Goal: Complete application form: Complete application form

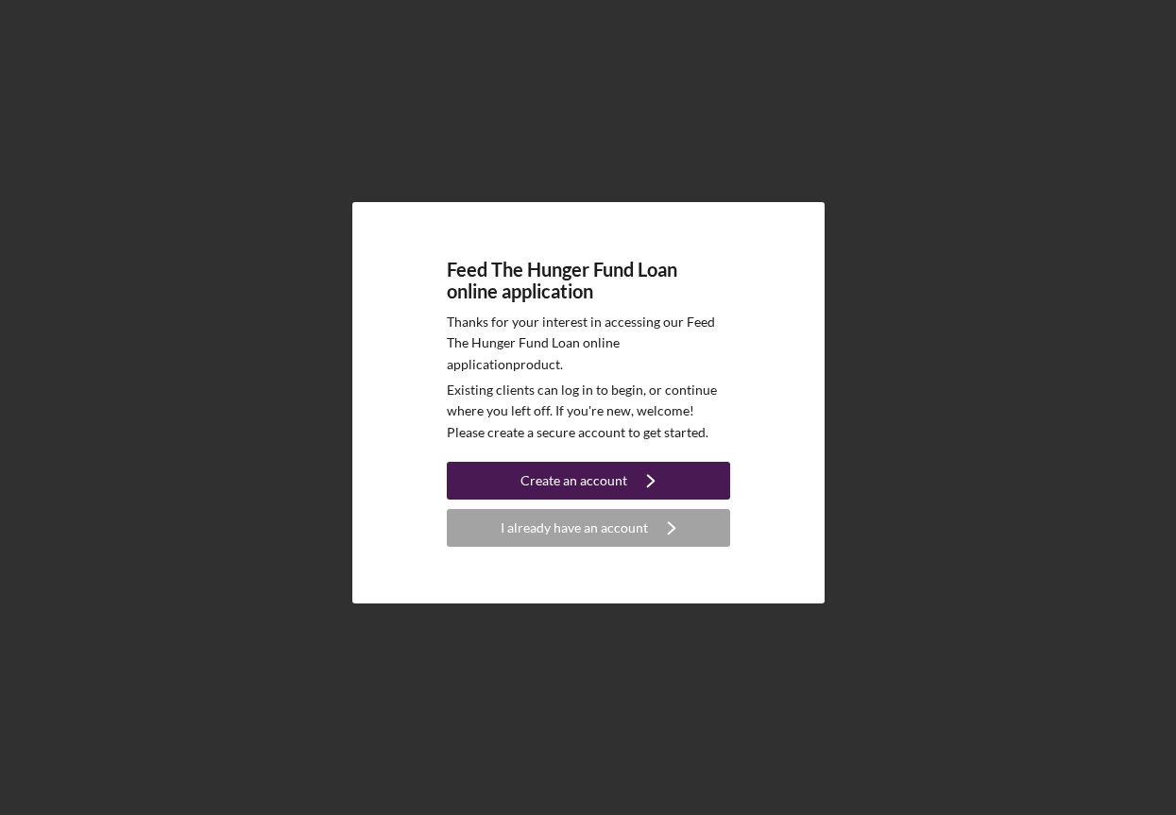
click at [590, 485] on div "Create an account" at bounding box center [573, 481] width 107 height 38
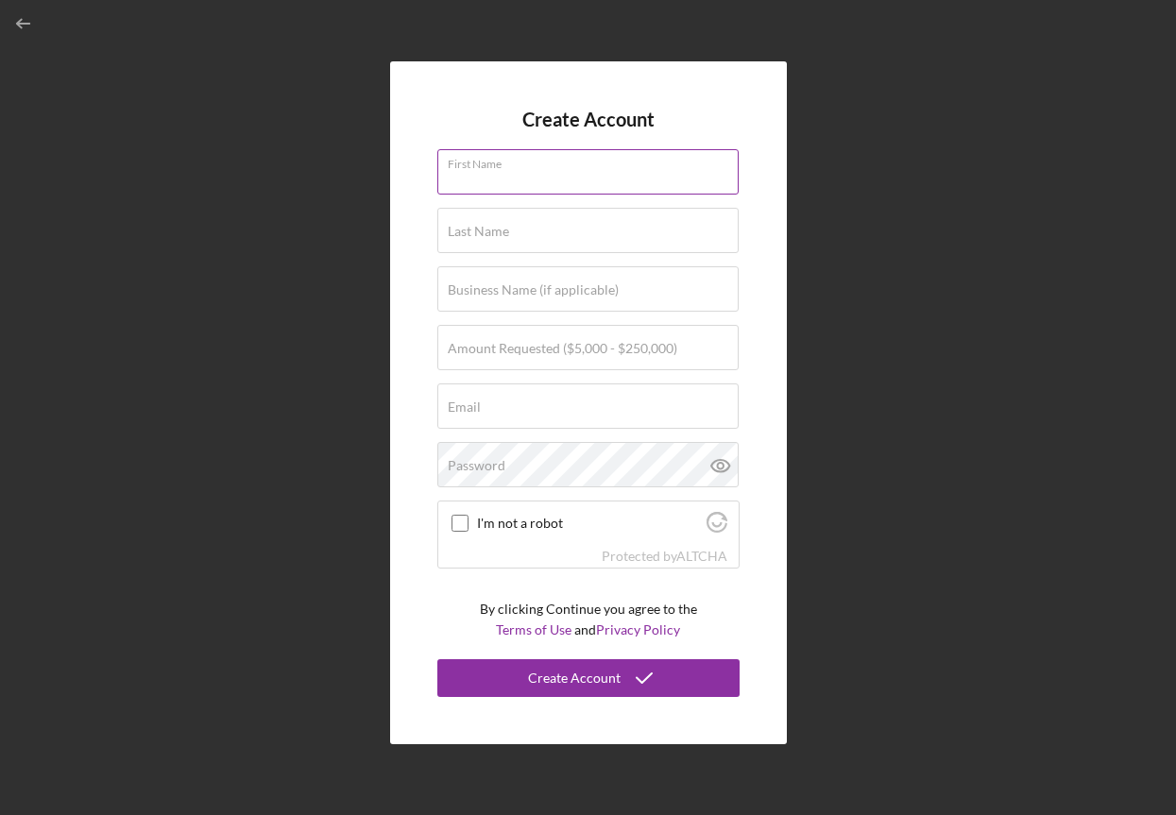
click at [537, 177] on input "First Name" at bounding box center [587, 171] width 301 height 45
type input "[PERSON_NAME]"
type input "Oahu Drinks Inc."
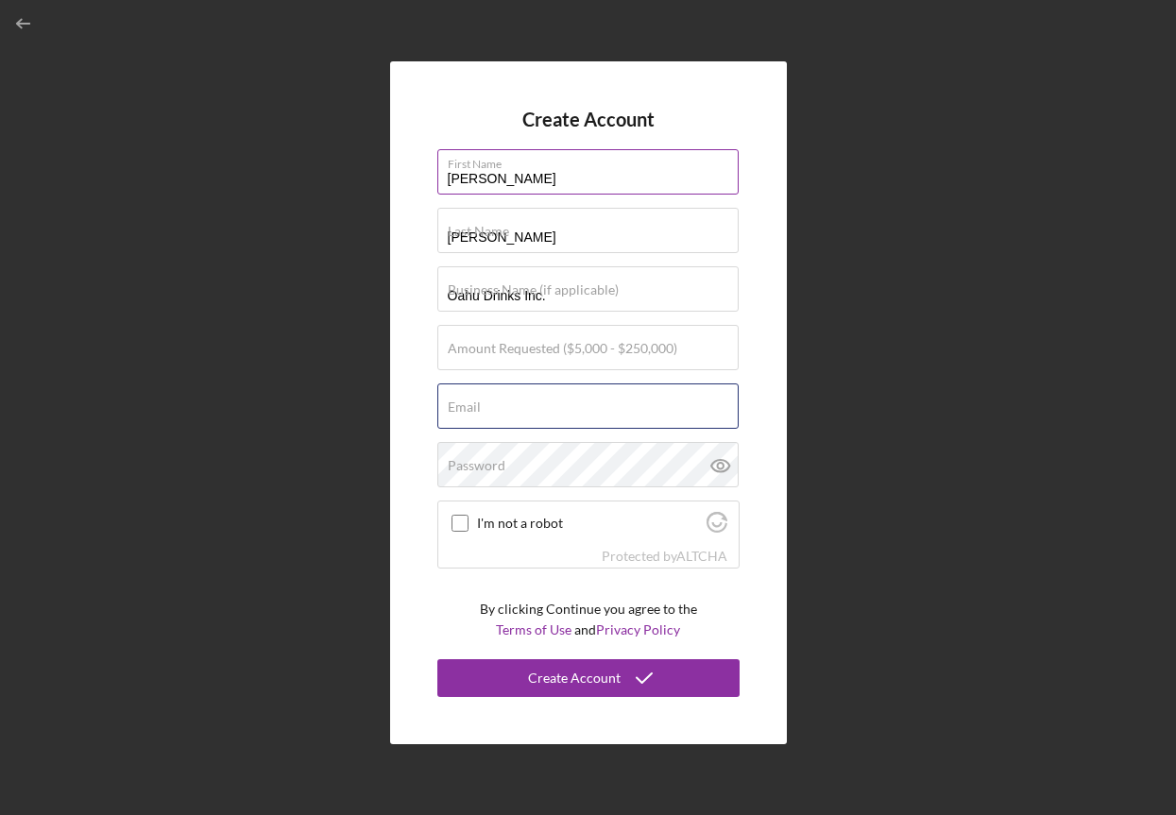
type input "[PERSON_NAME][EMAIL_ADDRESS][DOMAIN_NAME]"
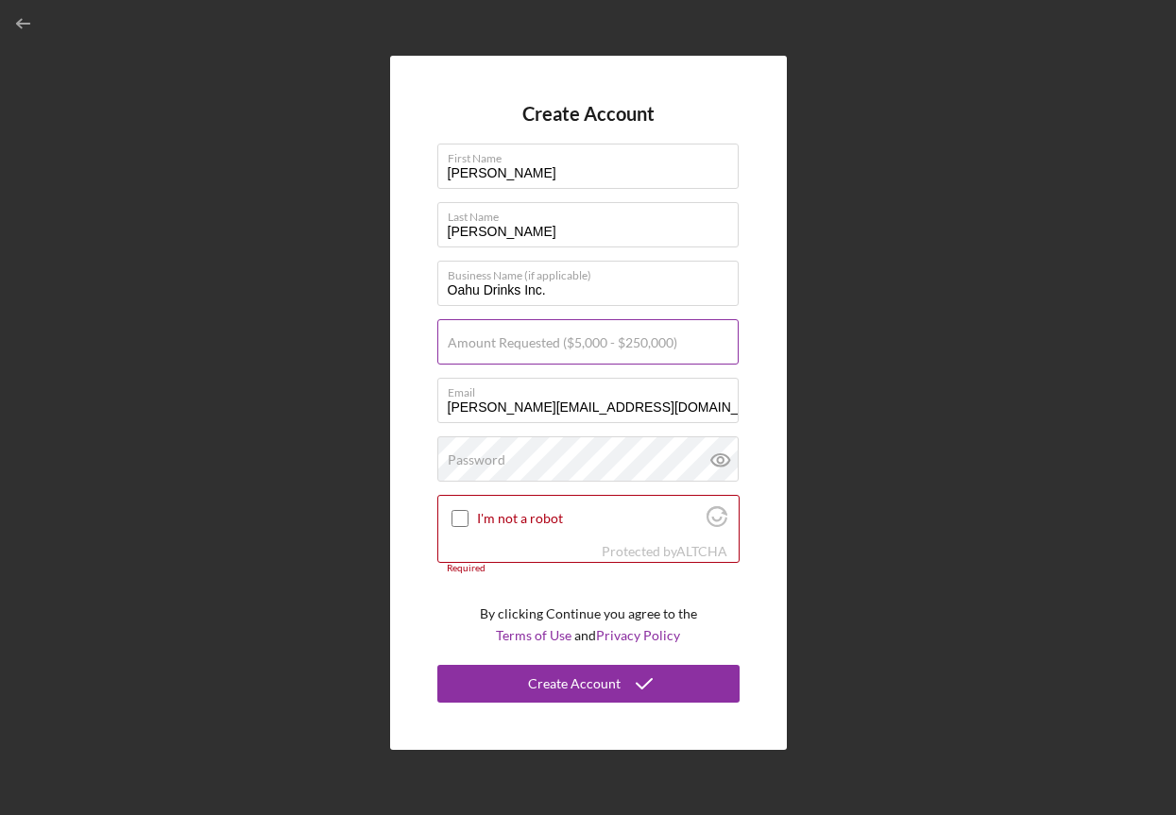
click at [585, 346] on label "Amount Requested ($5,000 - $250,000)" at bounding box center [563, 342] width 230 height 15
click at [585, 346] on input "Amount Requested ($5,000 - $250,000)" at bounding box center [587, 341] width 301 height 45
drag, startPoint x: 515, startPoint y: 349, endPoint x: 459, endPoint y: 349, distance: 55.7
click at [457, 349] on input "$100,000" at bounding box center [587, 341] width 301 height 45
type input "$100,000"
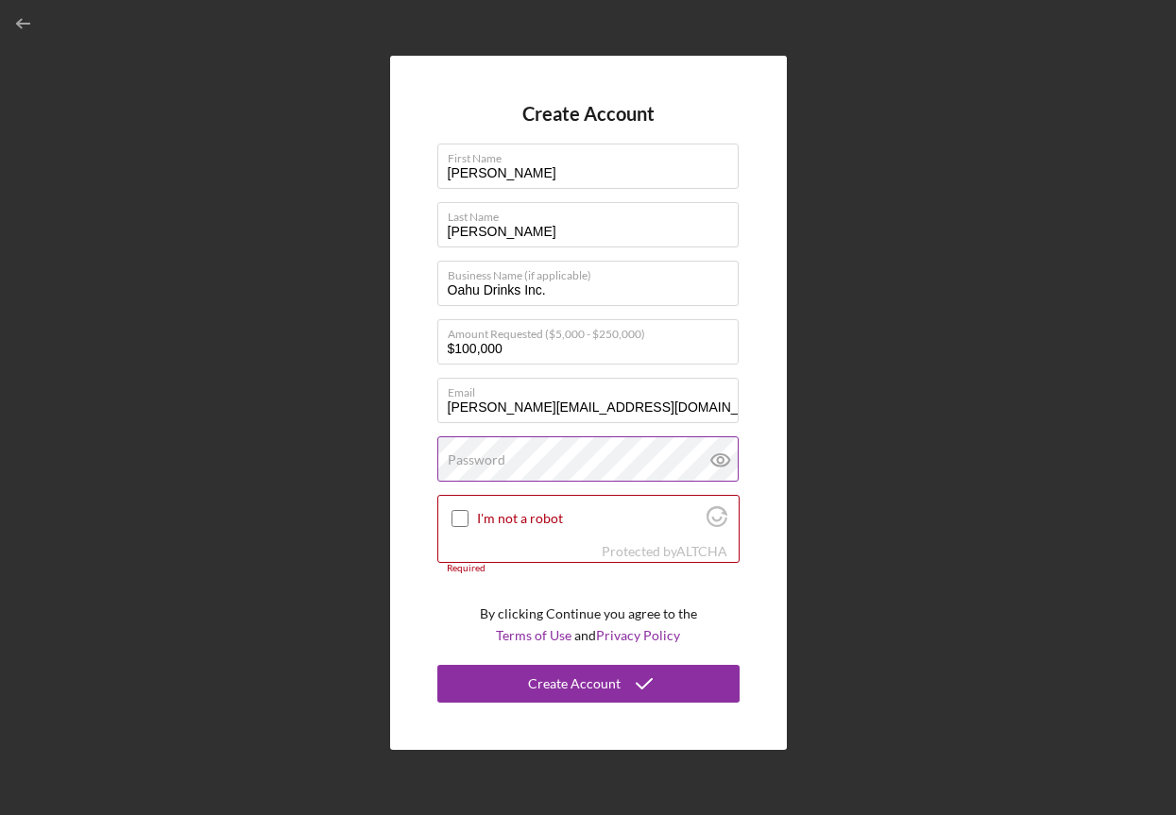
click at [726, 463] on icon at bounding box center [719, 460] width 18 height 12
click at [519, 456] on div "Password" at bounding box center [588, 459] width 302 height 47
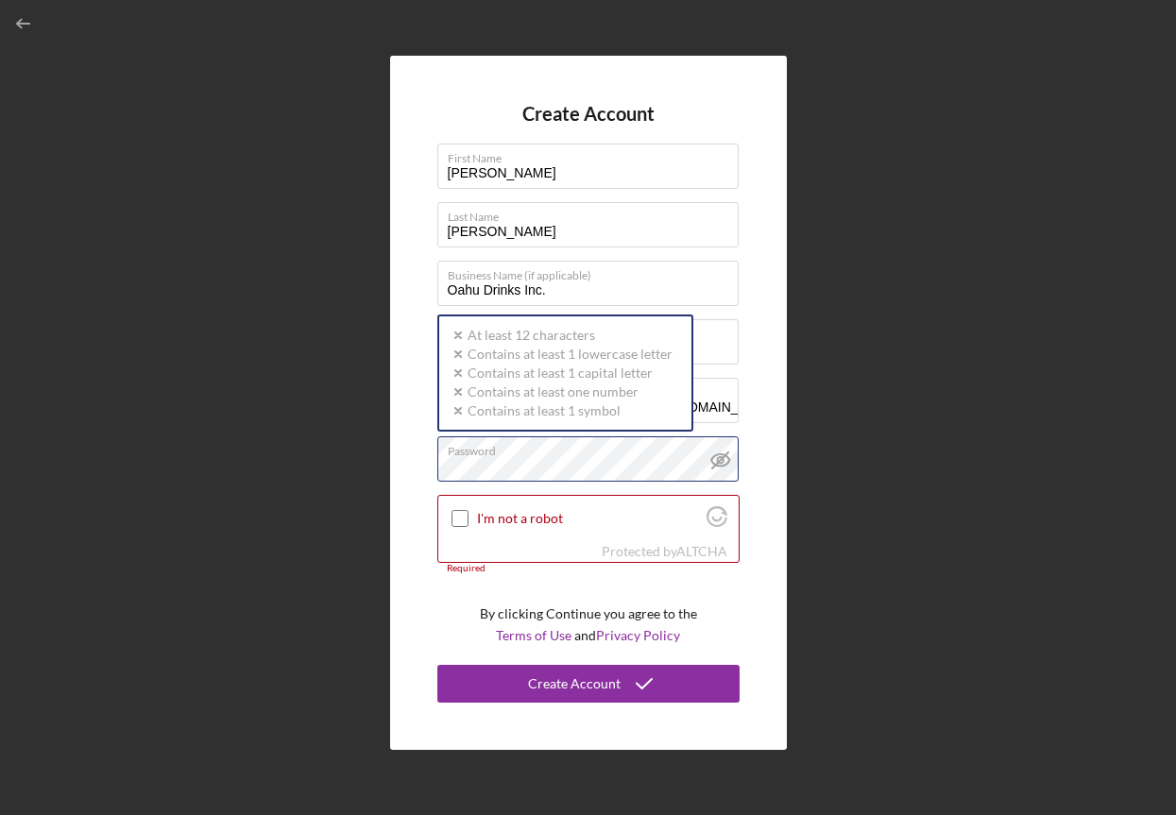
click at [374, 473] on div "Create Account First Name [PERSON_NAME] Name [PERSON_NAME] Business Name (if ap…" at bounding box center [587, 403] width 1157 height 806
click at [460, 514] on input "I'm not a robot" at bounding box center [459, 518] width 17 height 17
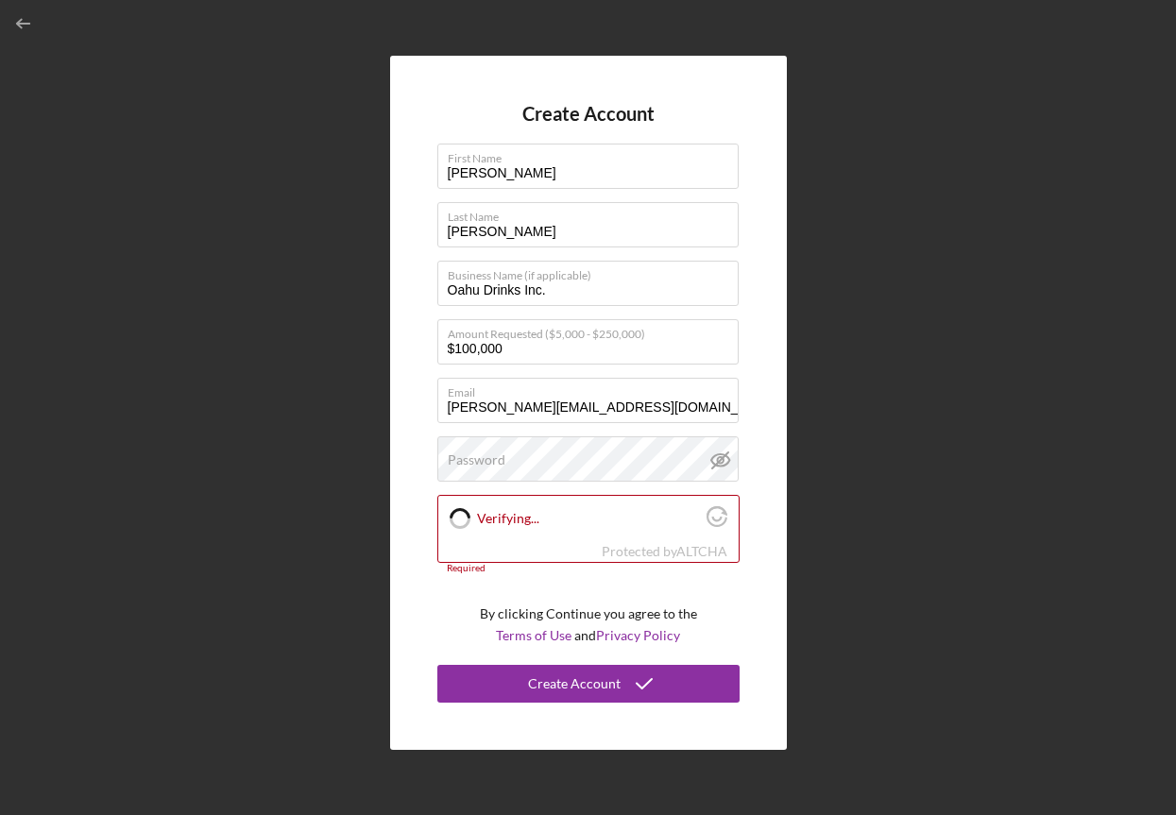
checkbox input "true"
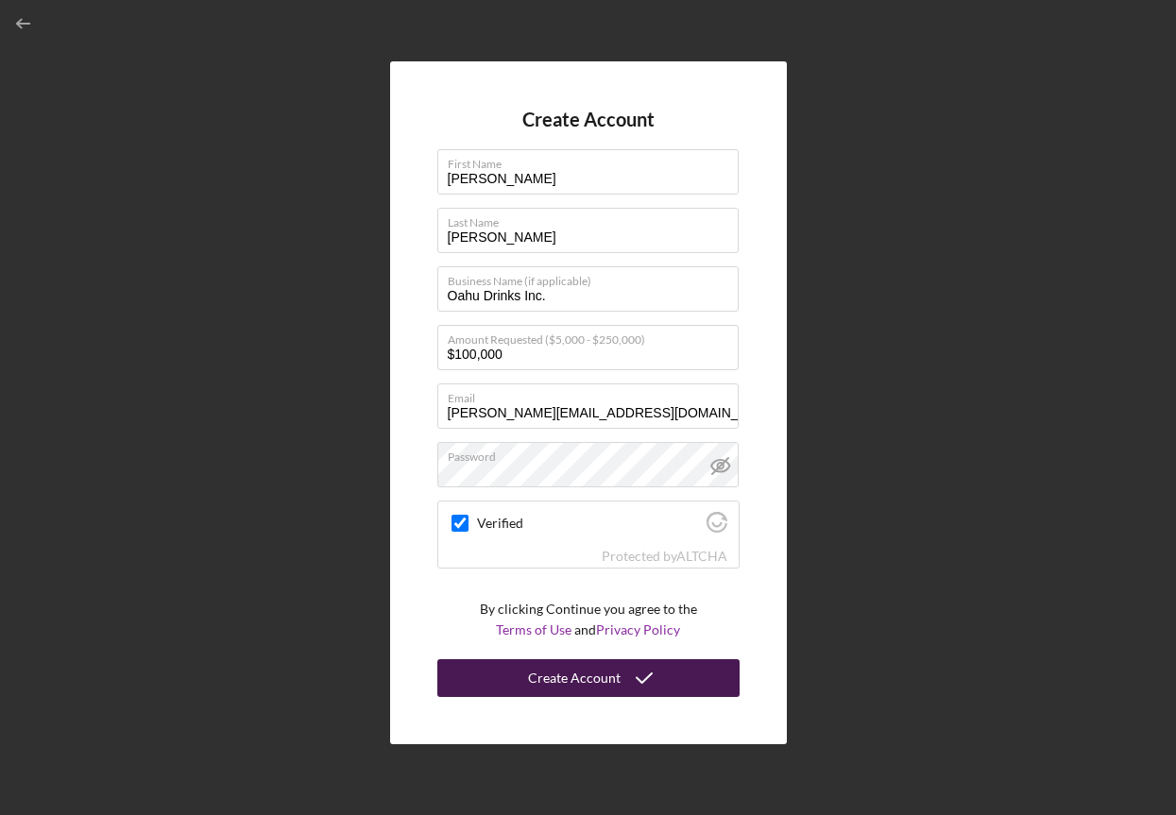
click at [593, 690] on div "Create Account" at bounding box center [574, 678] width 93 height 38
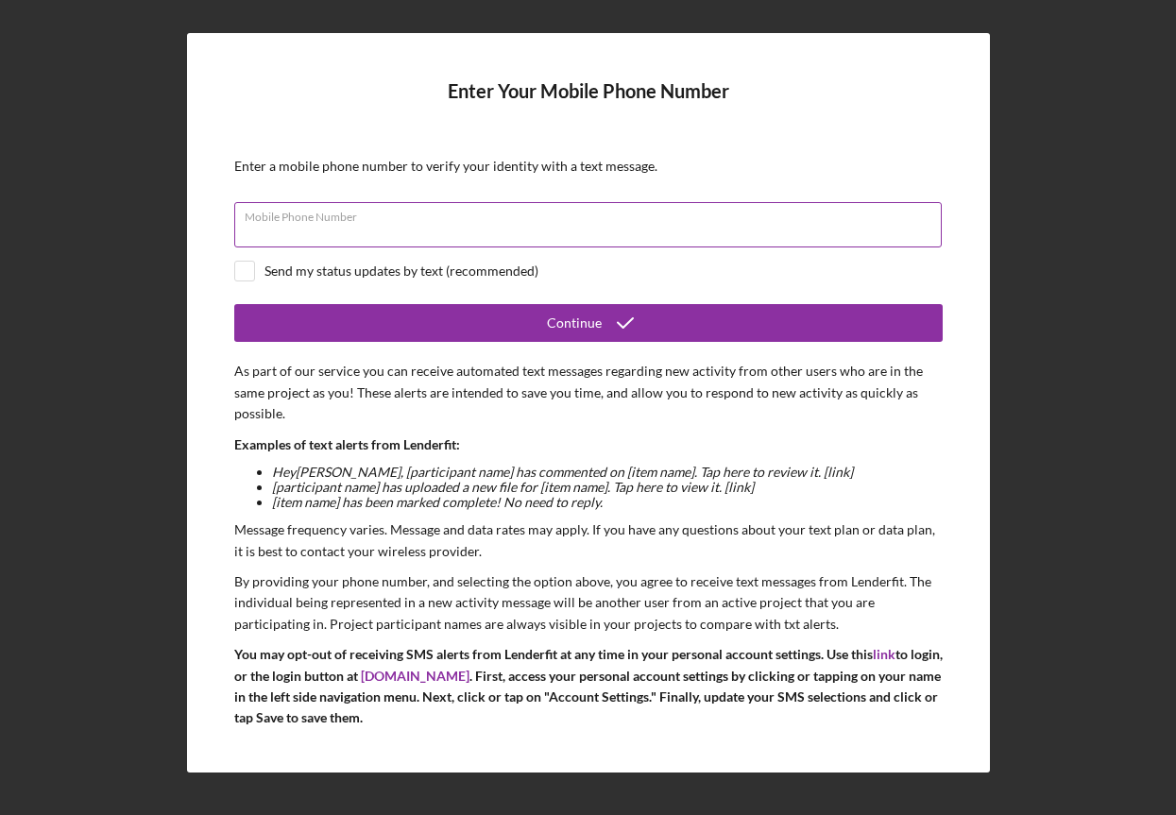
click at [519, 218] on div "Mobile Phone Number" at bounding box center [588, 225] width 708 height 47
type input "[PHONE_NUMBER]"
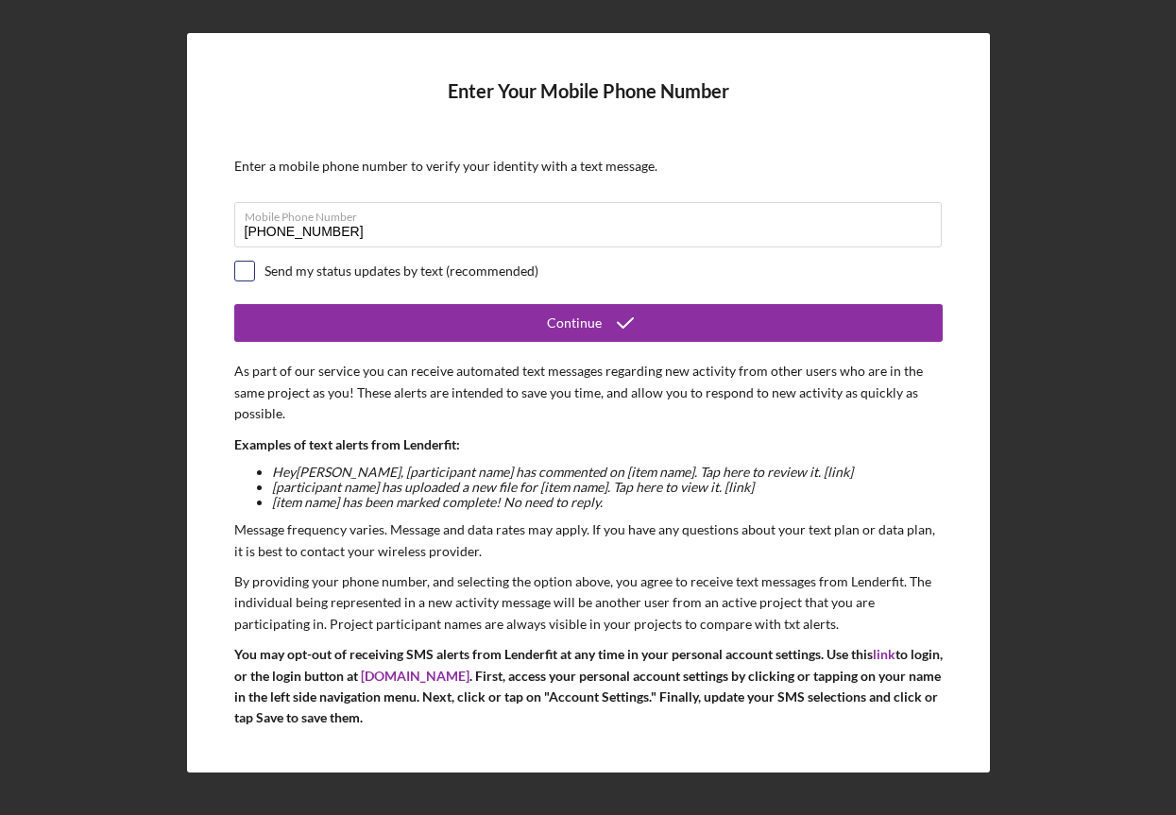
click at [247, 267] on input "checkbox" at bounding box center [244, 271] width 19 height 19
checkbox input "true"
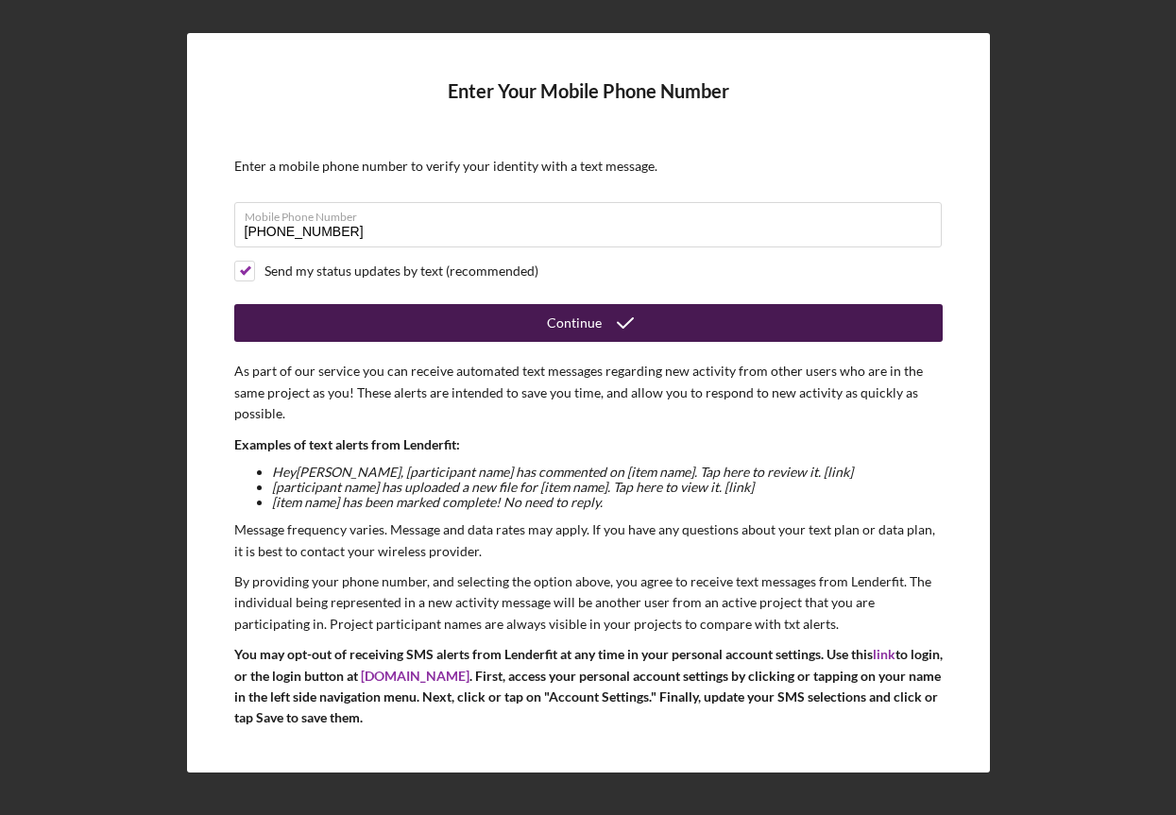
click at [573, 334] on div "Continue" at bounding box center [574, 323] width 55 height 38
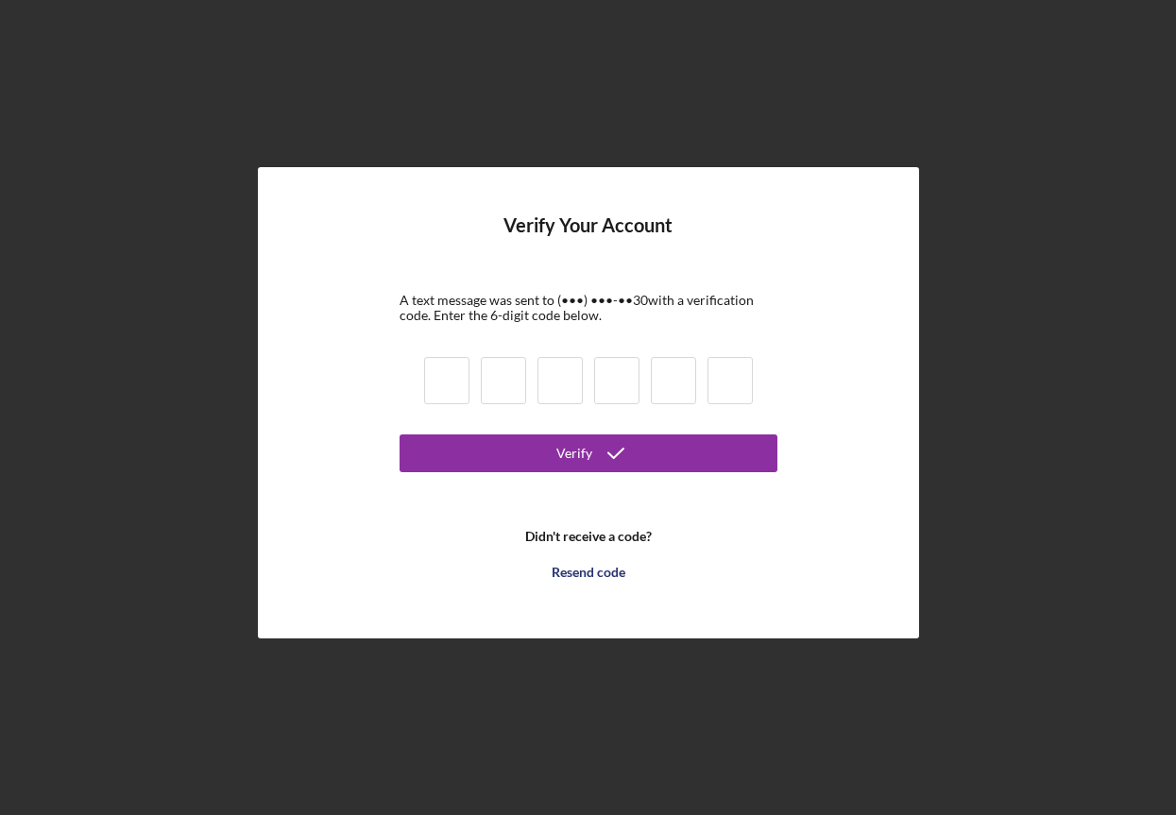
click at [459, 376] on input at bounding box center [446, 380] width 45 height 47
type input "1"
type input "3"
type input "5"
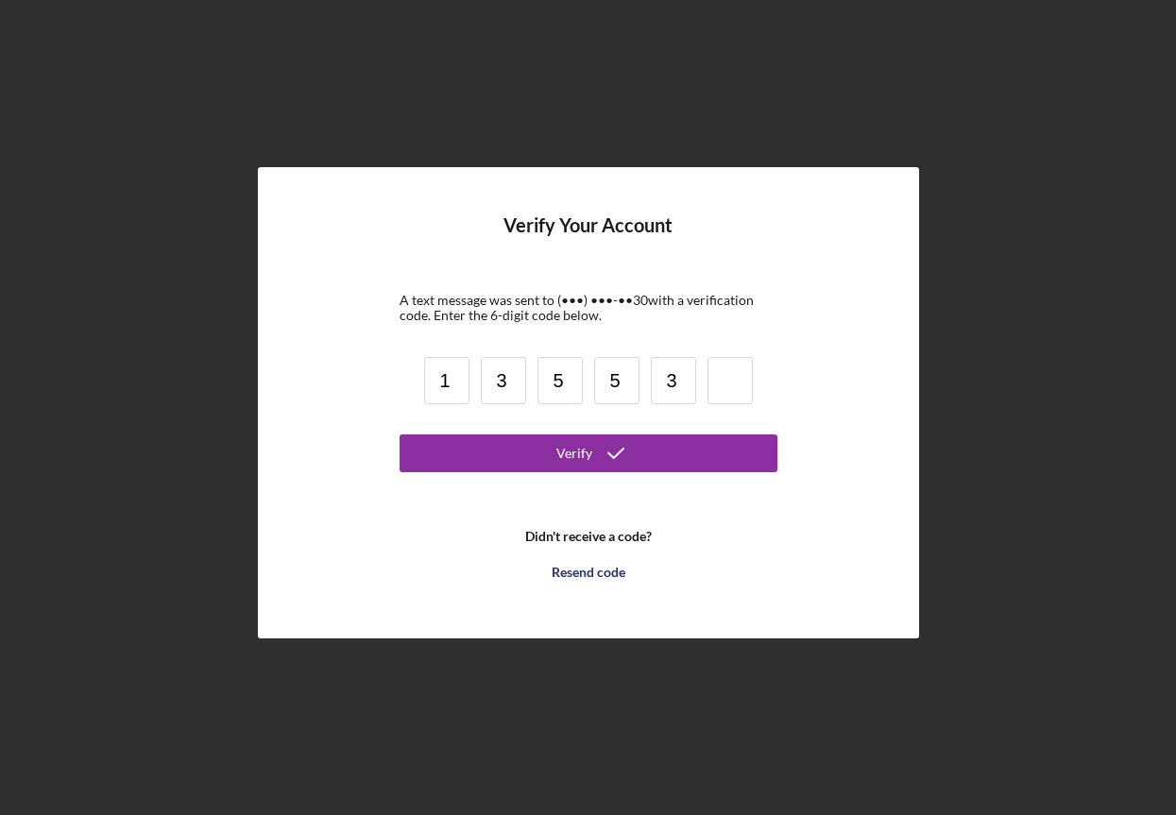
type input "3"
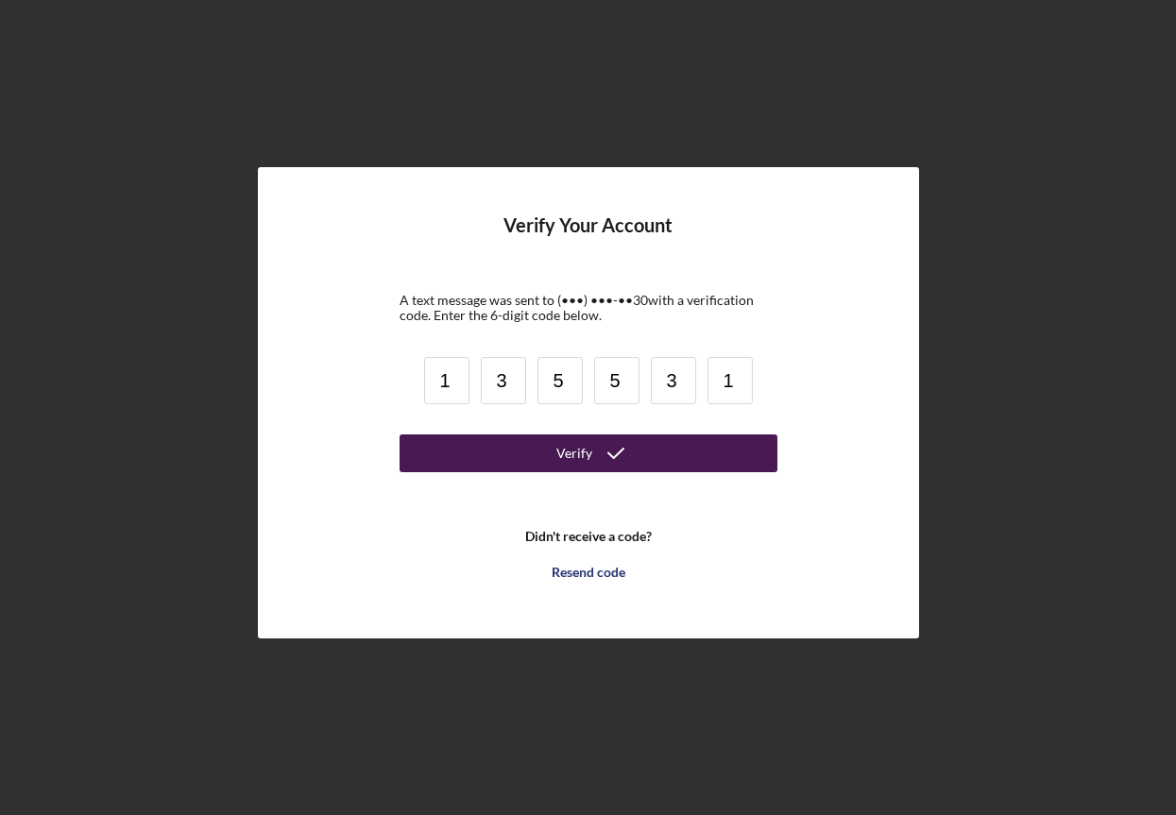
type input "1"
click at [514, 447] on button "Verify" at bounding box center [589, 453] width 378 height 38
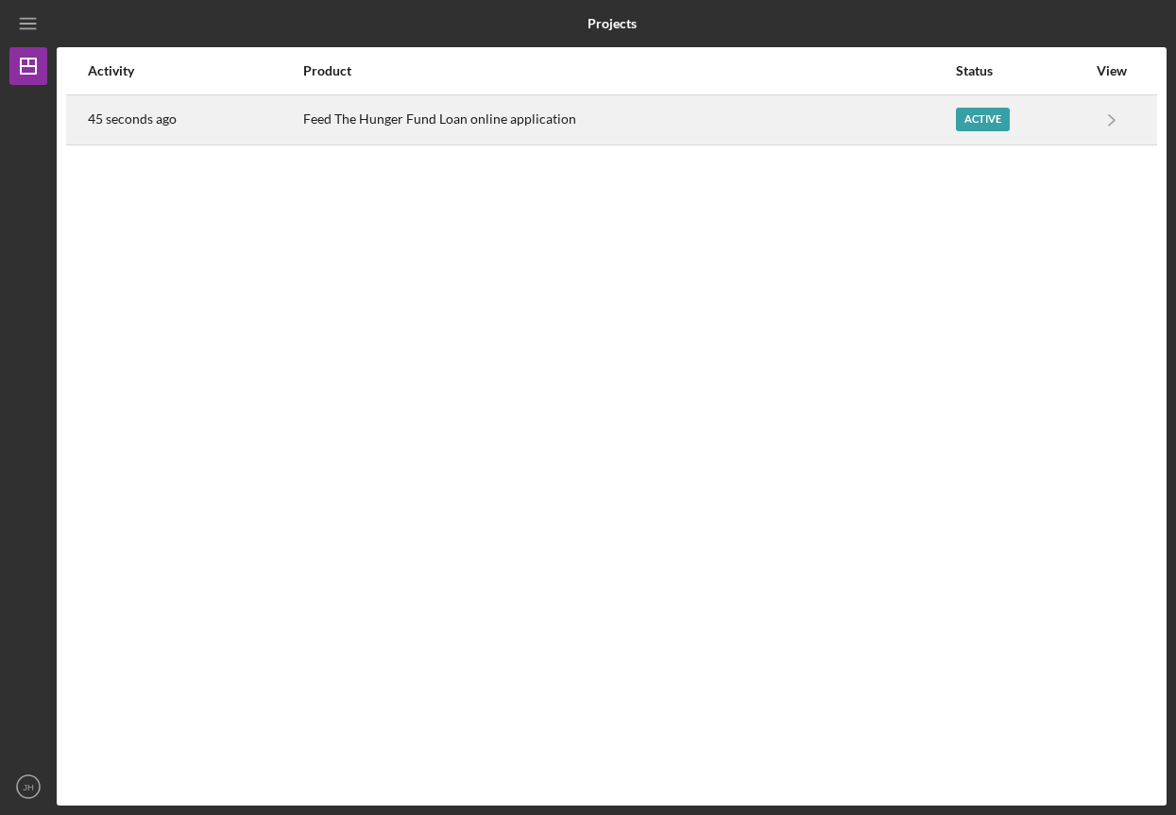
click at [985, 124] on div "Active" at bounding box center [983, 120] width 54 height 24
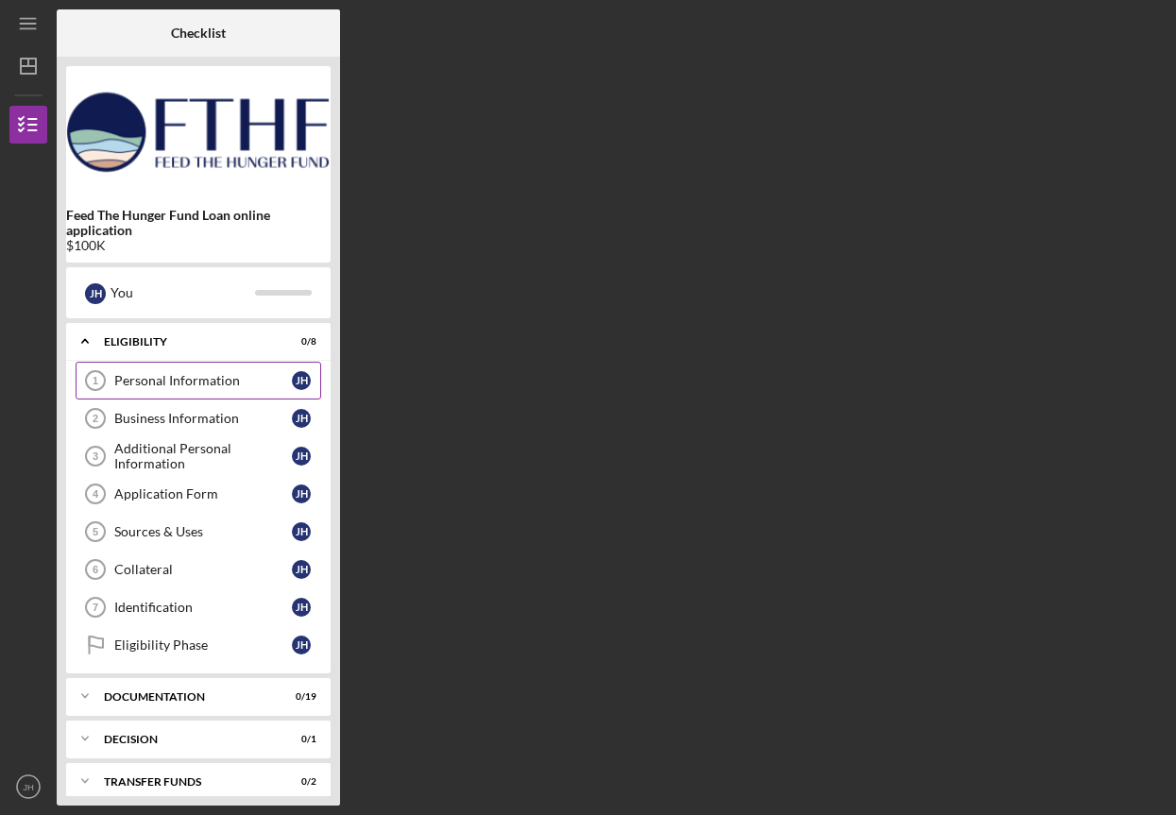
click at [202, 383] on div "Personal Information" at bounding box center [203, 380] width 178 height 15
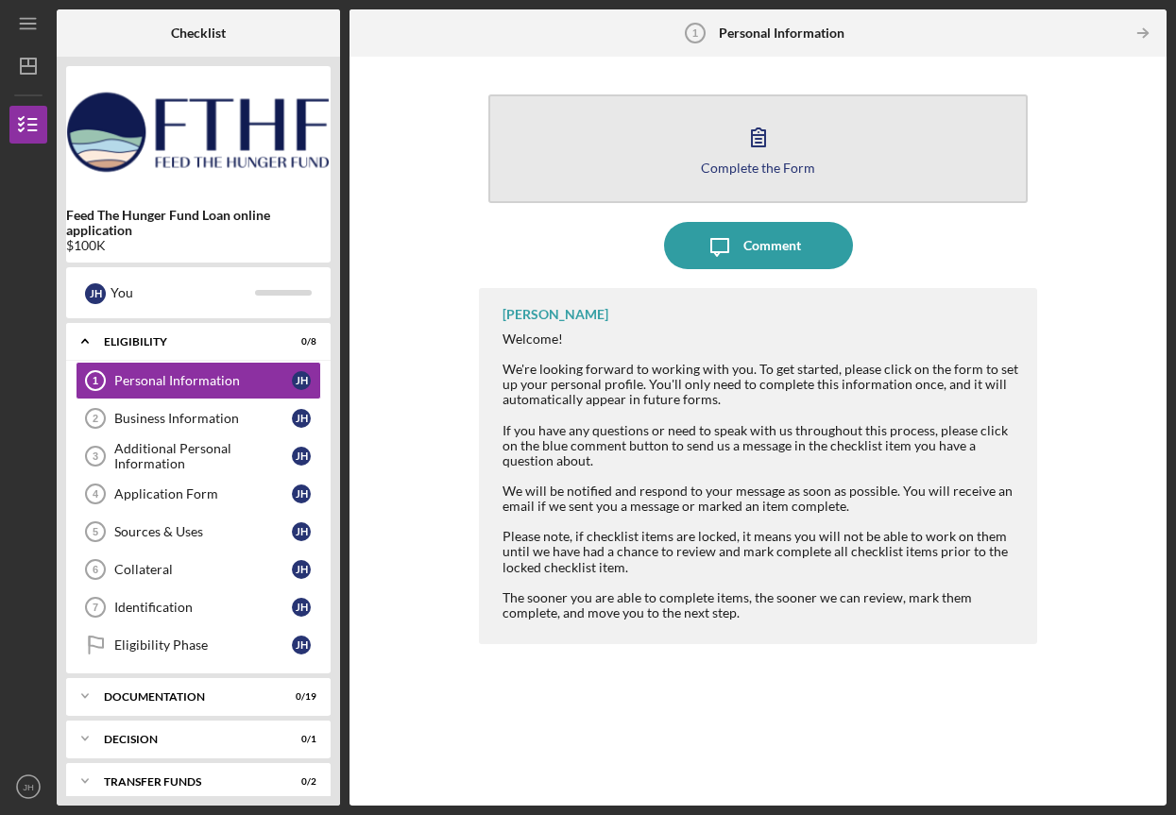
click at [797, 173] on div "Complete the Form" at bounding box center [758, 168] width 114 height 14
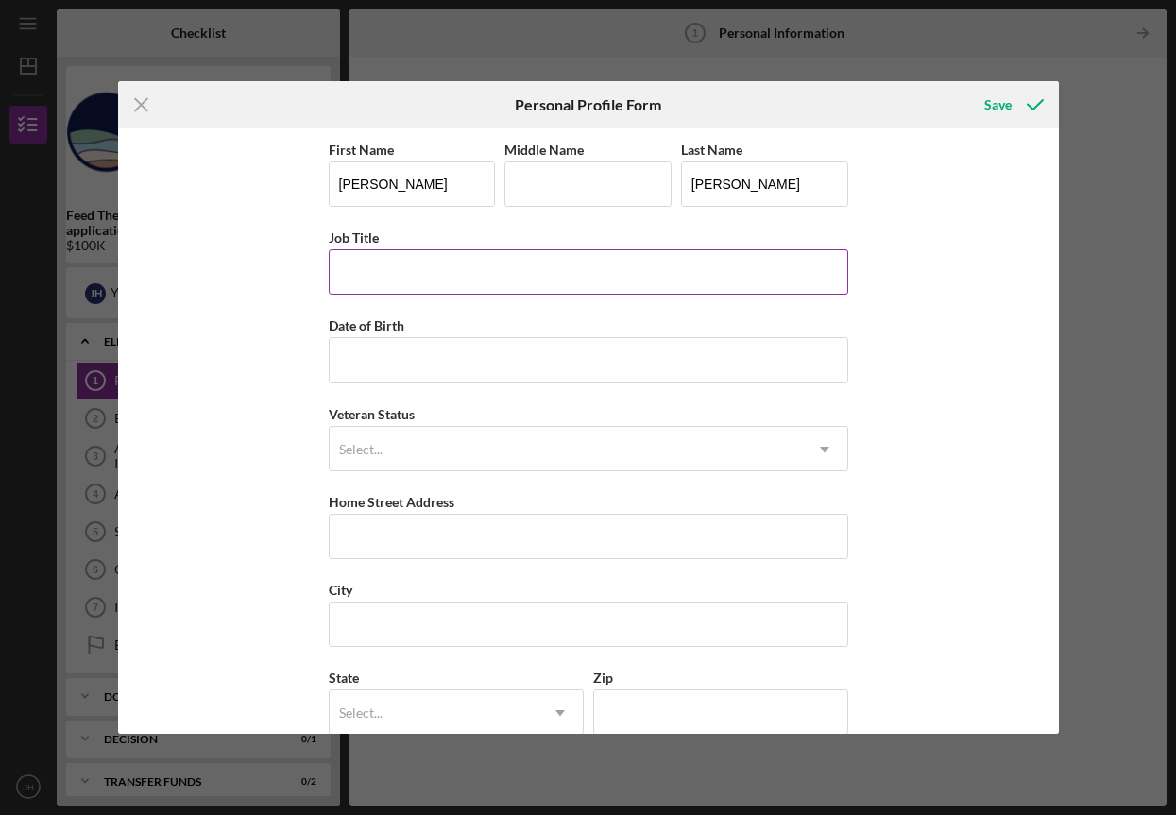
click at [708, 257] on input "Job Title" at bounding box center [588, 271] width 519 height 45
type input "P"
type input "Owner, Oahu Drinks Inc"
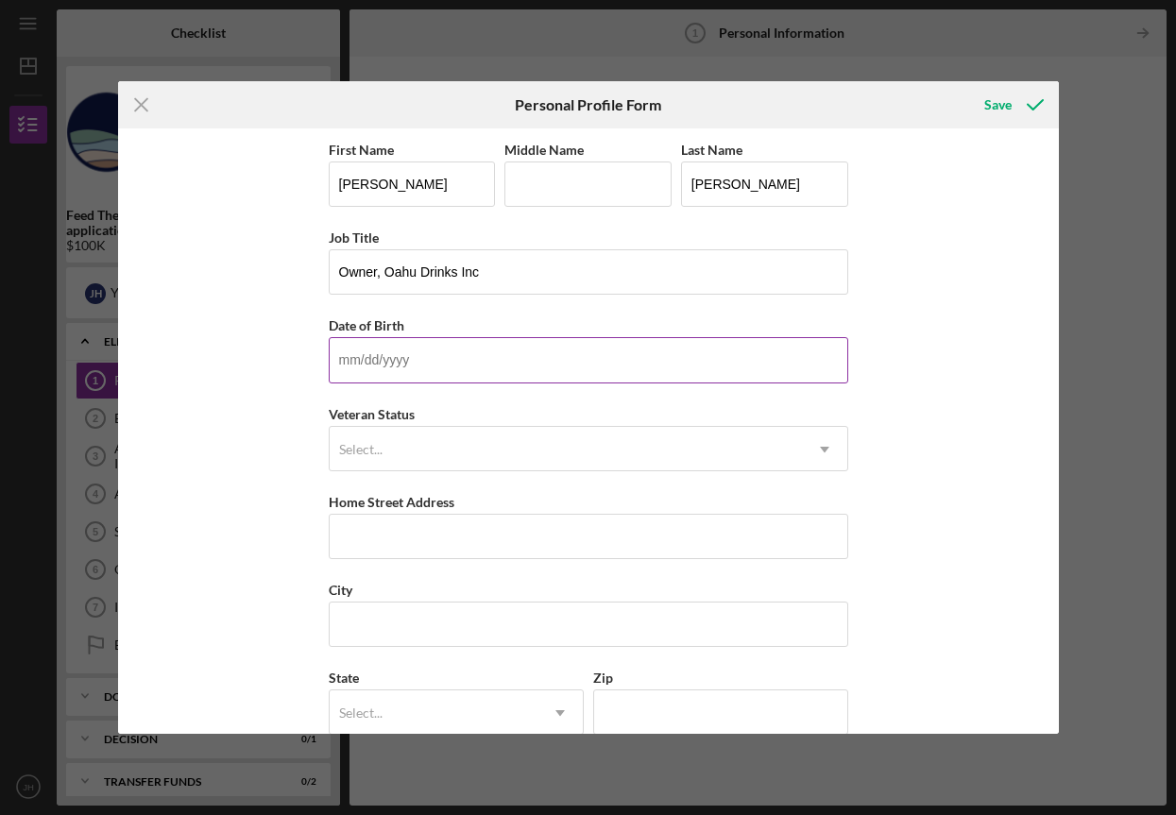
type input "[DATE]"
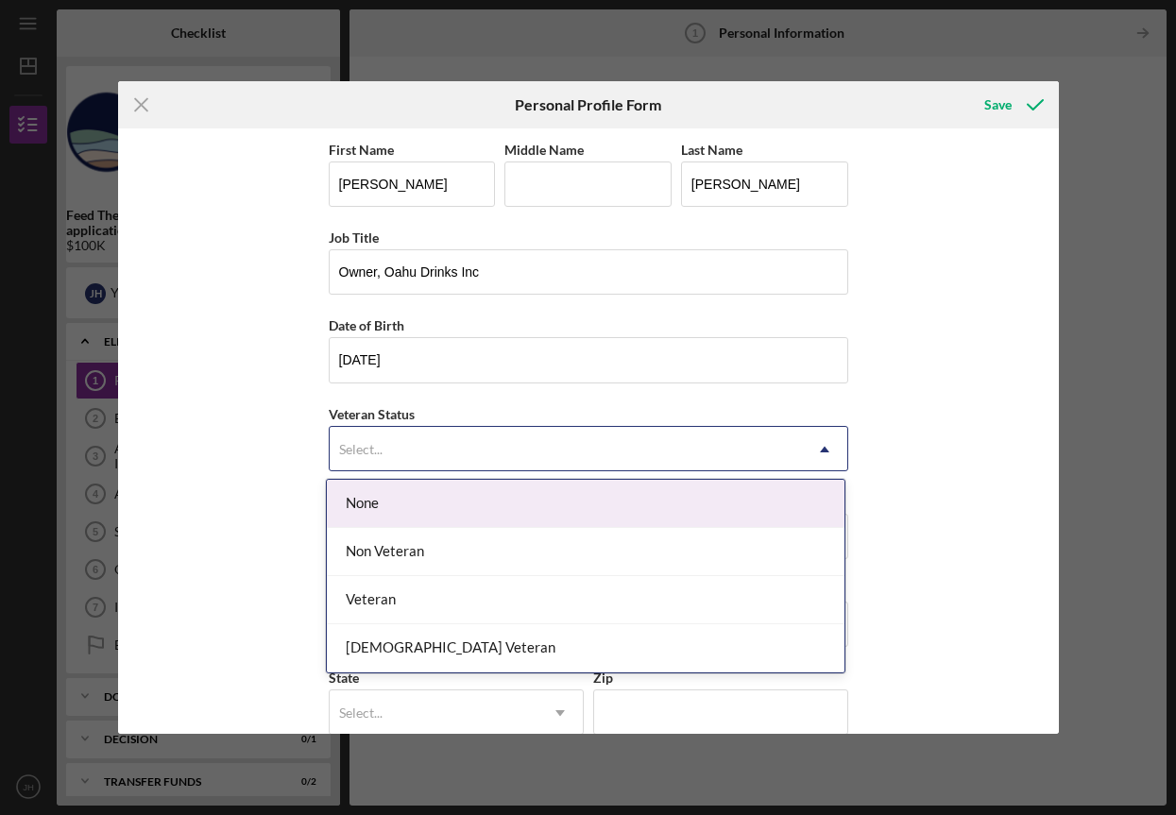
click at [712, 444] on div "Select..." at bounding box center [566, 449] width 472 height 43
click at [686, 483] on div "None" at bounding box center [586, 504] width 518 height 48
click at [827, 444] on icon "Icon/Dropdown Arrow" at bounding box center [824, 449] width 45 height 45
click at [744, 511] on div "None" at bounding box center [586, 504] width 518 height 48
drag, startPoint x: 822, startPoint y: 451, endPoint x: 524, endPoint y: 455, distance: 297.6
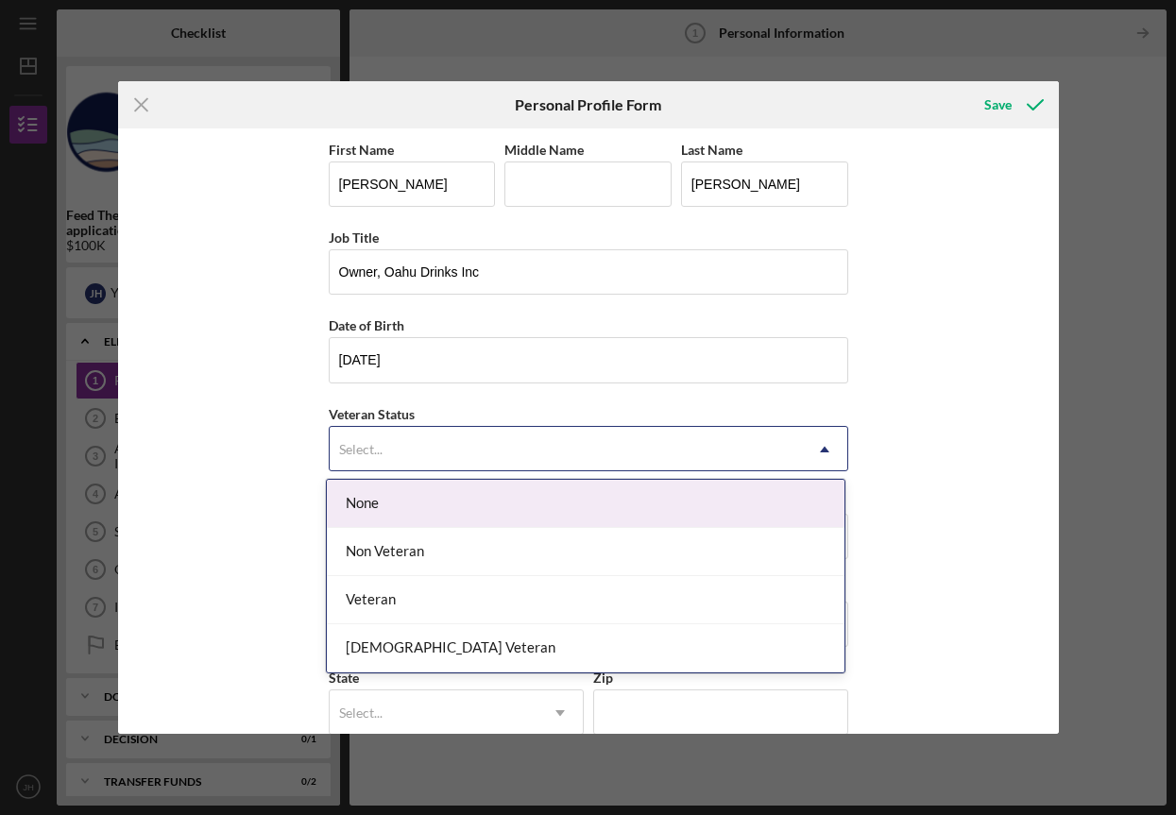
click at [821, 451] on use at bounding box center [824, 449] width 9 height 6
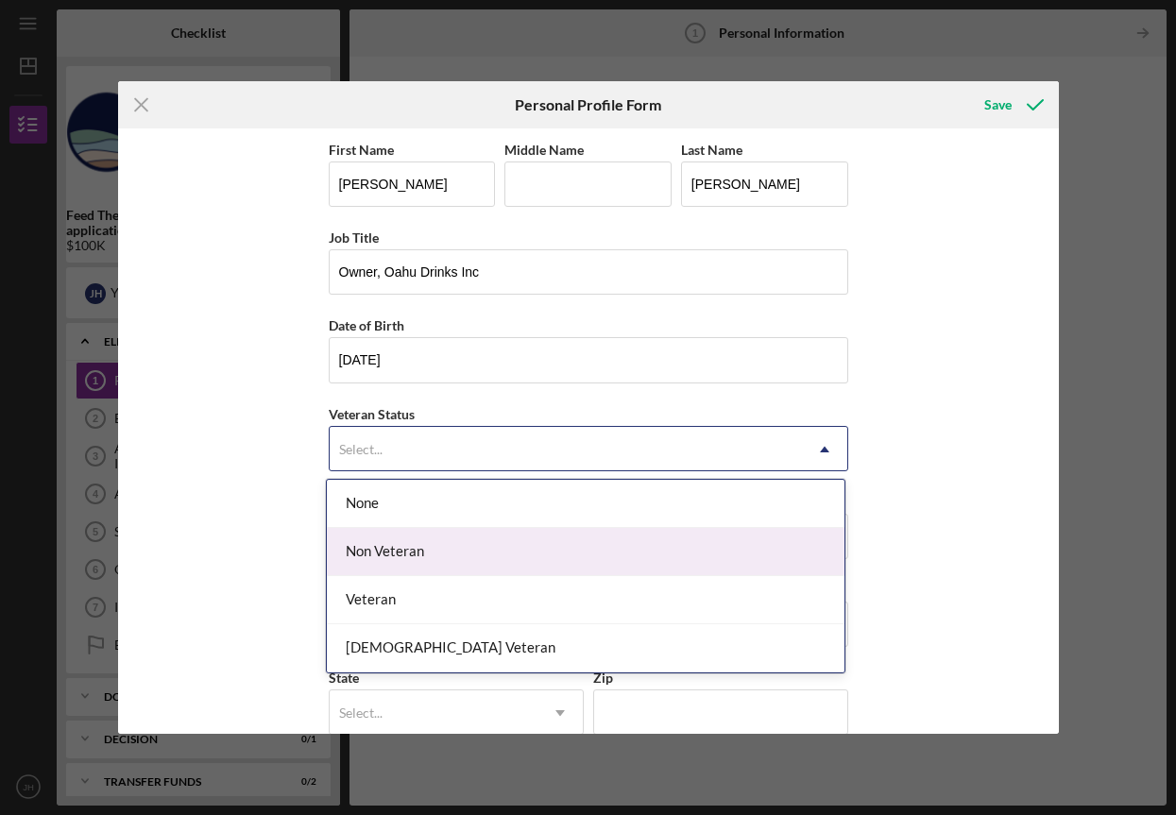
click at [390, 545] on div "Non Veteran" at bounding box center [586, 552] width 518 height 48
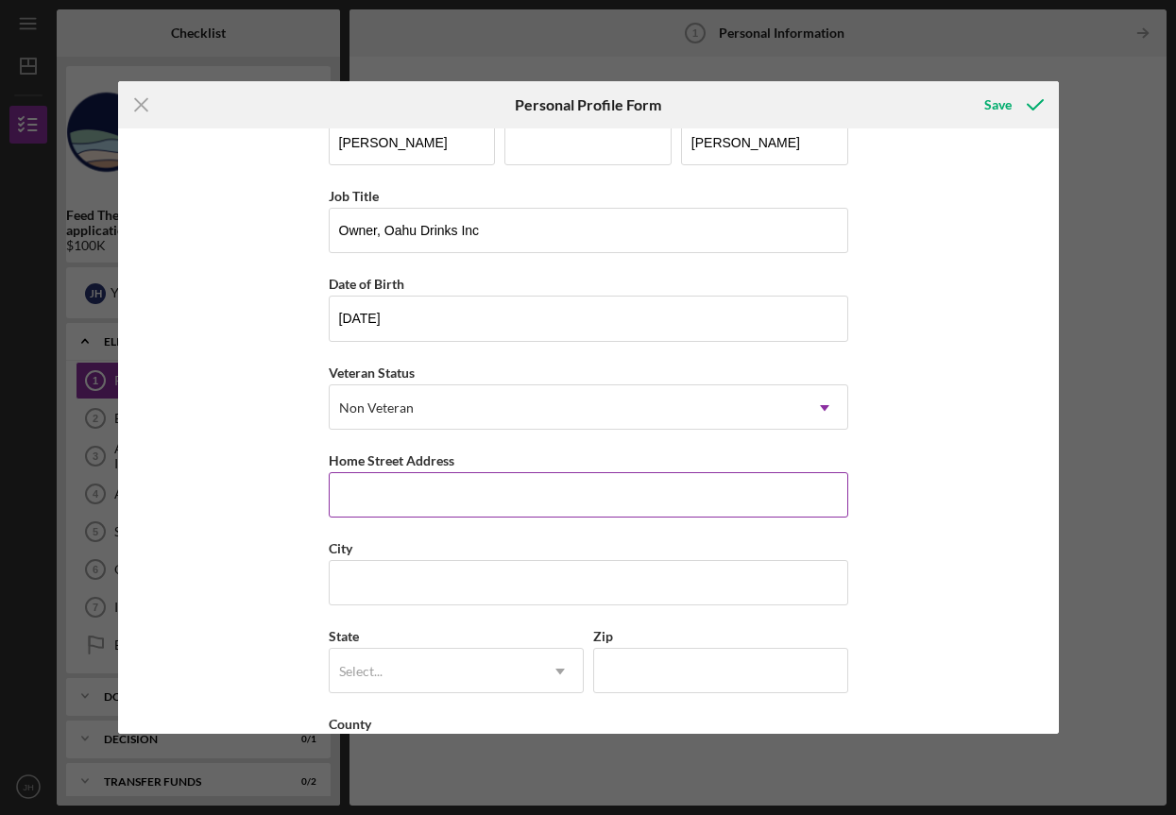
scroll to position [44, 0]
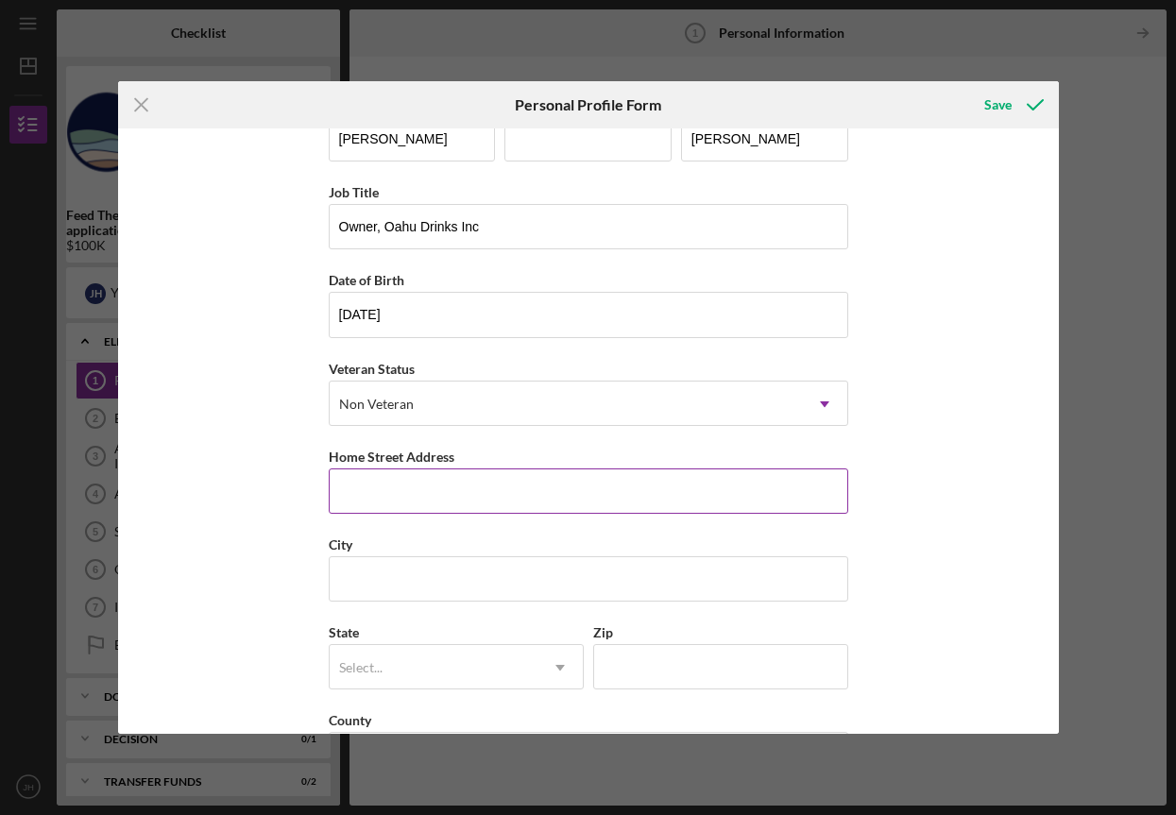
click at [455, 513] on input "Home Street Address" at bounding box center [588, 490] width 519 height 45
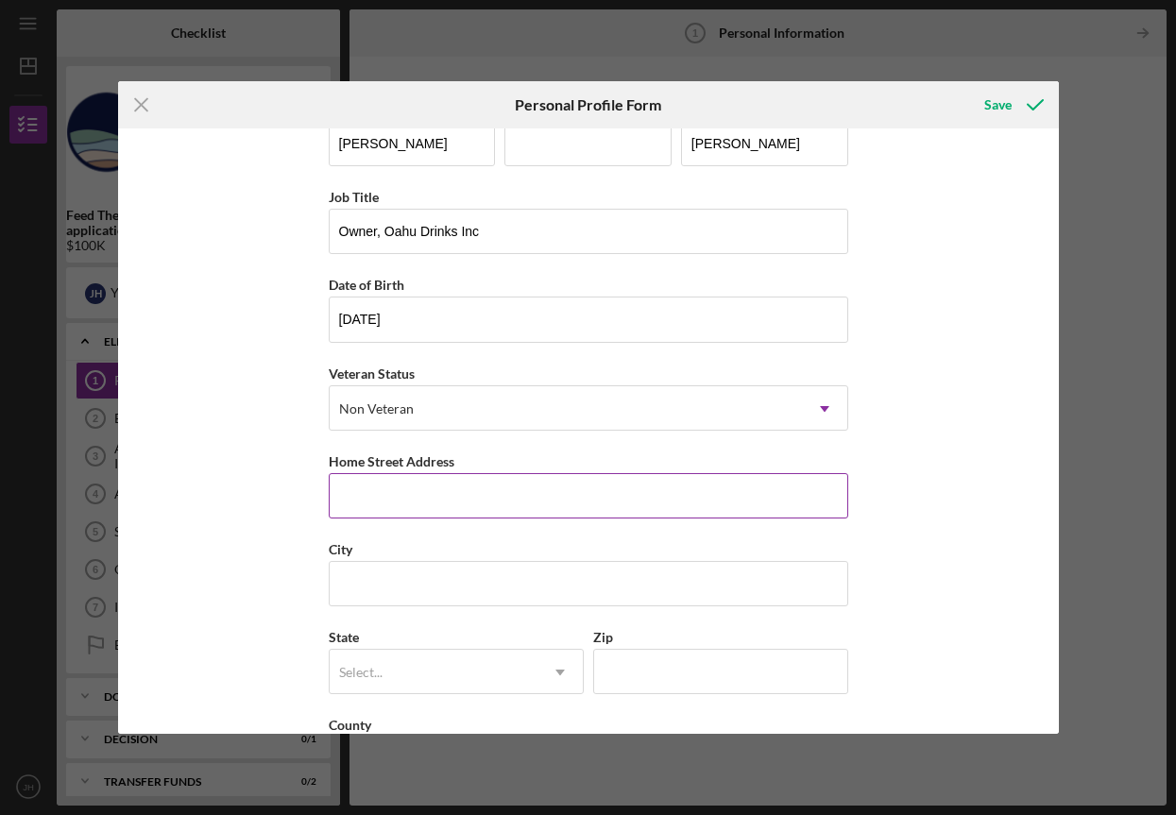
scroll to position [40, 0]
type input "[STREET_ADDRESS]"
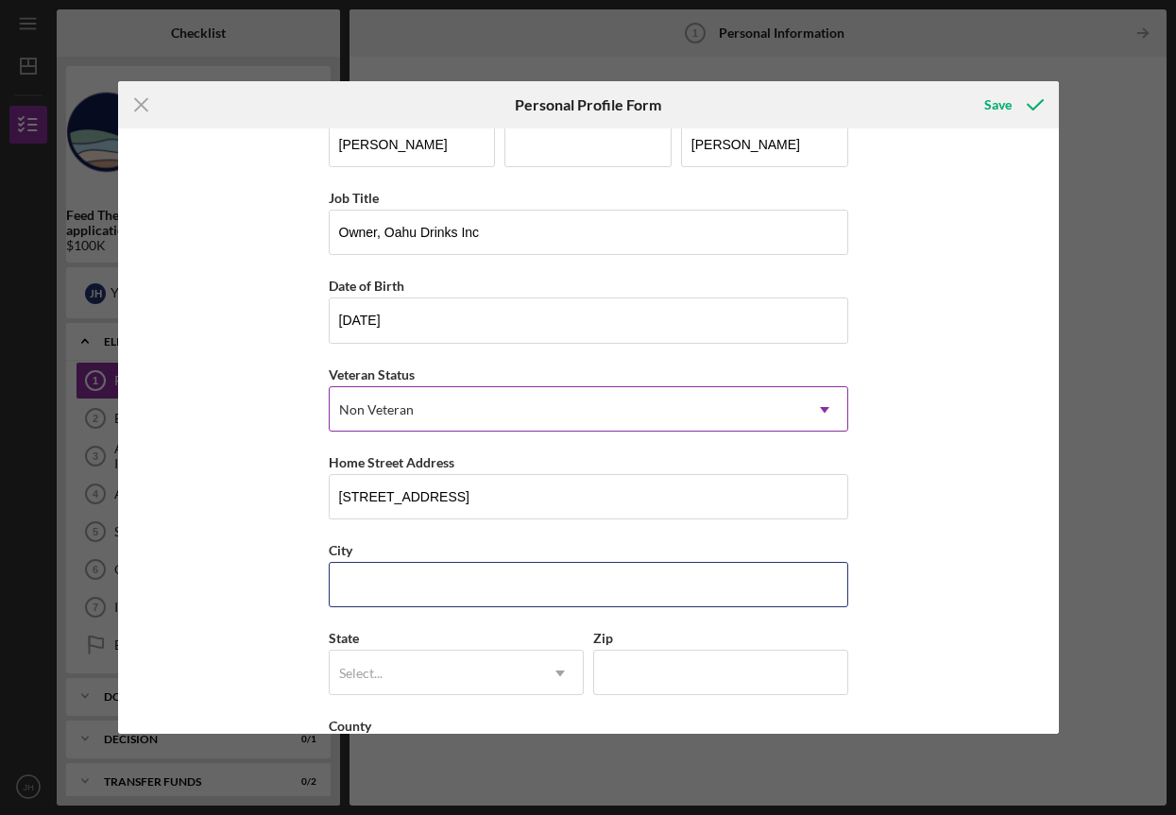
type input "Mililani"
type input "HI"
type input "96789"
type input "[GEOGRAPHIC_DATA]"
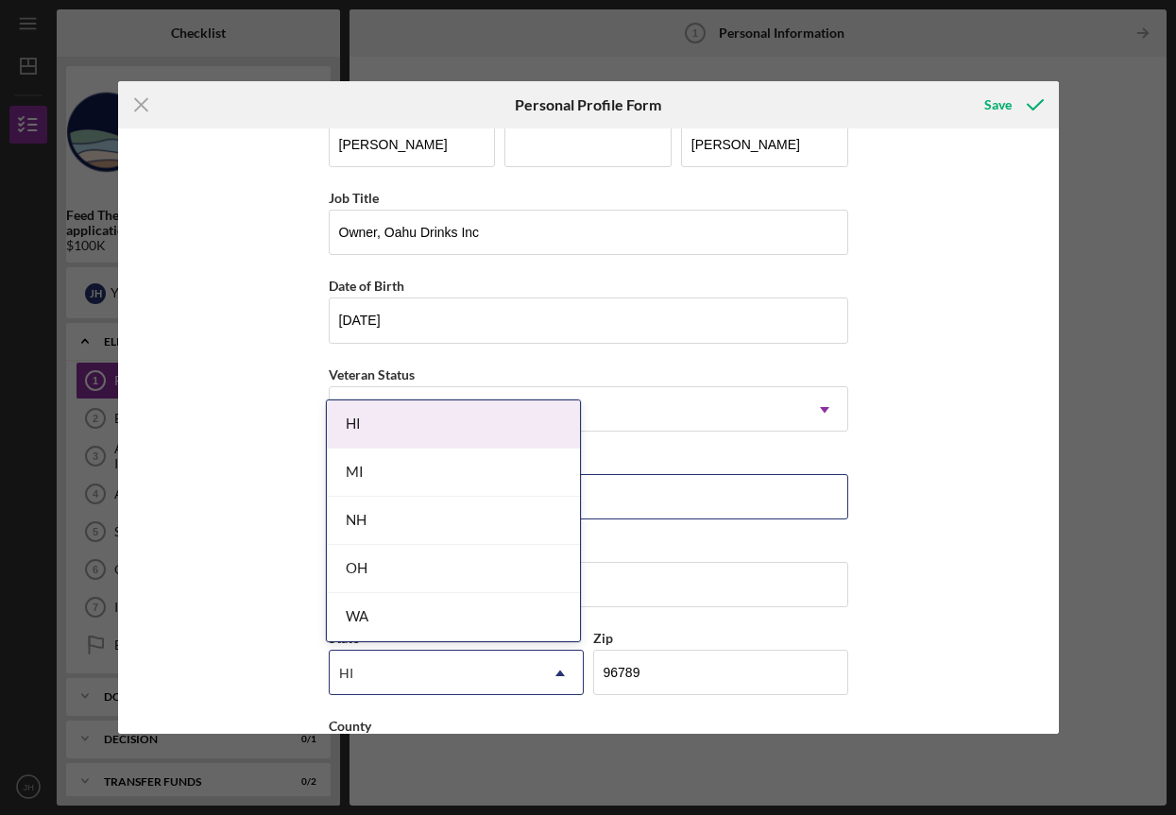
scroll to position [36, 0]
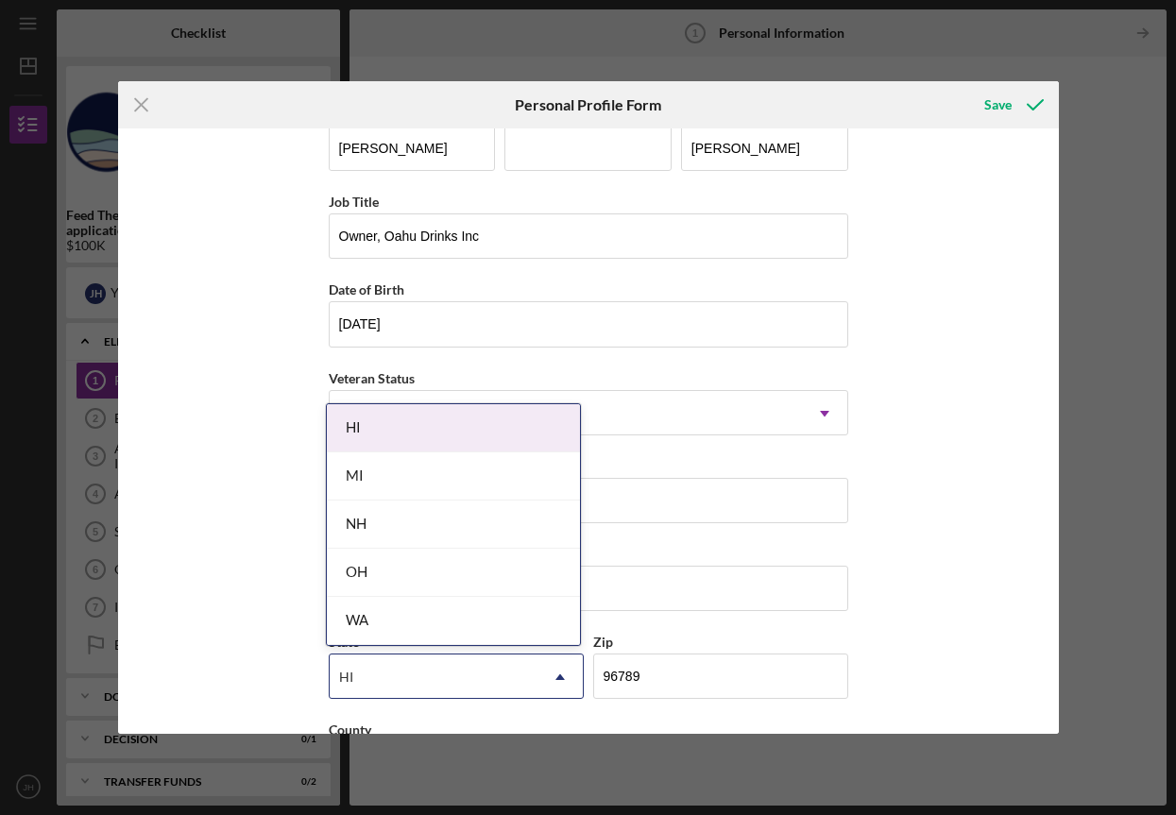
drag, startPoint x: 362, startPoint y: 430, endPoint x: 432, endPoint y: 447, distance: 71.9
click at [361, 430] on div "HI" at bounding box center [453, 428] width 253 height 48
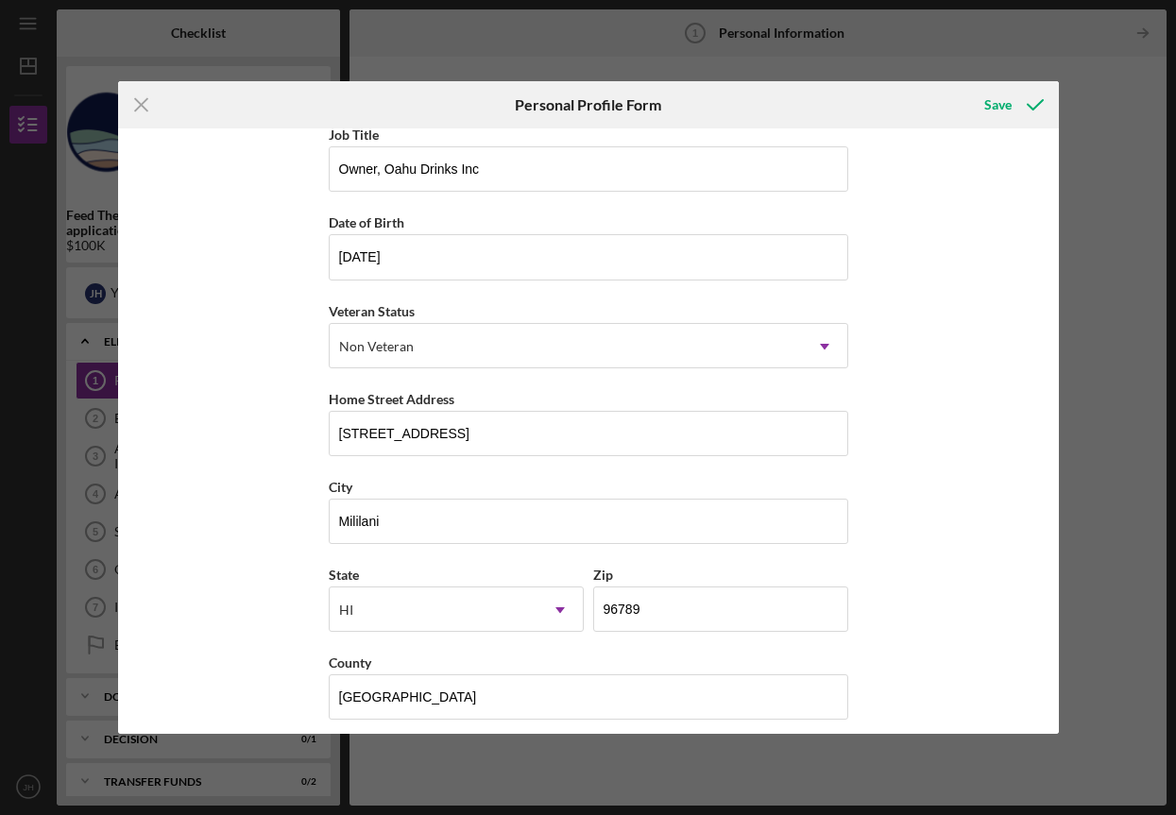
scroll to position [117, 0]
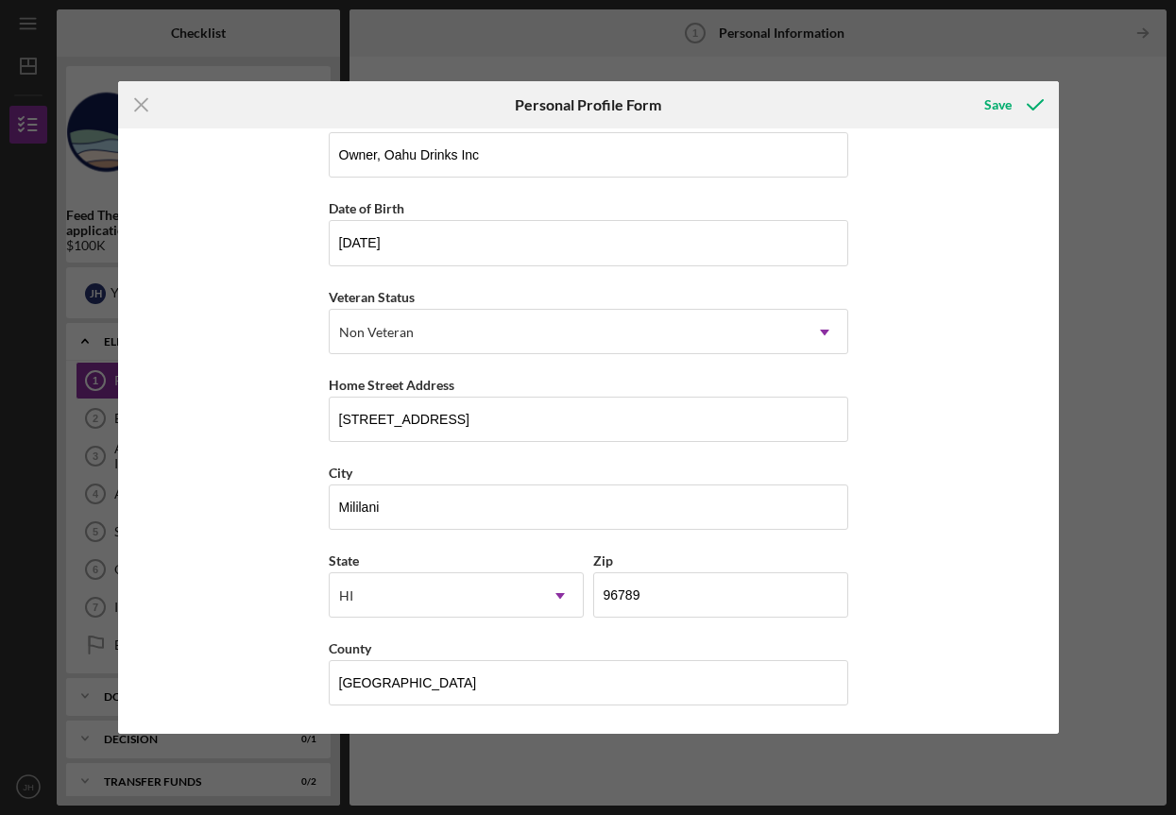
click at [948, 572] on div "First Name [PERSON_NAME] Middle Name Last Name [PERSON_NAME] Job Title Owner, O…" at bounding box center [588, 430] width 941 height 605
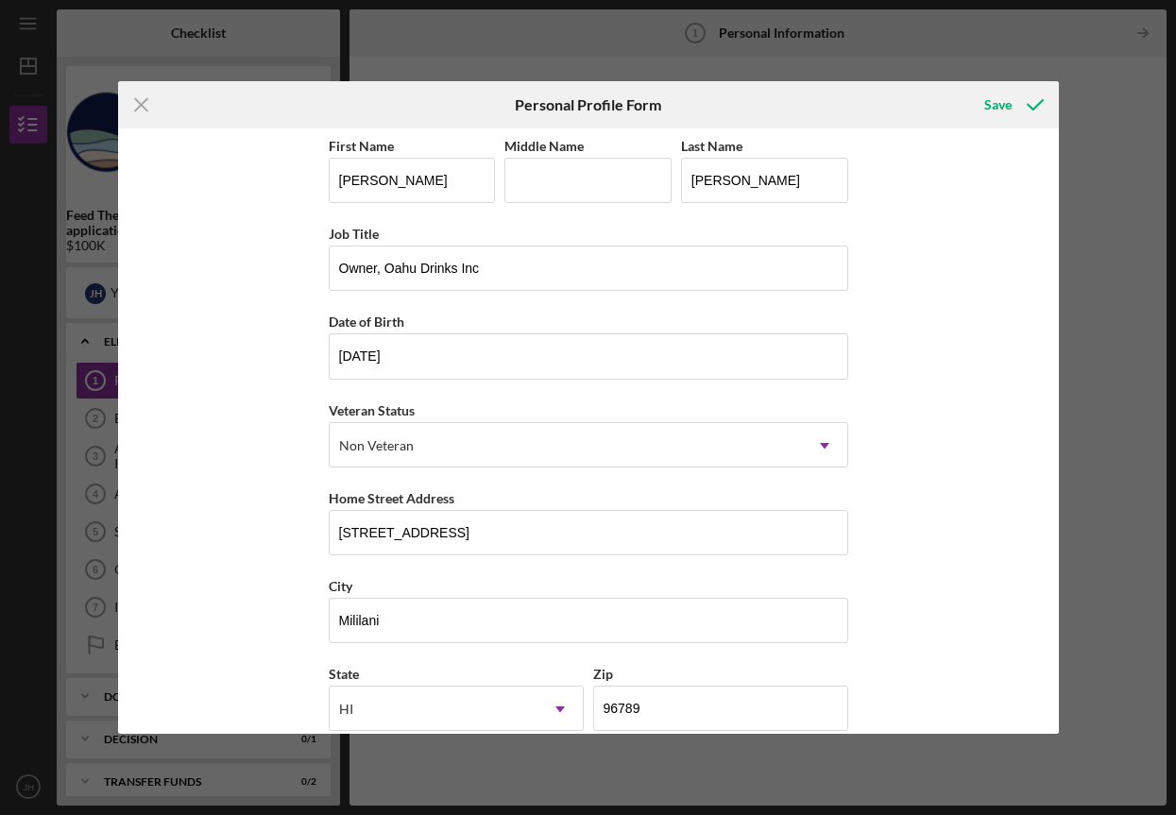
scroll to position [0, 0]
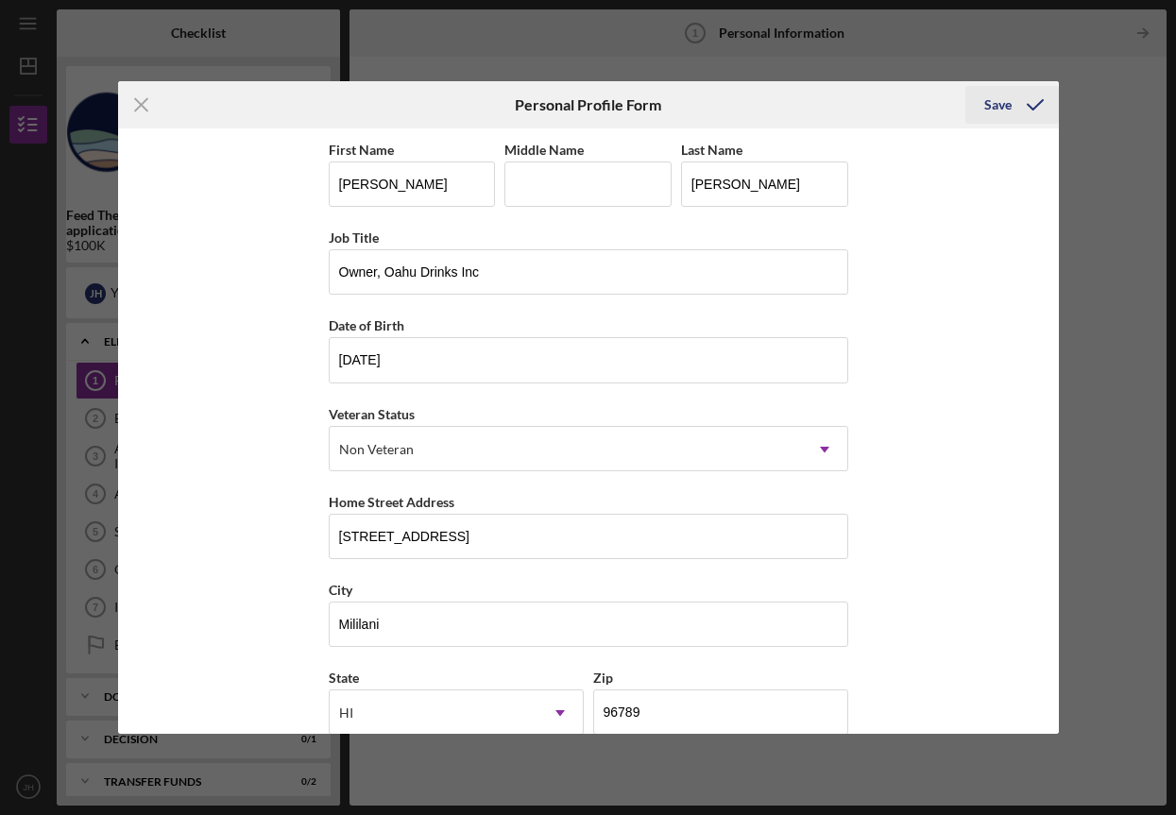
click at [996, 113] on div "Save" at bounding box center [997, 105] width 27 height 38
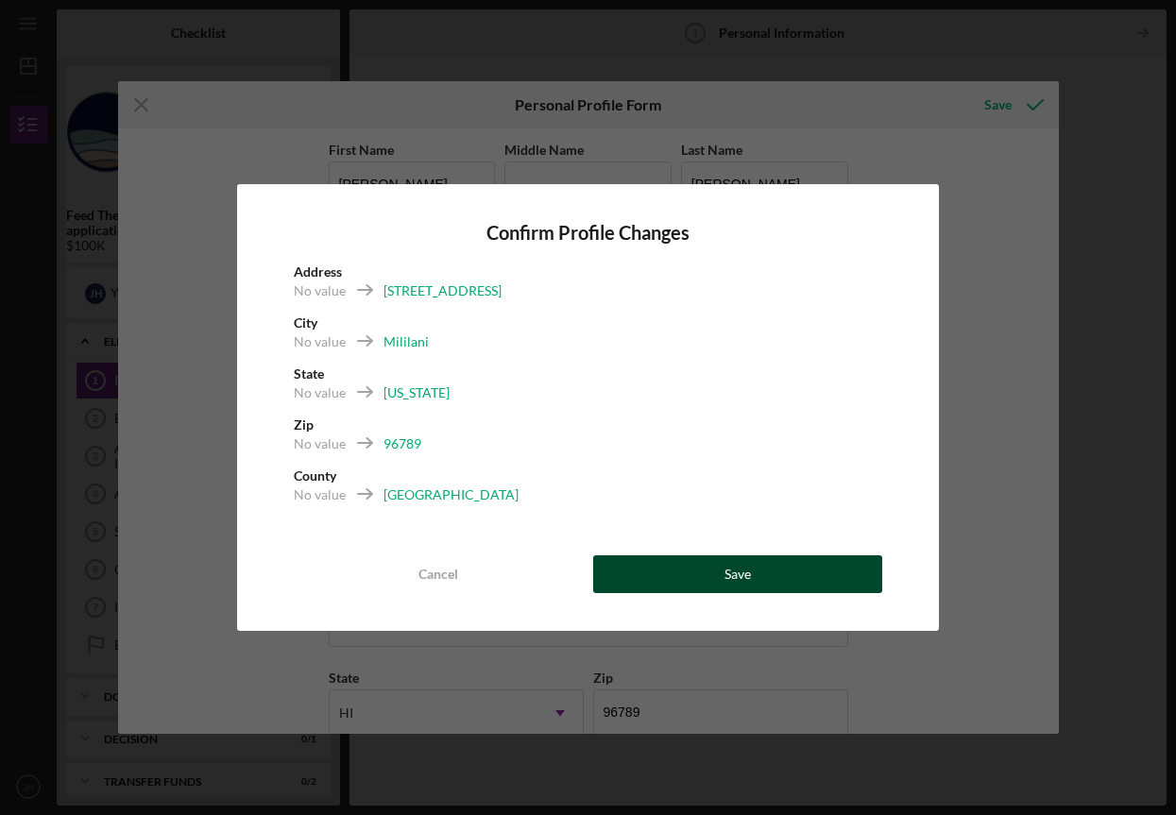
click at [745, 568] on div "Save" at bounding box center [737, 574] width 26 height 38
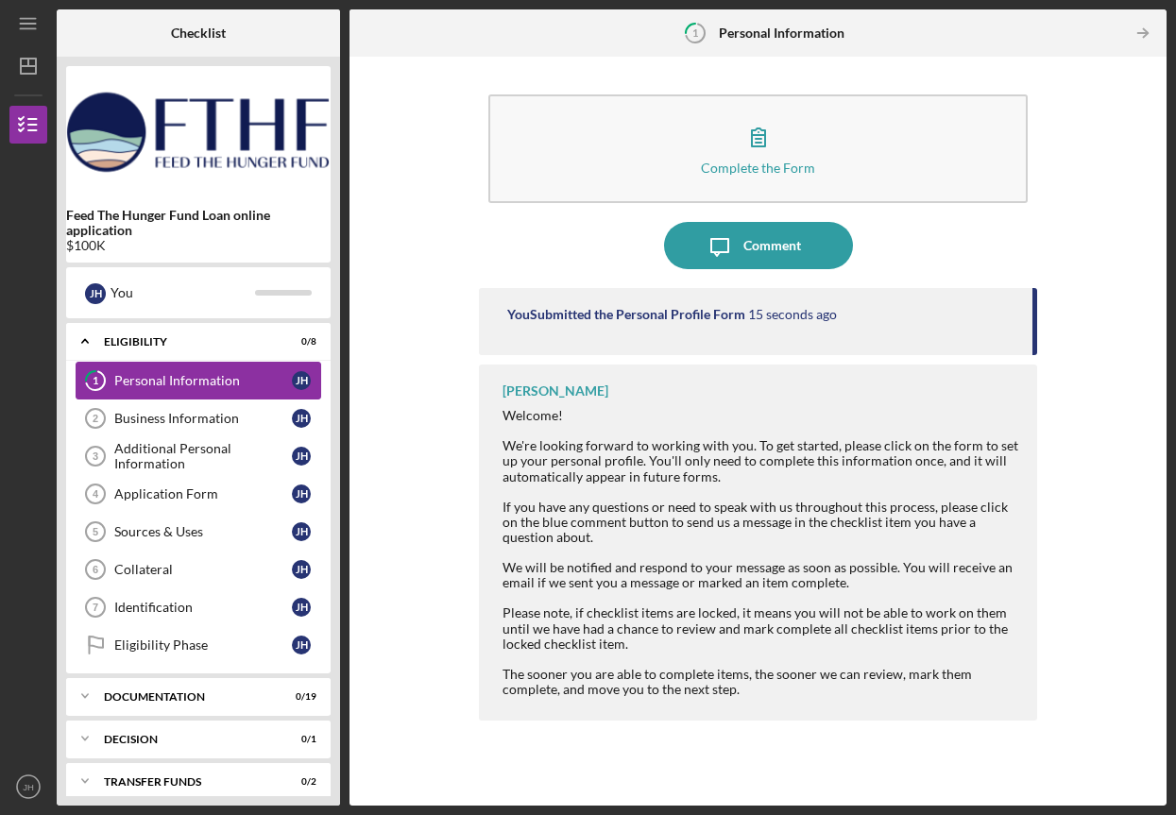
click at [190, 376] on div "Personal Information" at bounding box center [203, 380] width 178 height 15
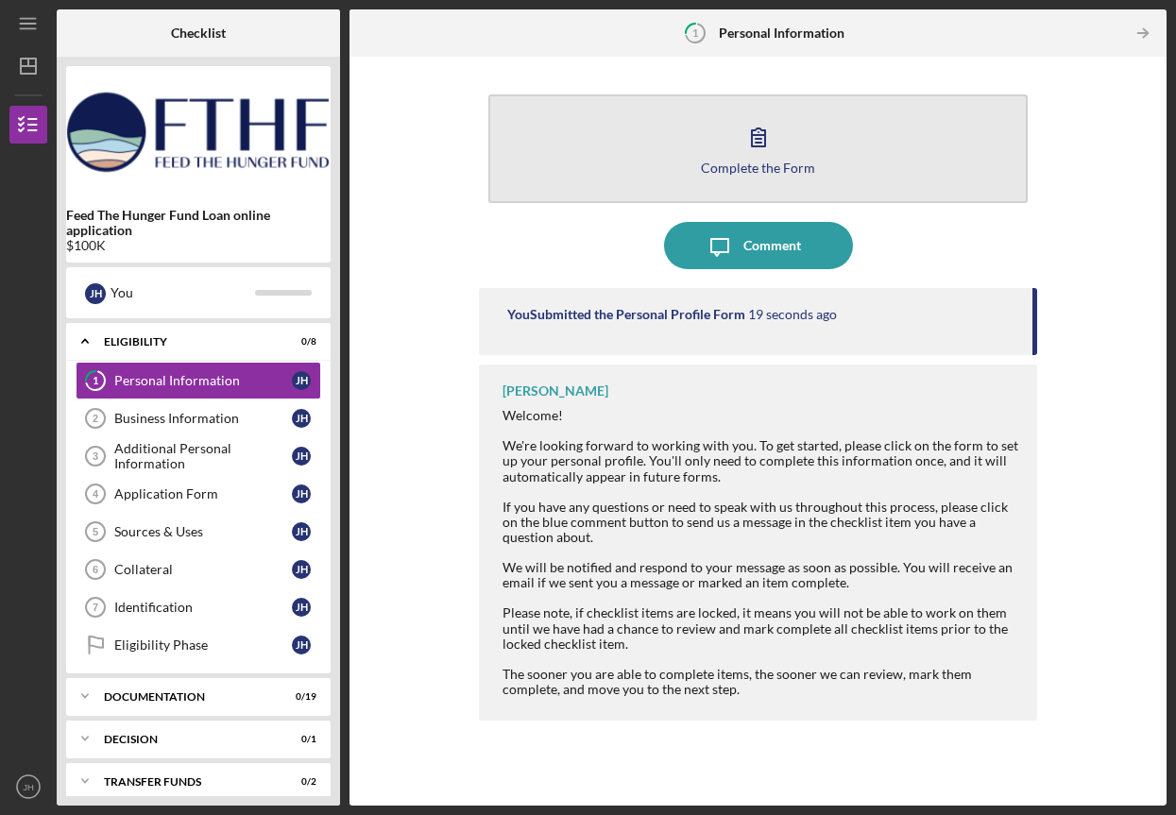
click at [759, 138] on icon "button" at bounding box center [758, 136] width 47 height 47
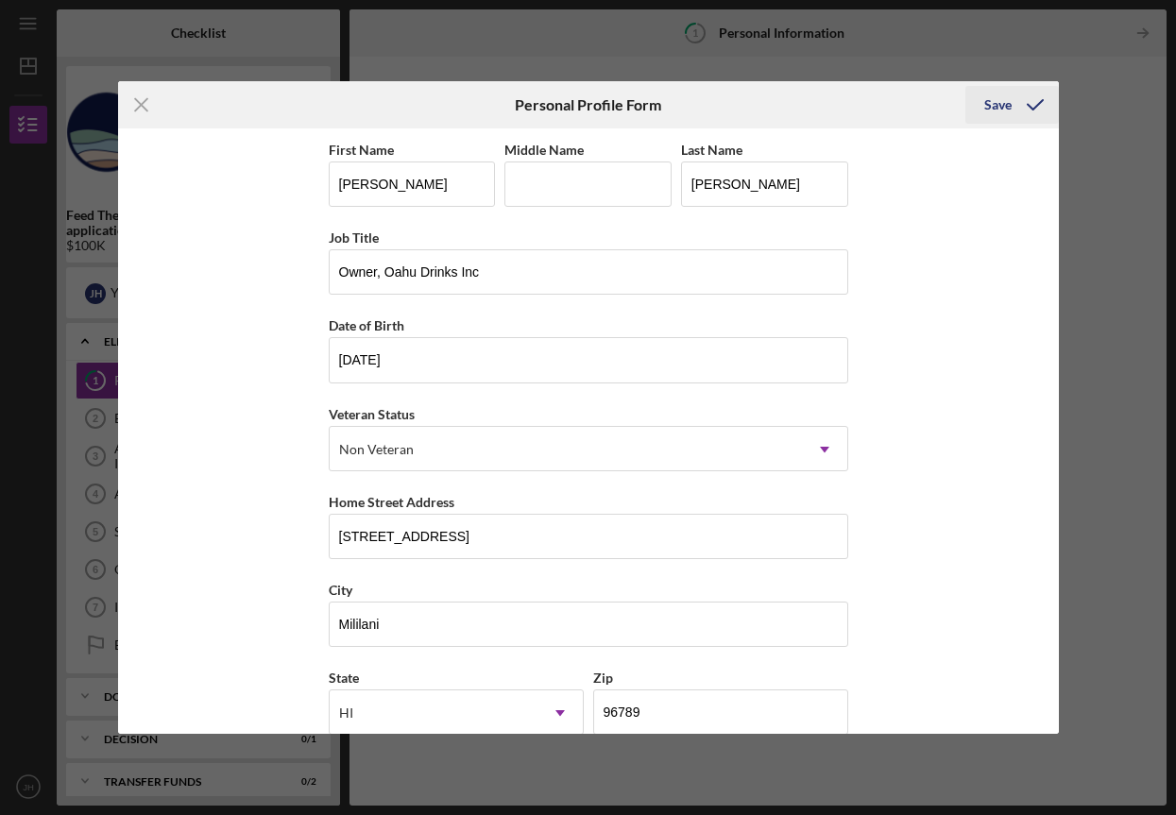
click at [1003, 104] on div "Save" at bounding box center [997, 105] width 27 height 38
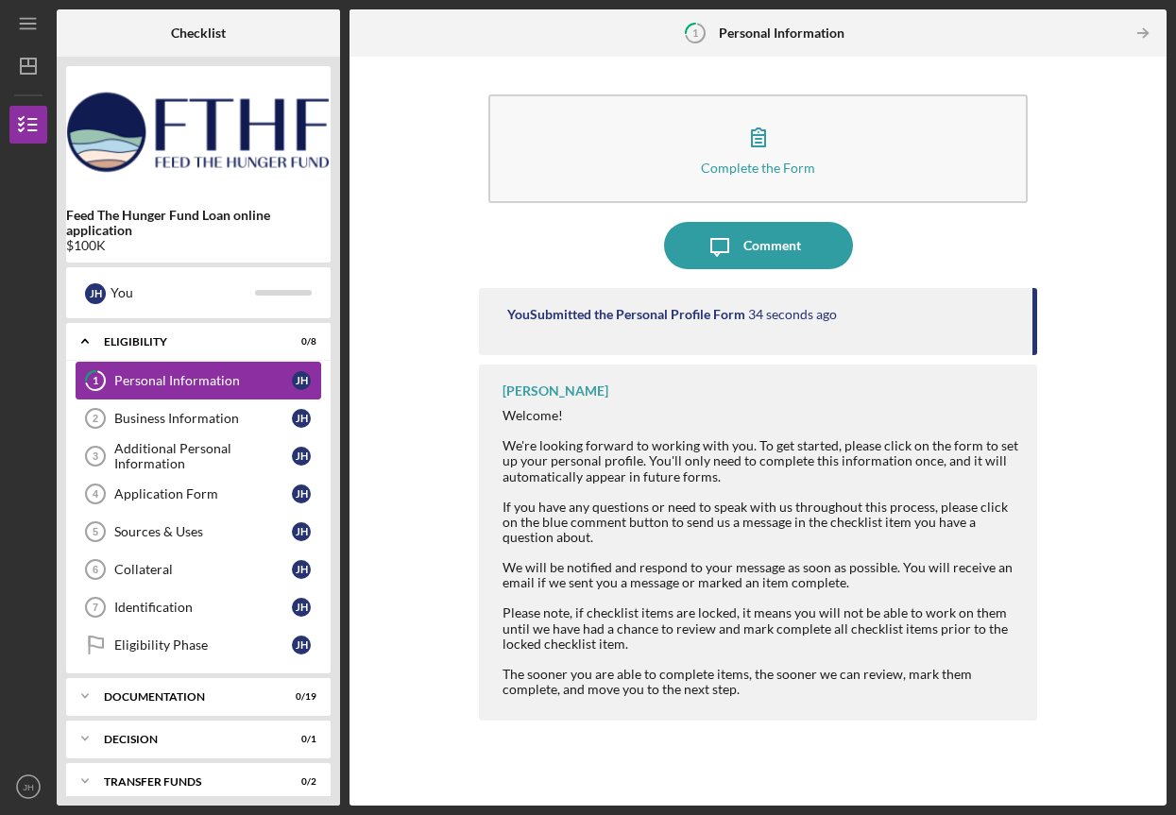
click at [200, 383] on div "Personal Information" at bounding box center [203, 380] width 178 height 15
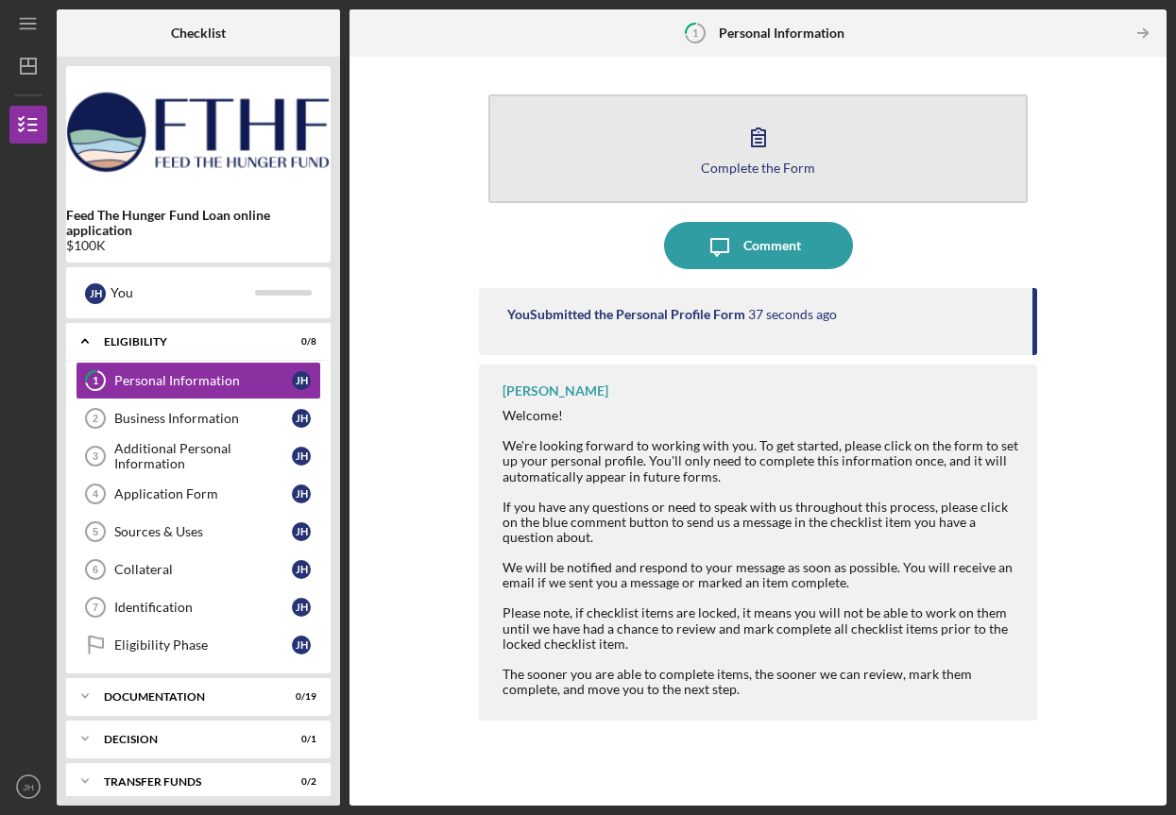
click at [759, 167] on div "Complete the Form" at bounding box center [758, 168] width 114 height 14
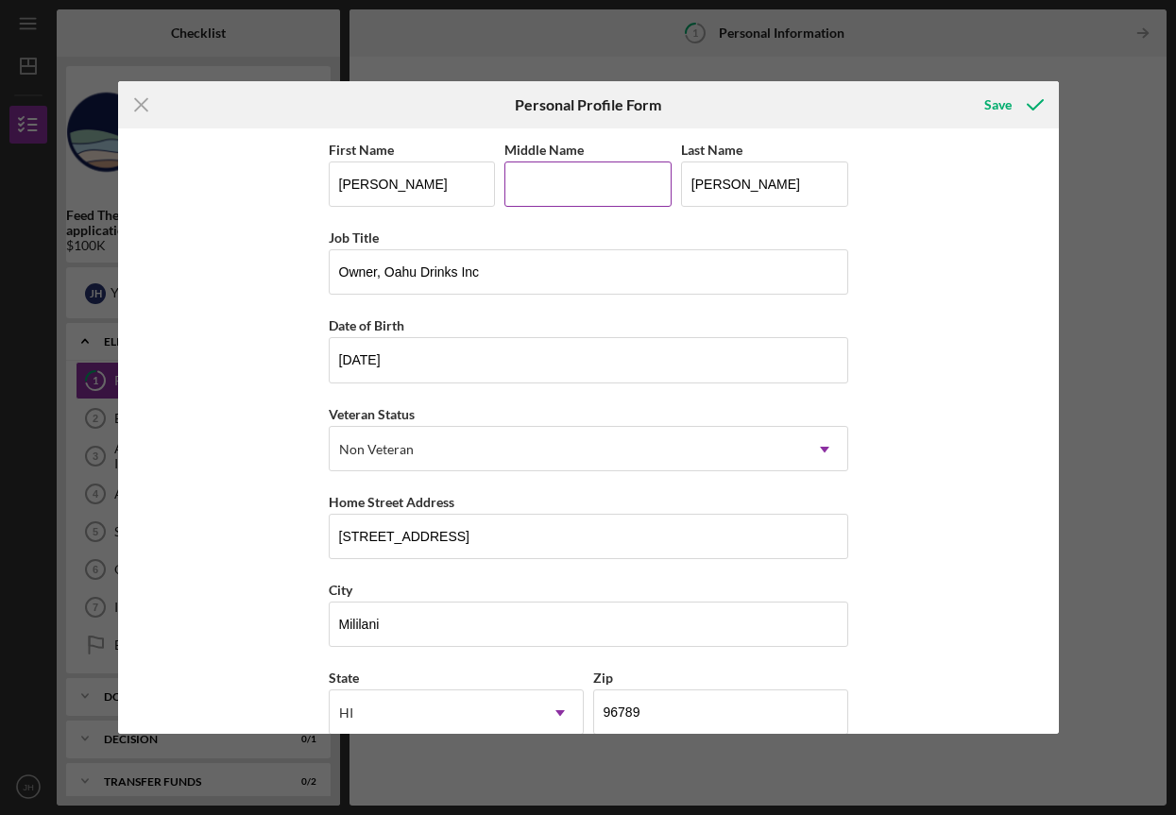
click at [593, 198] on input "Middle Name" at bounding box center [587, 184] width 167 height 45
type input "[PERSON_NAME]"
click at [596, 231] on div "Job Title" at bounding box center [588, 238] width 519 height 24
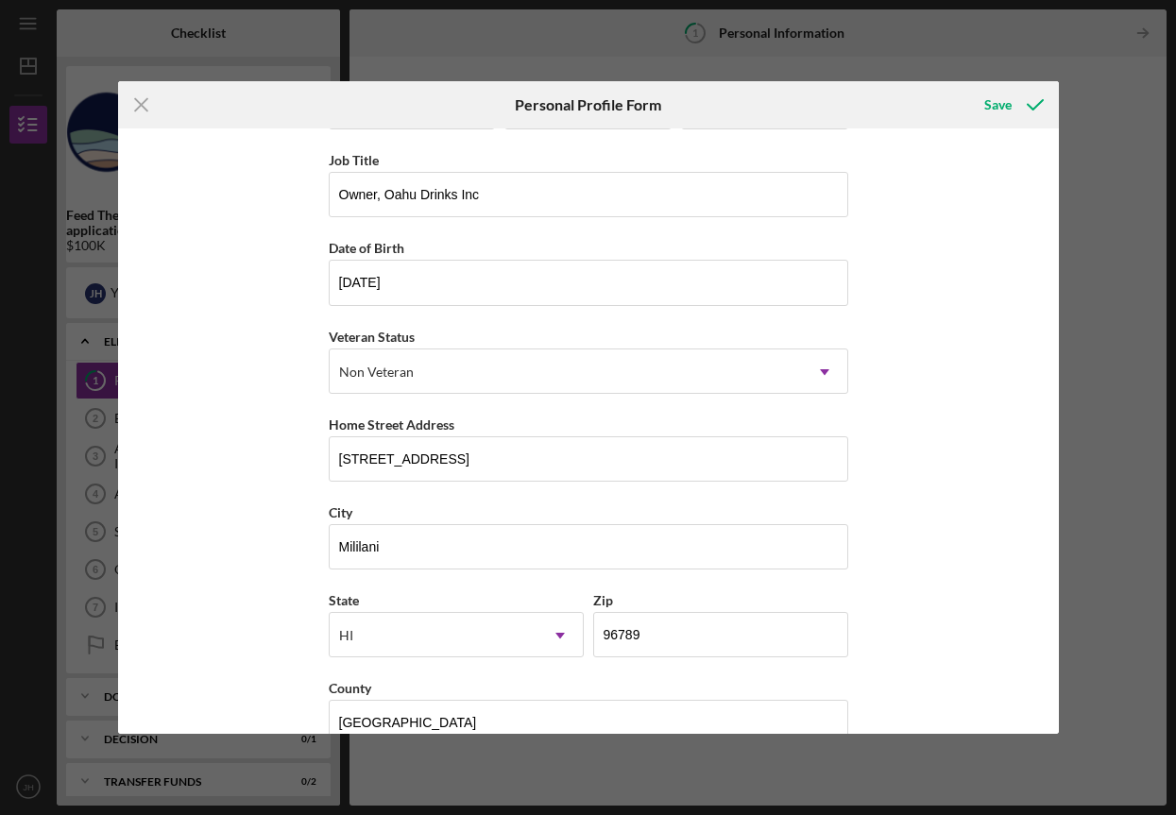
scroll to position [117, 0]
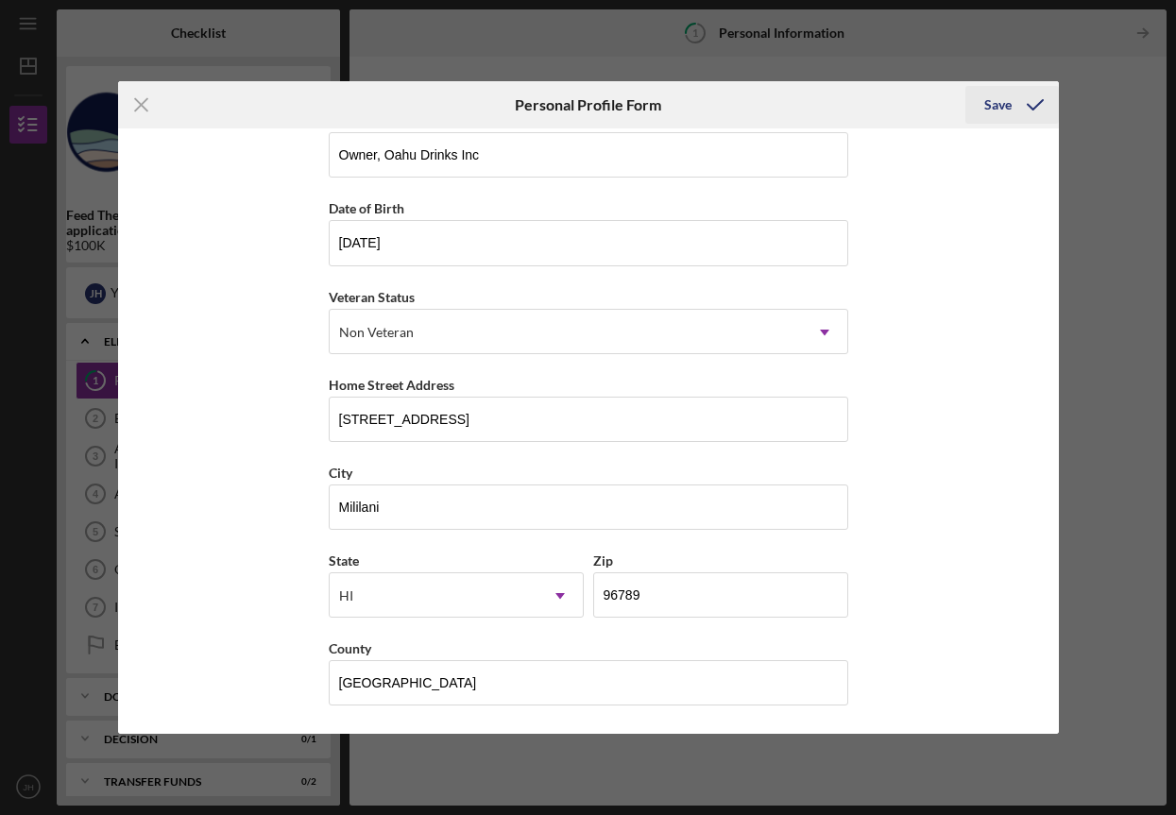
click at [997, 112] on div "Save" at bounding box center [997, 105] width 27 height 38
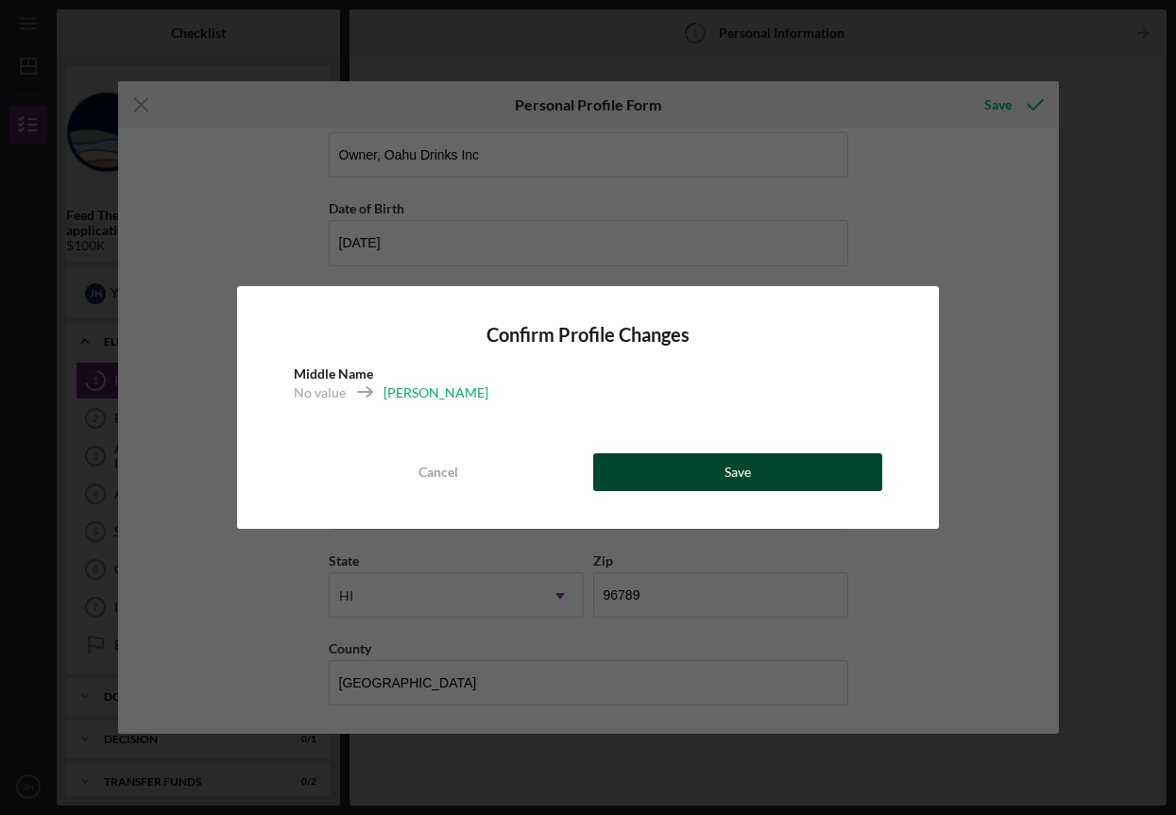
click at [798, 483] on button "Save" at bounding box center [737, 472] width 289 height 38
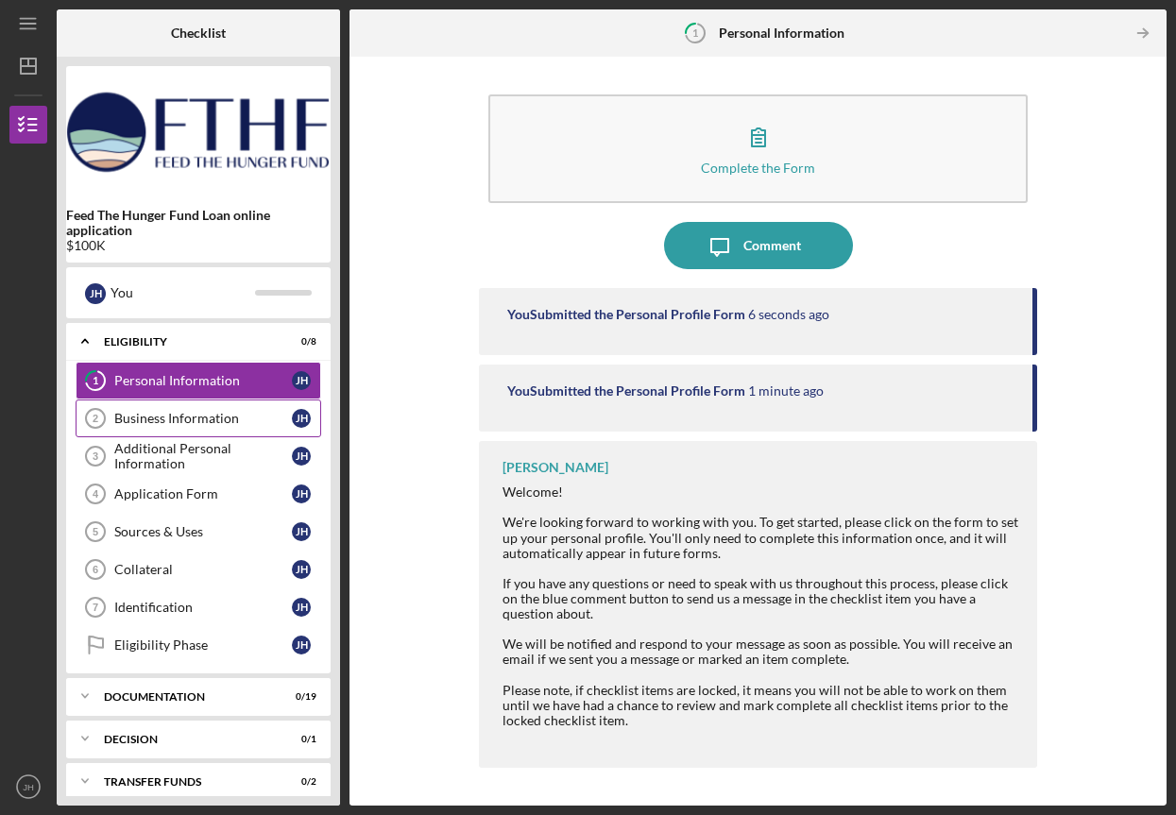
click at [186, 404] on link "Business Information 2 Business Information [PERSON_NAME]" at bounding box center [199, 419] width 246 height 38
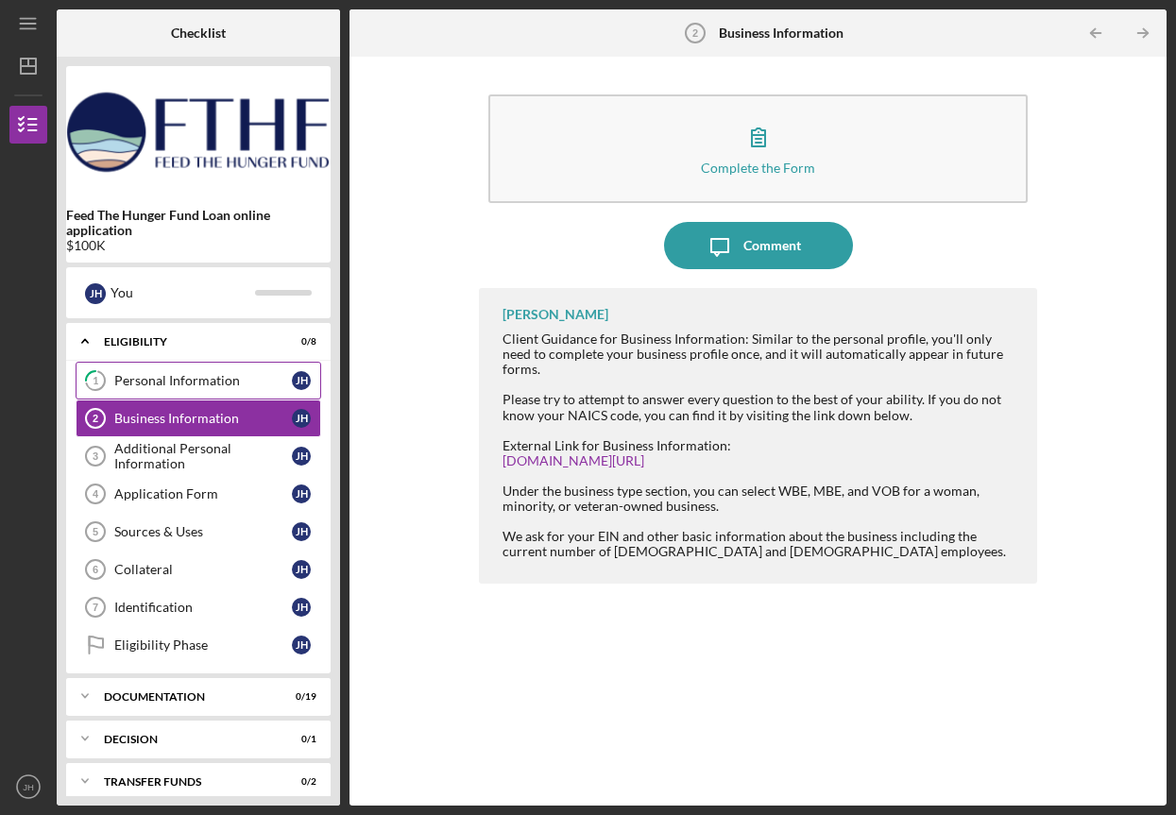
click at [179, 388] on link "1 Personal Information [PERSON_NAME]" at bounding box center [199, 381] width 246 height 38
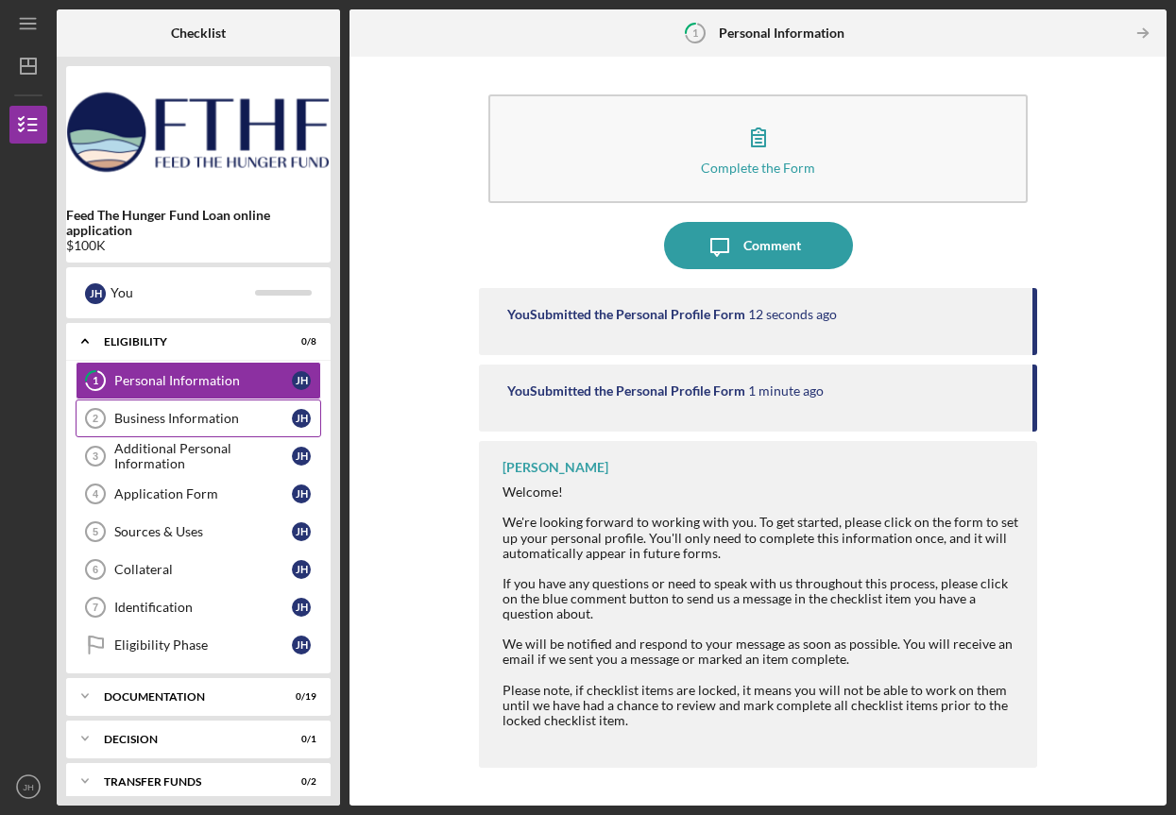
click at [172, 409] on link "Business Information 2 Business Information [PERSON_NAME]" at bounding box center [199, 419] width 246 height 38
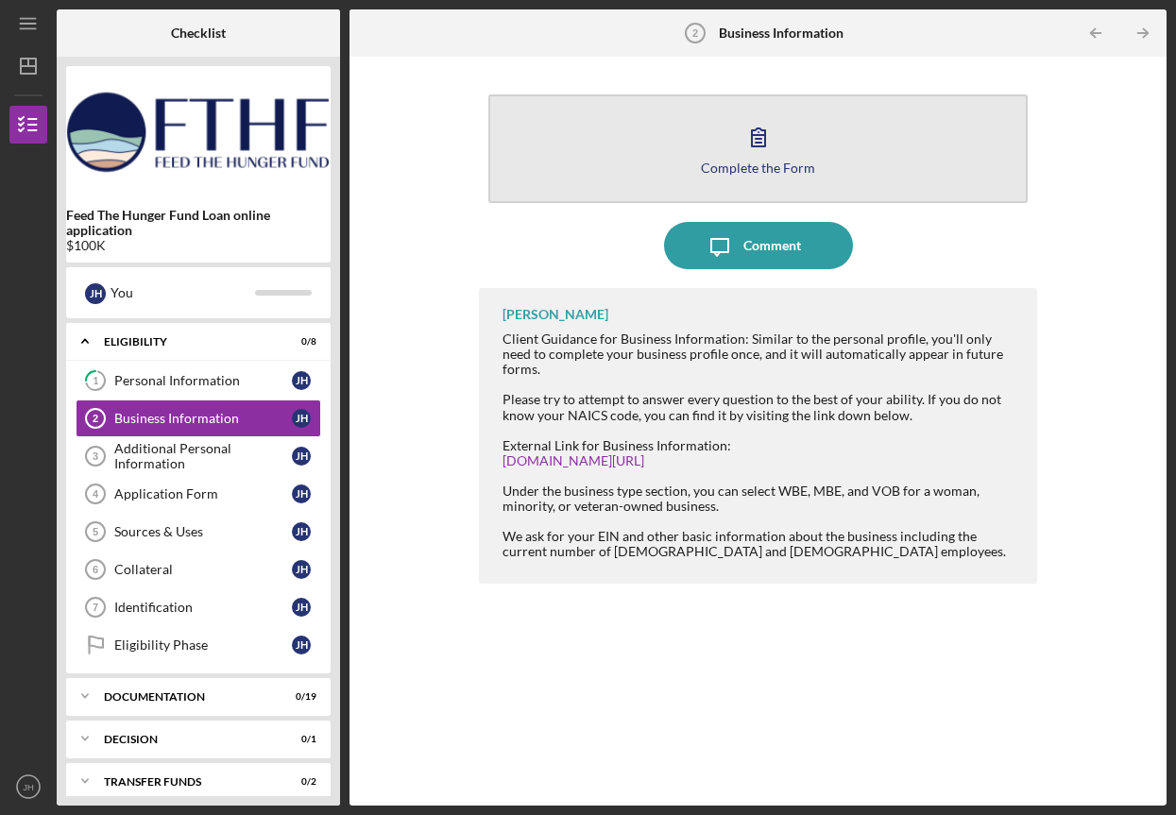
click at [762, 167] on div "Complete the Form" at bounding box center [758, 168] width 114 height 14
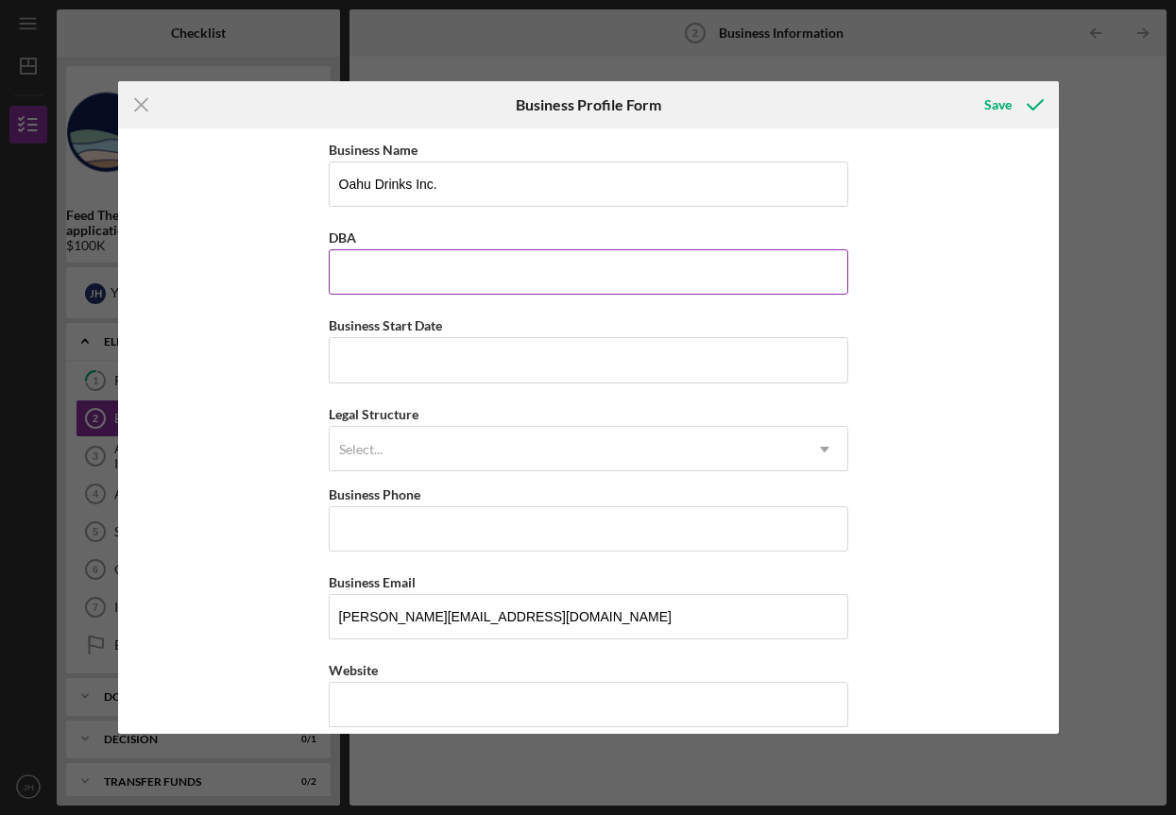
click at [586, 281] on input "DBA" at bounding box center [588, 271] width 519 height 45
type input "NA"
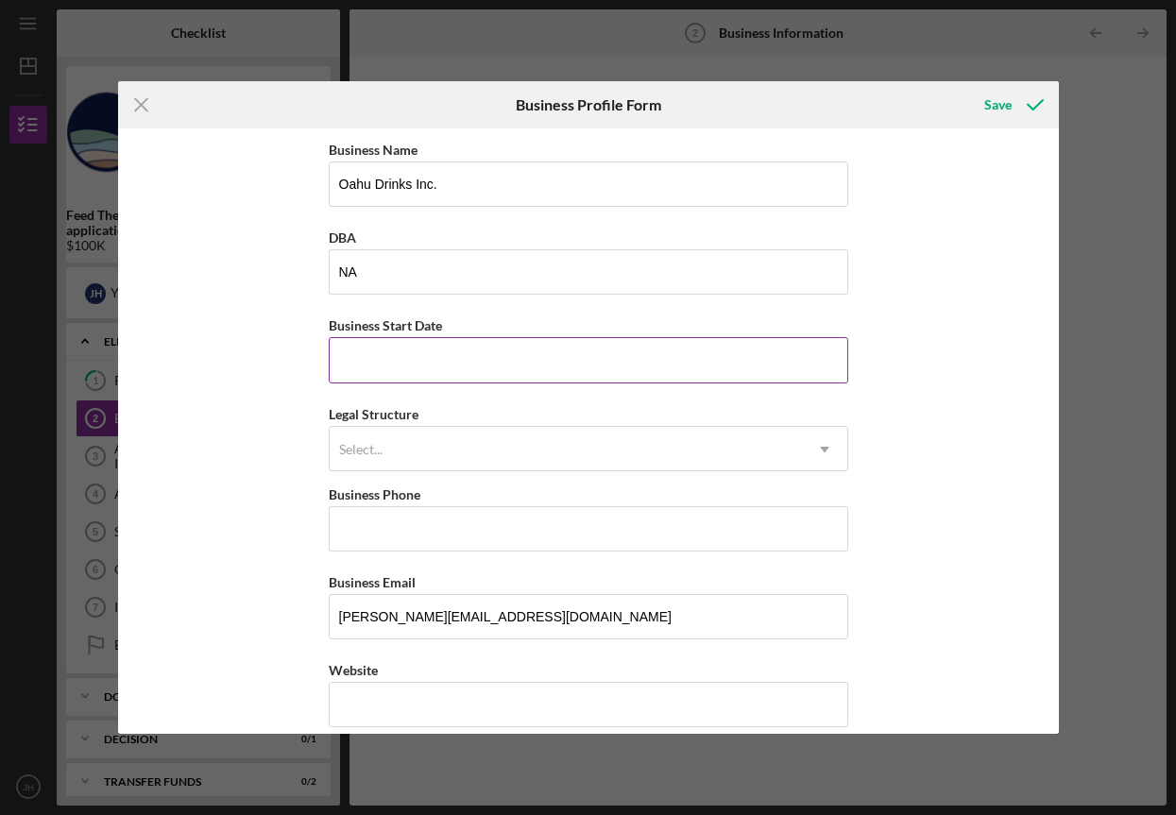
click at [536, 349] on input "Business Start Date" at bounding box center [588, 359] width 519 height 45
type input "[DATE]"
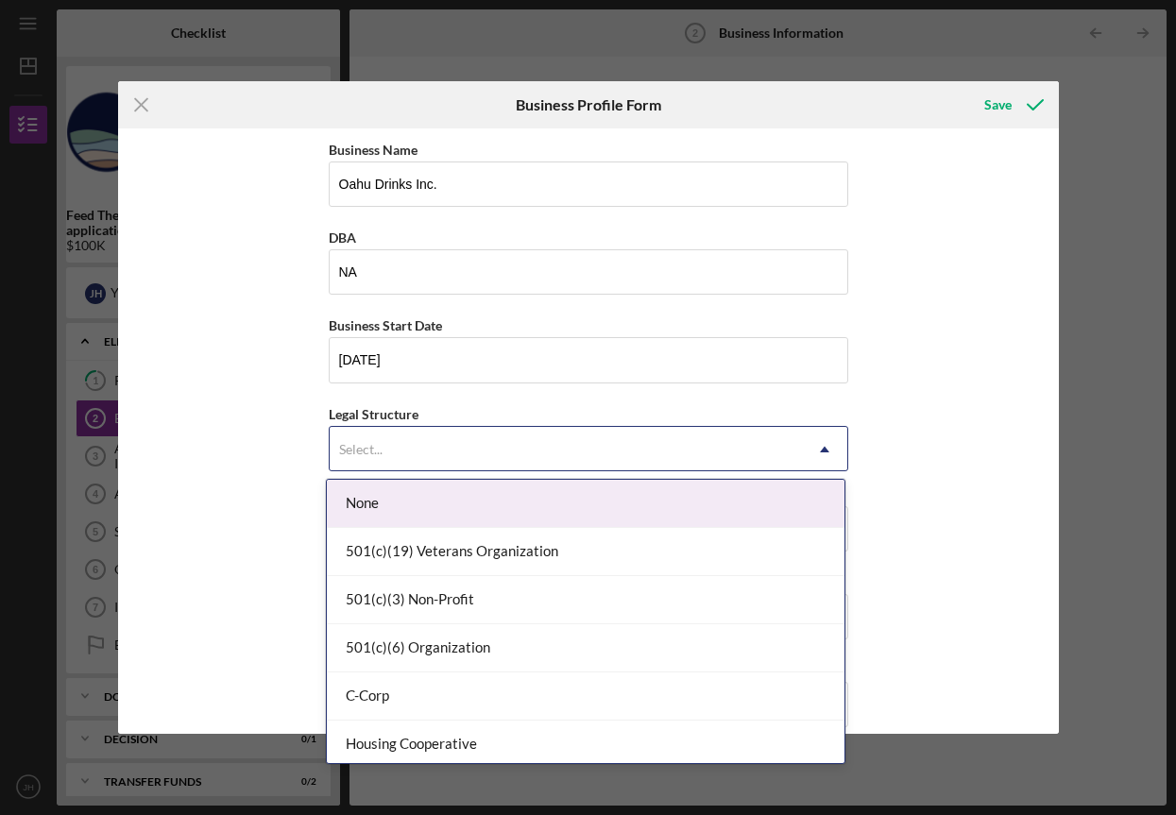
click at [836, 451] on icon "Icon/Dropdown Arrow" at bounding box center [824, 449] width 45 height 45
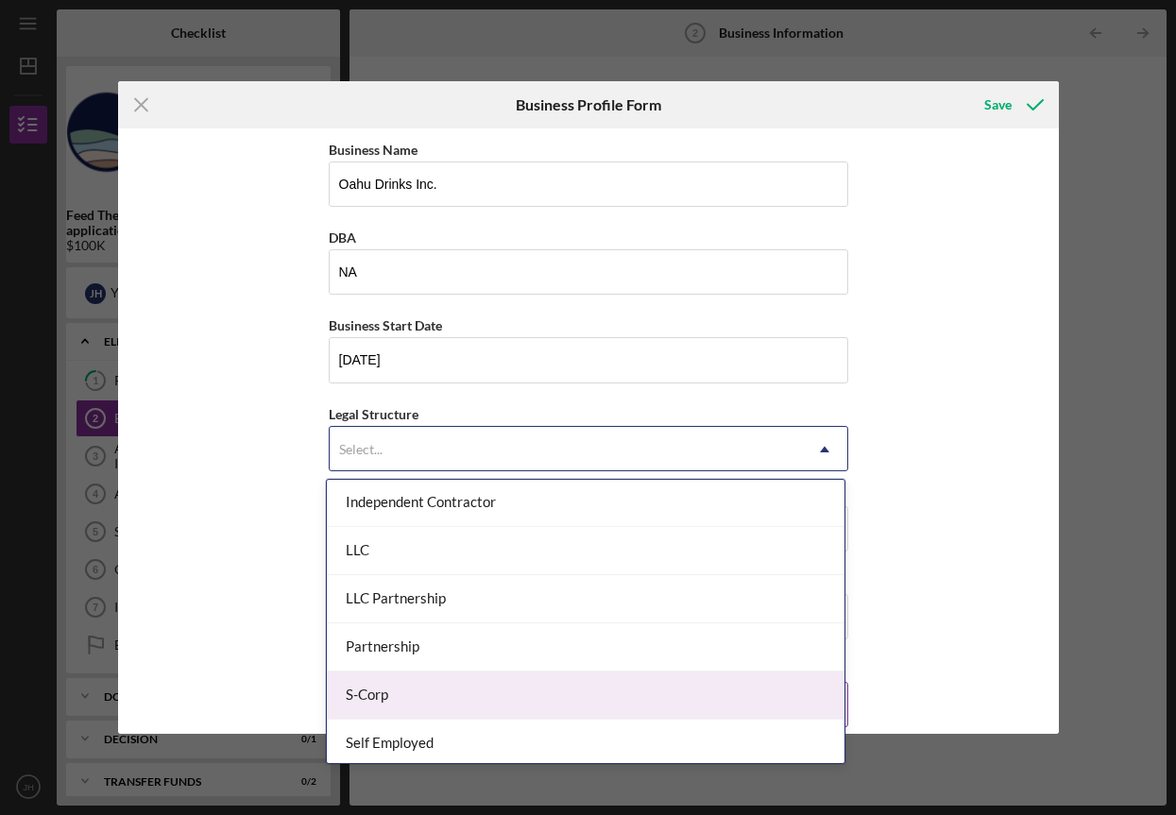
click at [519, 704] on div "S-Corp" at bounding box center [586, 696] width 518 height 48
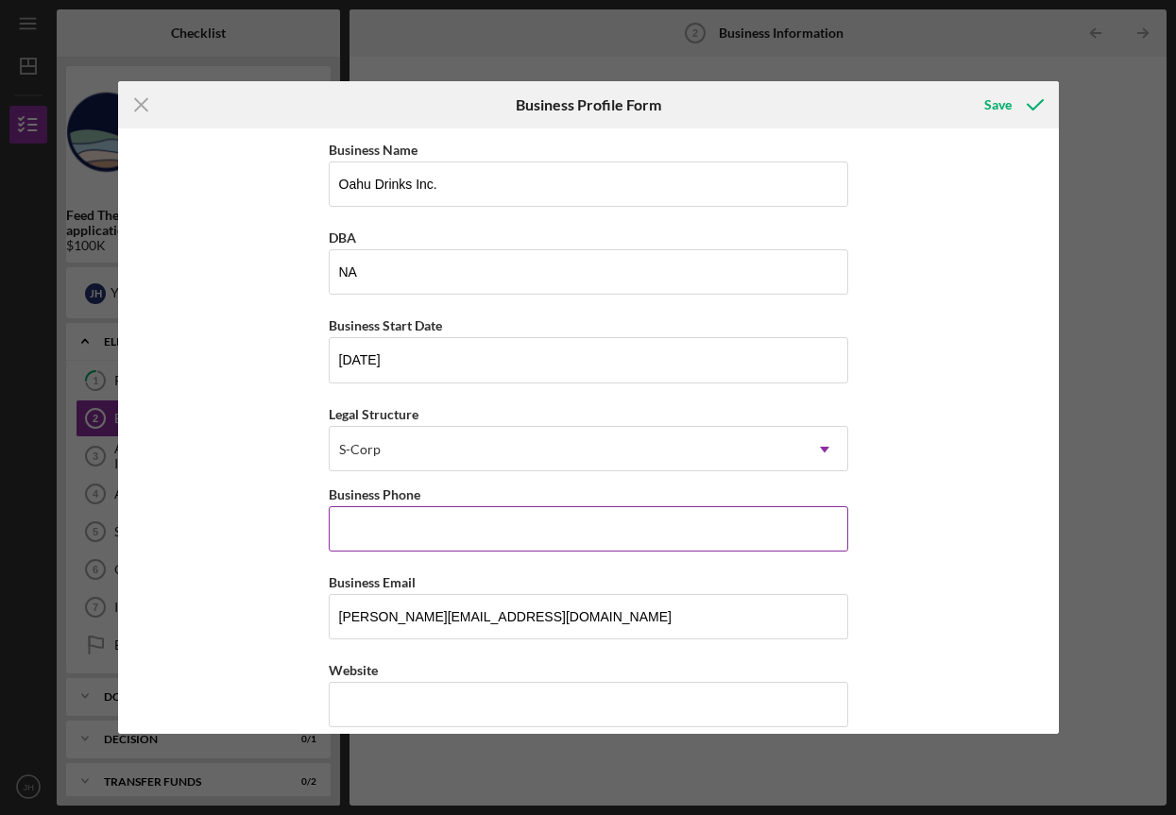
click at [523, 533] on input "Business Phone" at bounding box center [588, 528] width 519 height 45
type input "[PHONE_NUMBER]"
type input "[STREET_ADDRESS]"
type input "Mililani"
type input "HI"
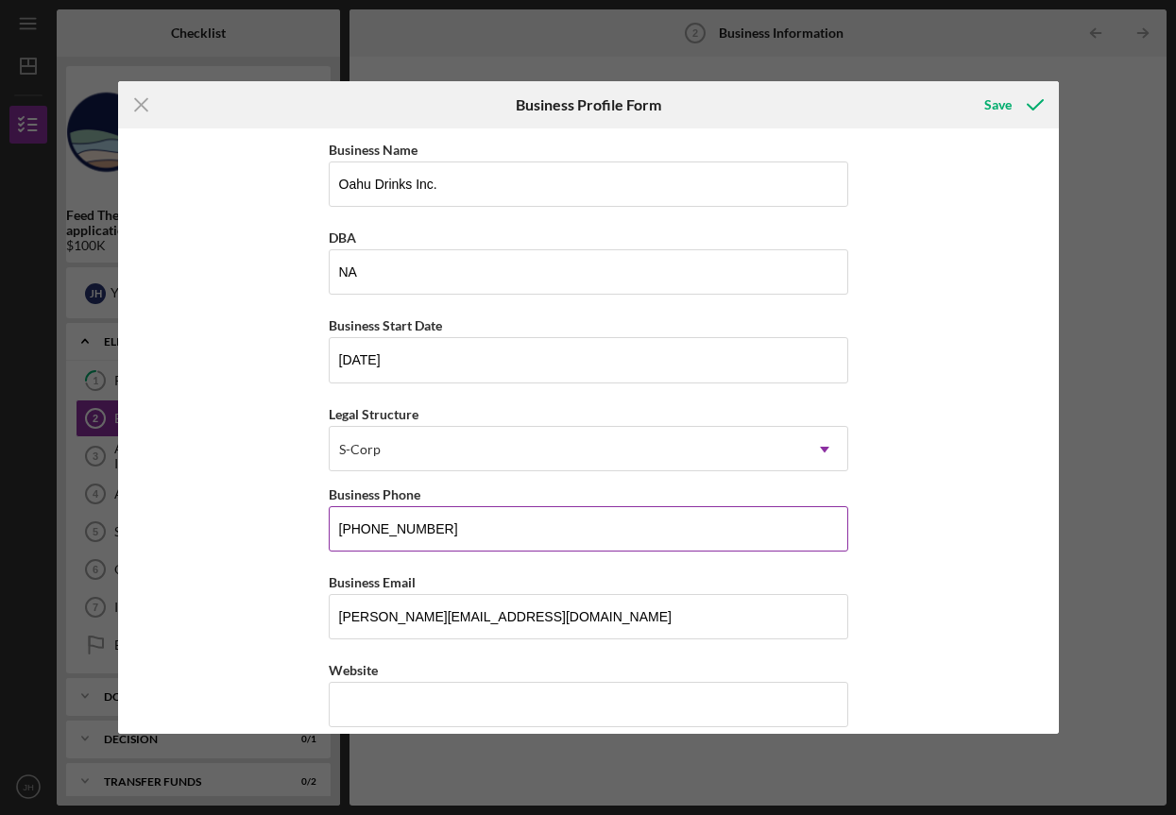
type input "96789"
type input "HI"
type input "[PHONE_NUMBER]"
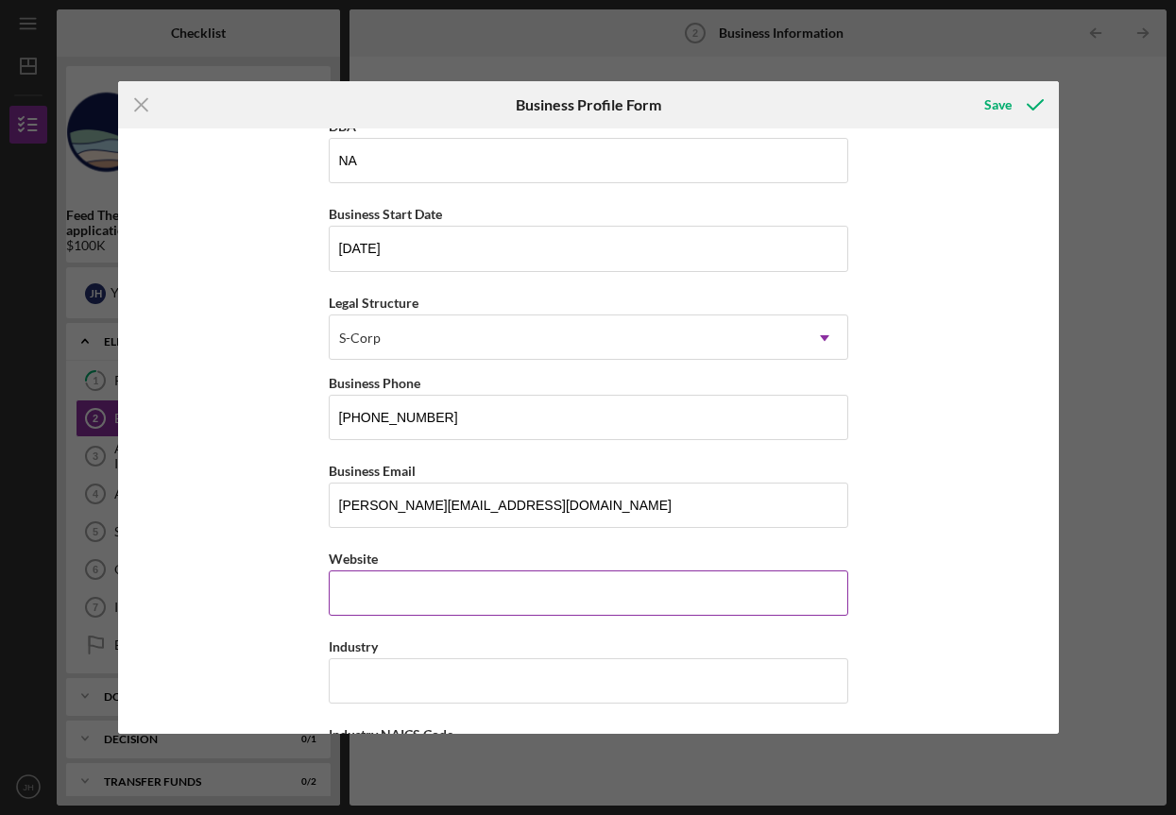
click at [528, 582] on input "Website" at bounding box center [588, 593] width 519 height 45
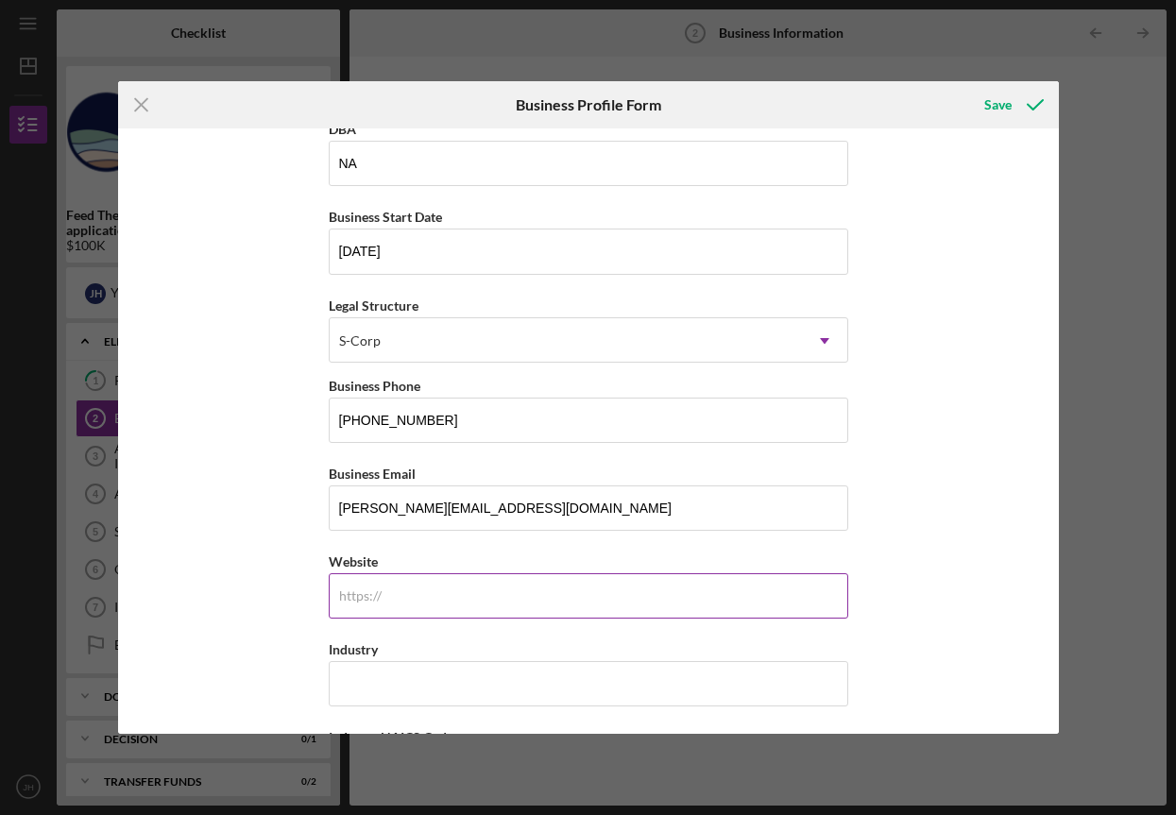
scroll to position [111, 0]
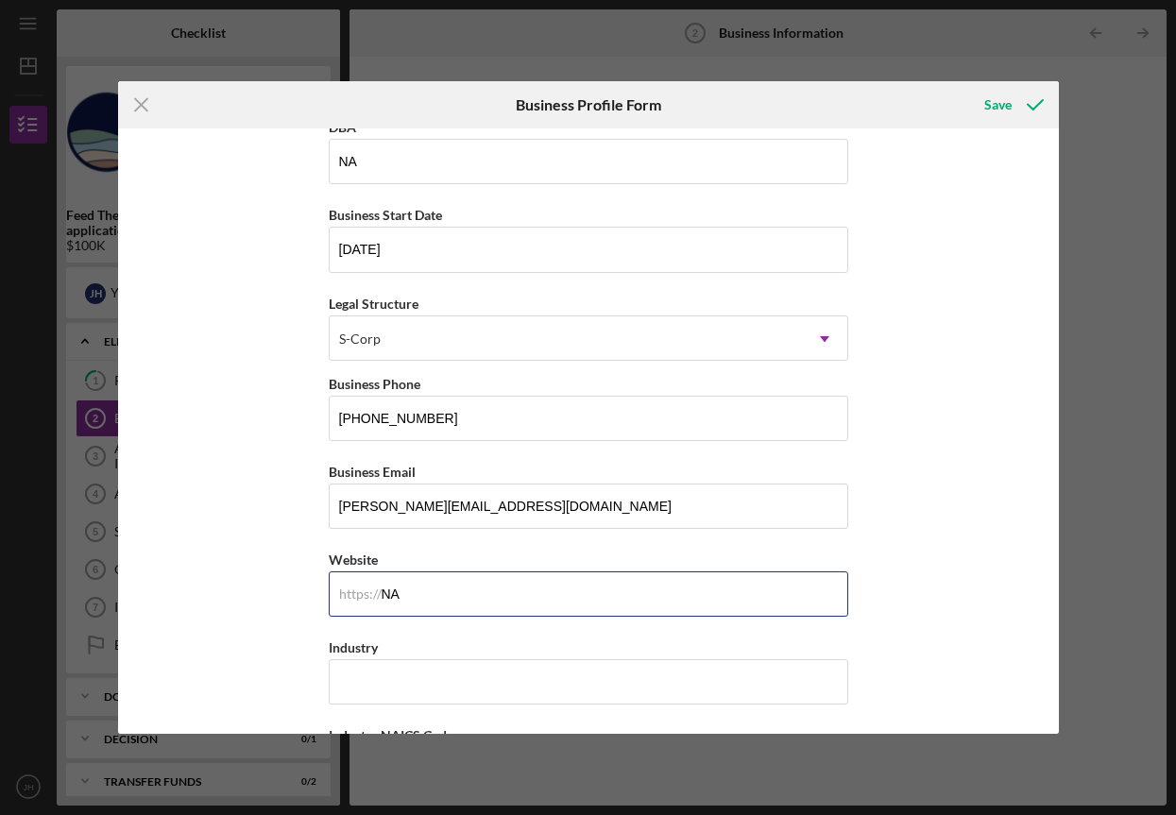
type input "NA"
click at [891, 541] on div "Business Name Oahu Drinks Inc. DBA NA Business Start Date [DATE] Legal Structur…" at bounding box center [588, 430] width 941 height 605
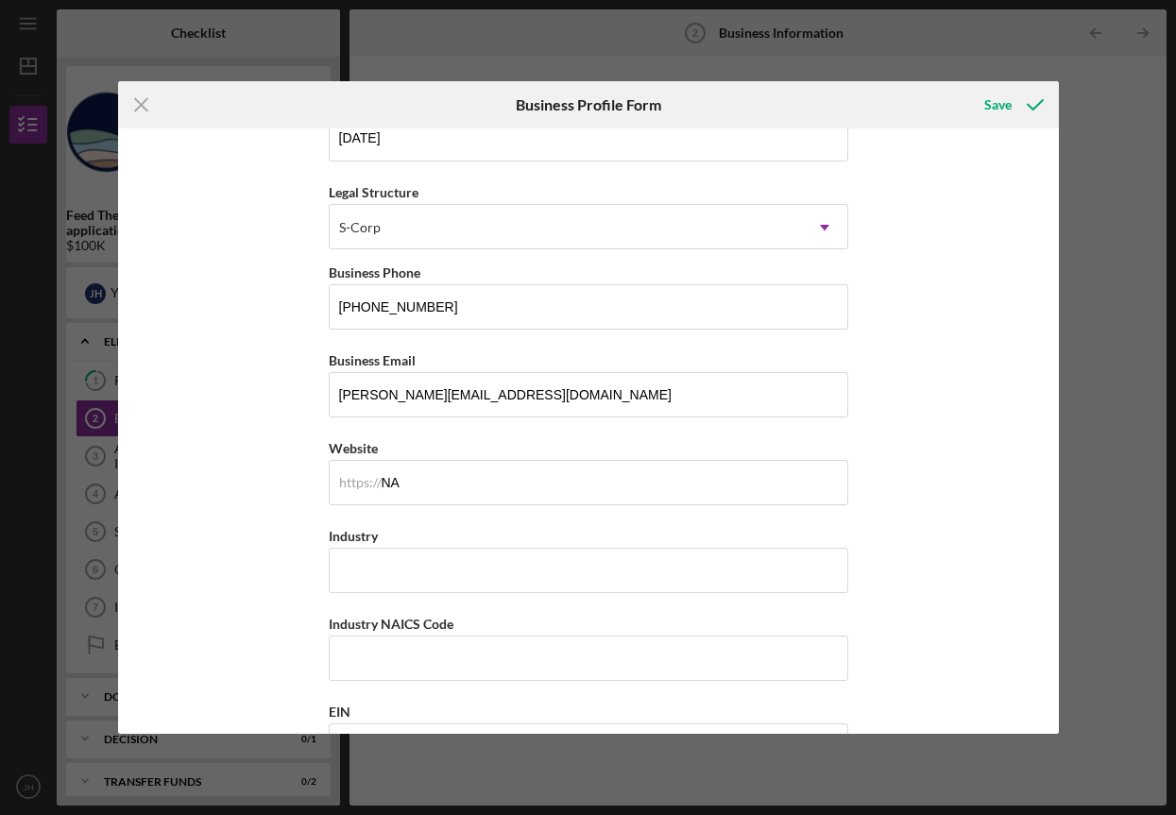
scroll to position [275, 0]
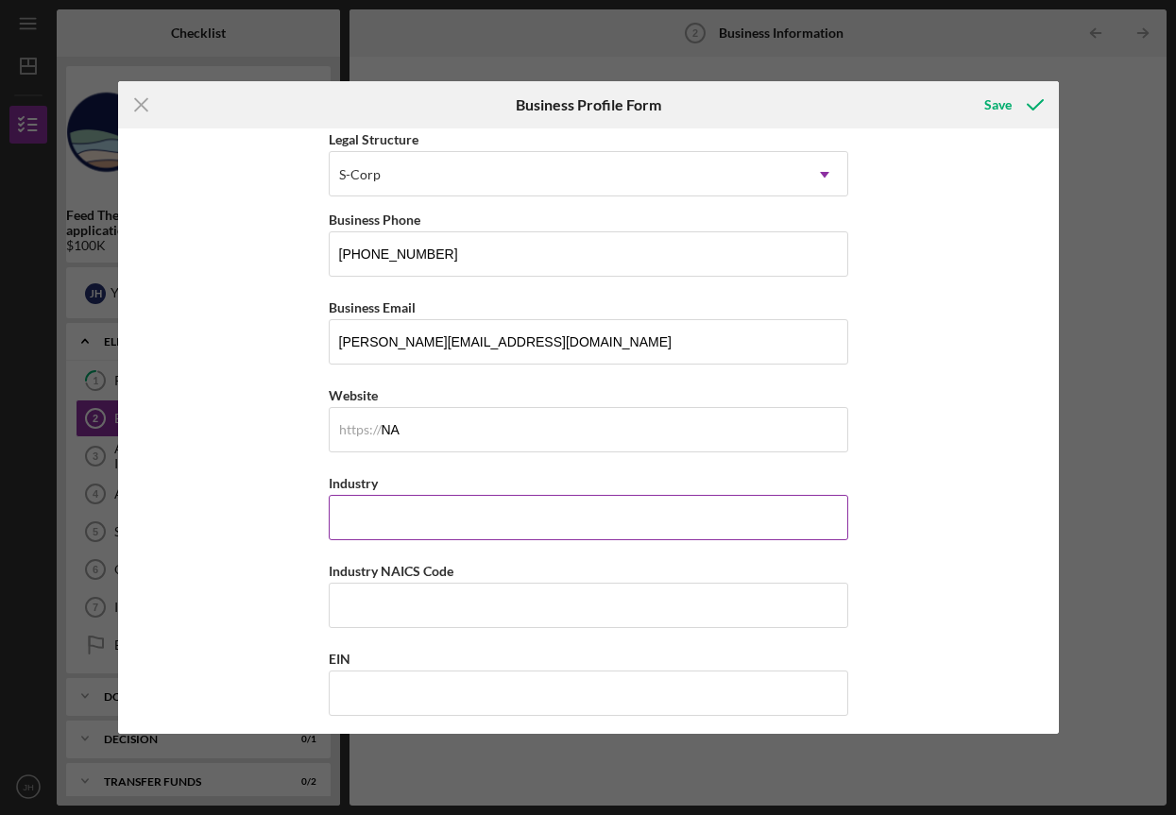
click at [629, 505] on input "Industry" at bounding box center [588, 517] width 519 height 45
click at [418, 521] on input "Beverage WHolesale" at bounding box center [588, 517] width 519 height 45
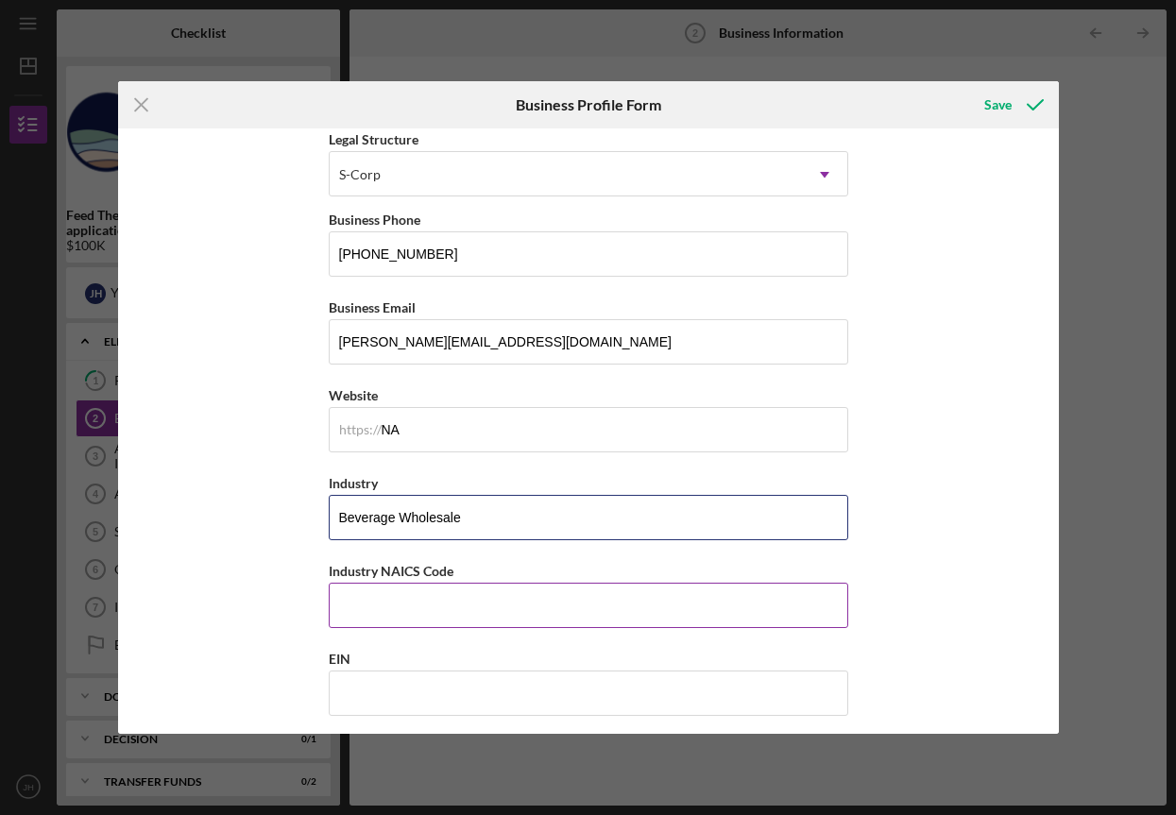
type input "Beverage Wholesale"
click at [419, 595] on input "Industry NAICS Code" at bounding box center [588, 605] width 519 height 45
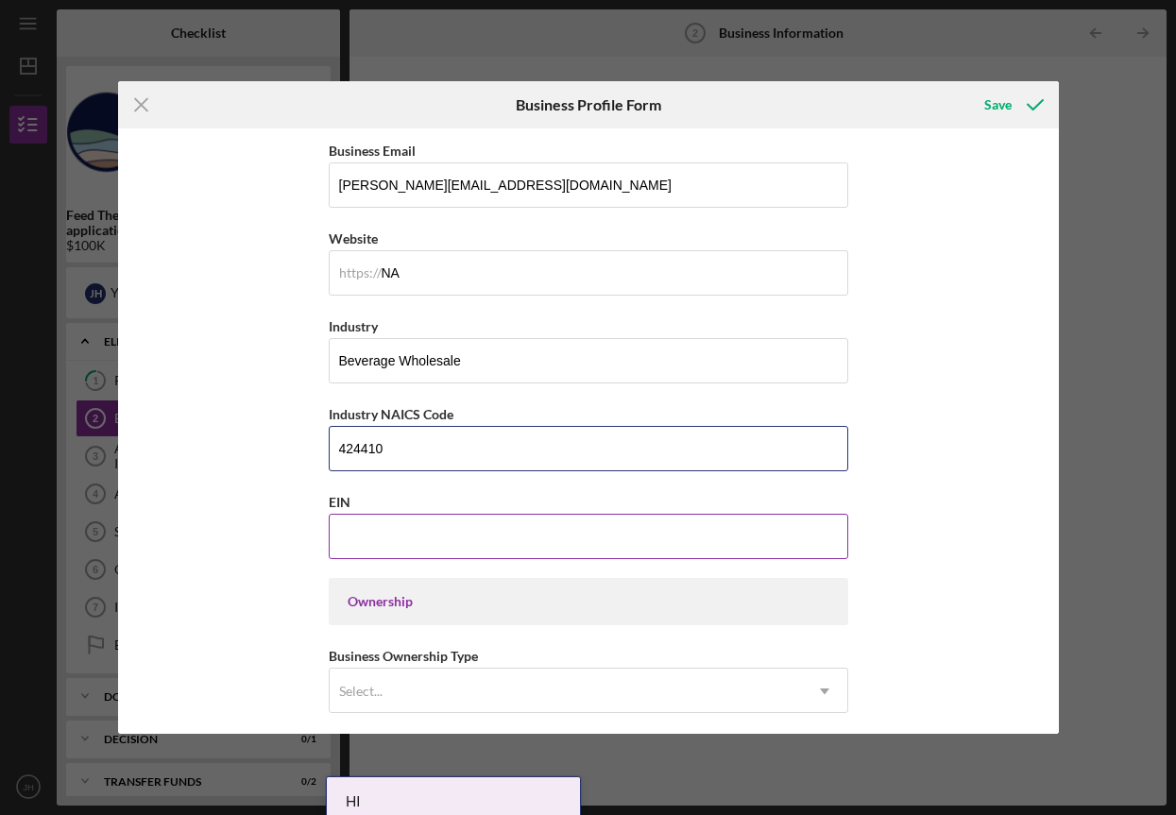
type input "424410"
click at [559, 551] on input "EIN" at bounding box center [588, 536] width 519 height 45
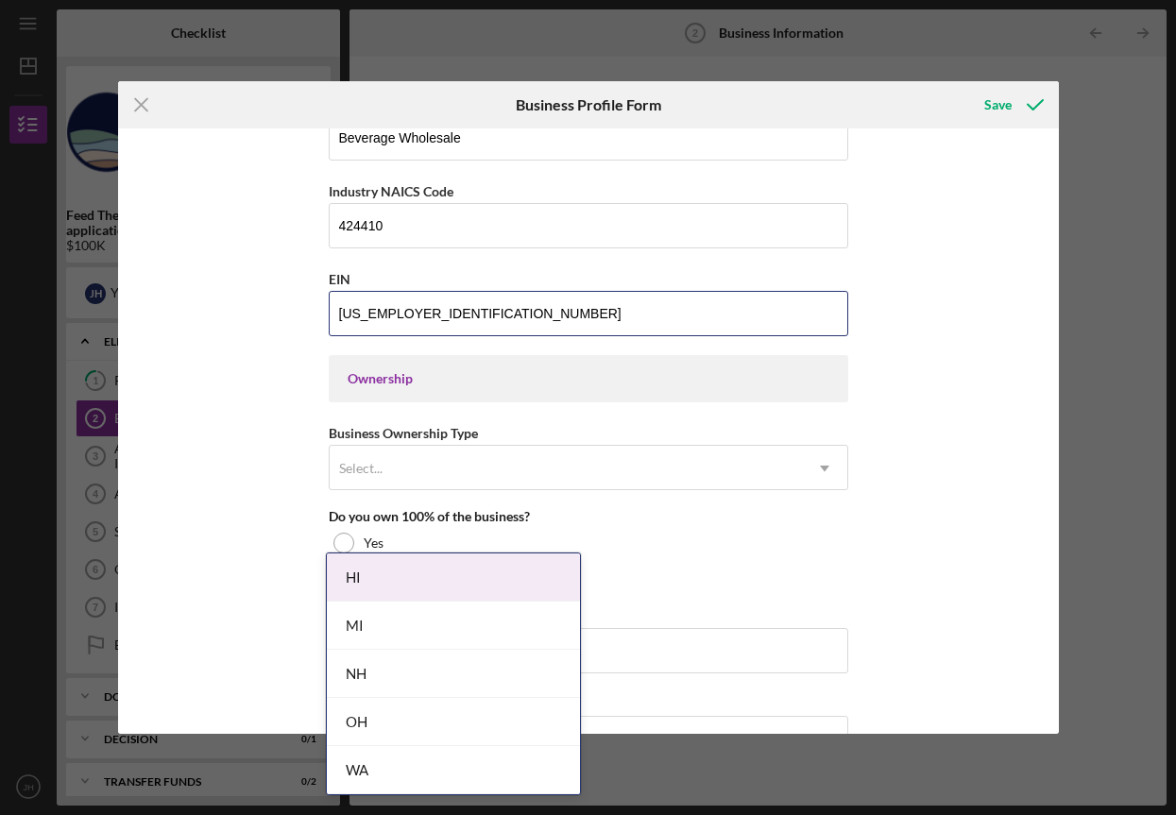
scroll to position [656, 0]
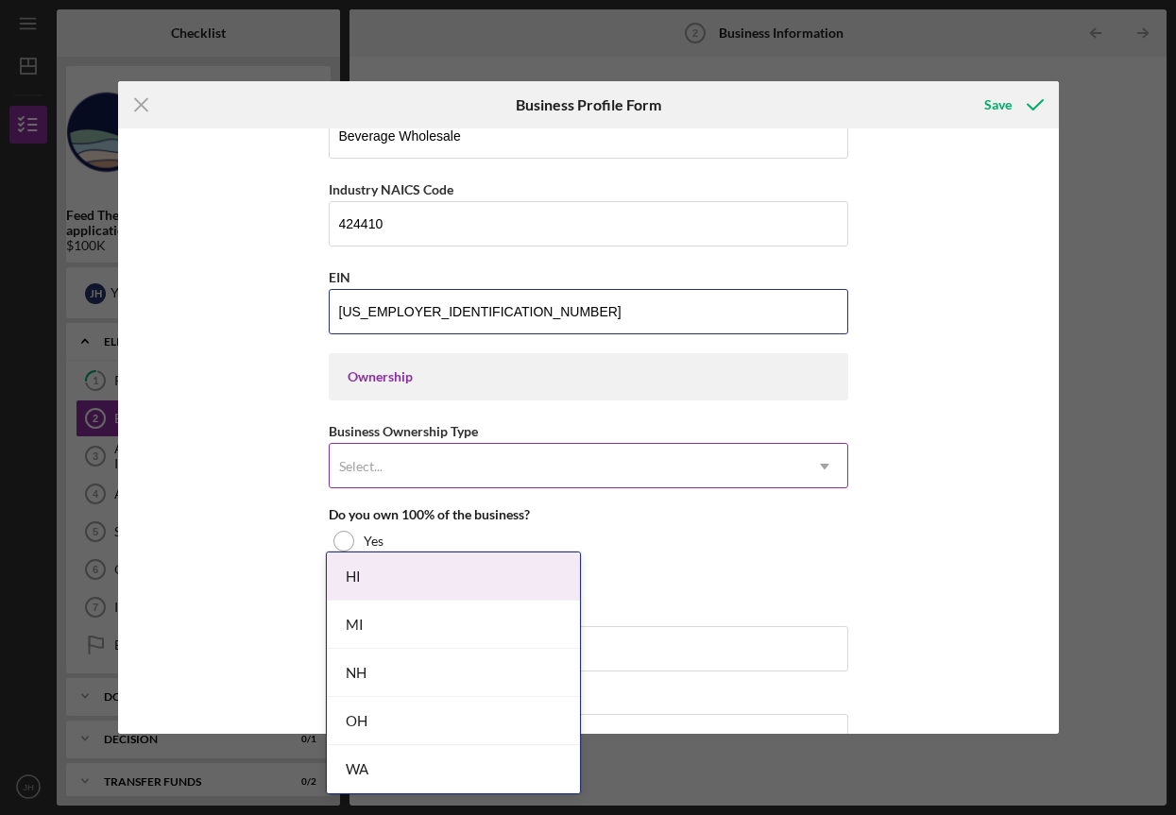
type input "[US_EMPLOYER_IDENTIFICATION_NUMBER]"
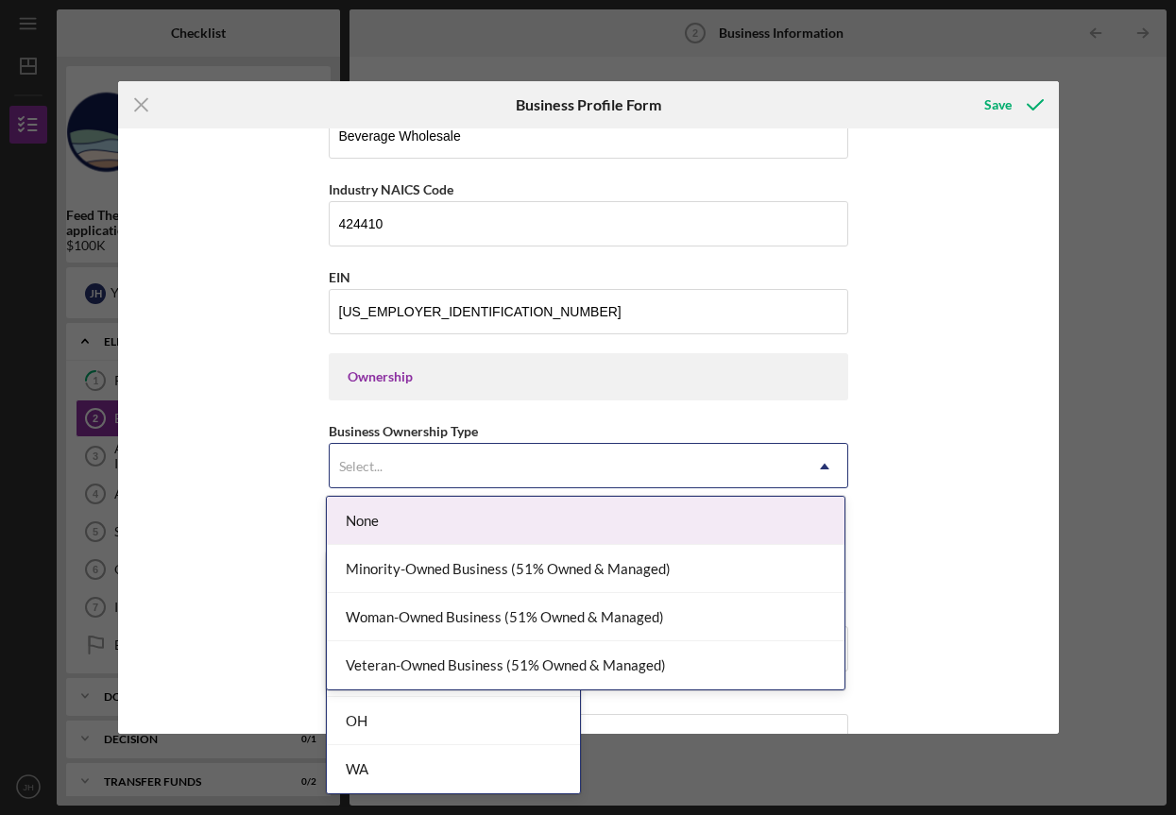
click at [835, 466] on icon "Icon/Dropdown Arrow" at bounding box center [824, 466] width 45 height 45
click at [917, 466] on div "Business Name Oahu Drinks Inc. DBA NA Business Start Date [DATE] Legal Structur…" at bounding box center [588, 430] width 941 height 605
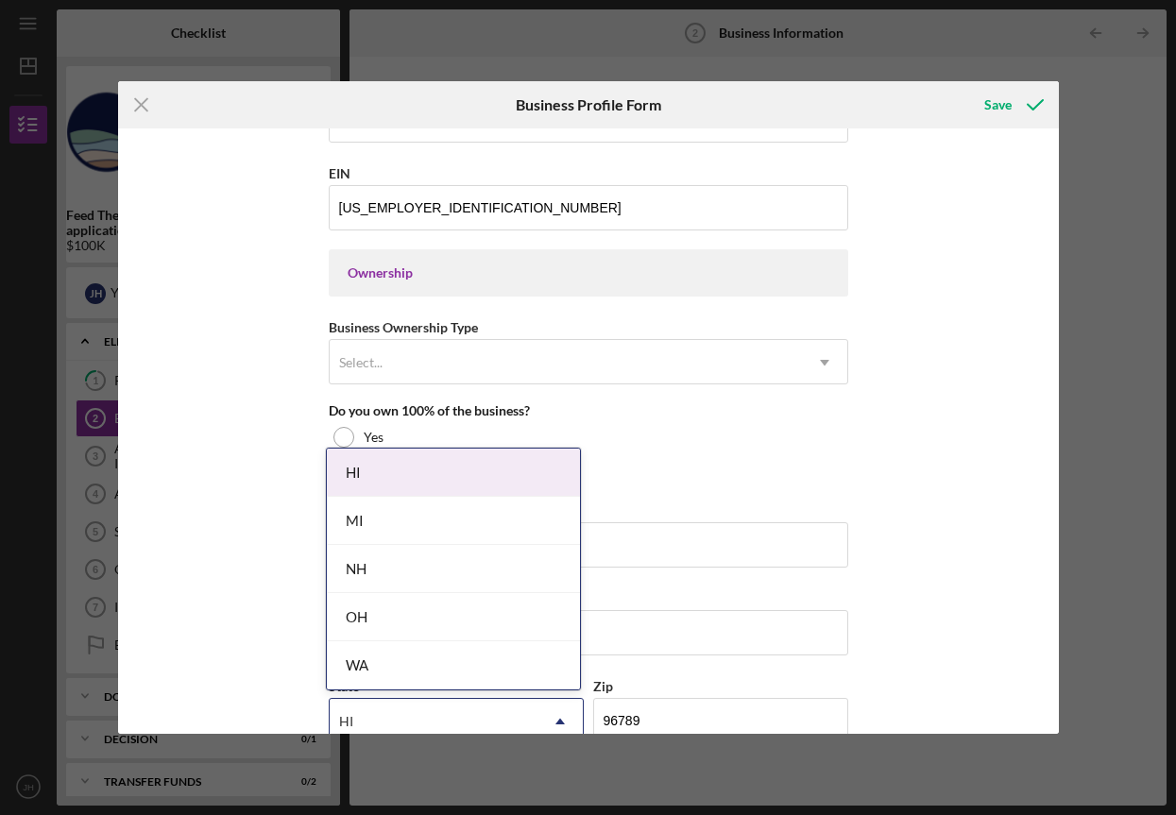
scroll to position [787, 0]
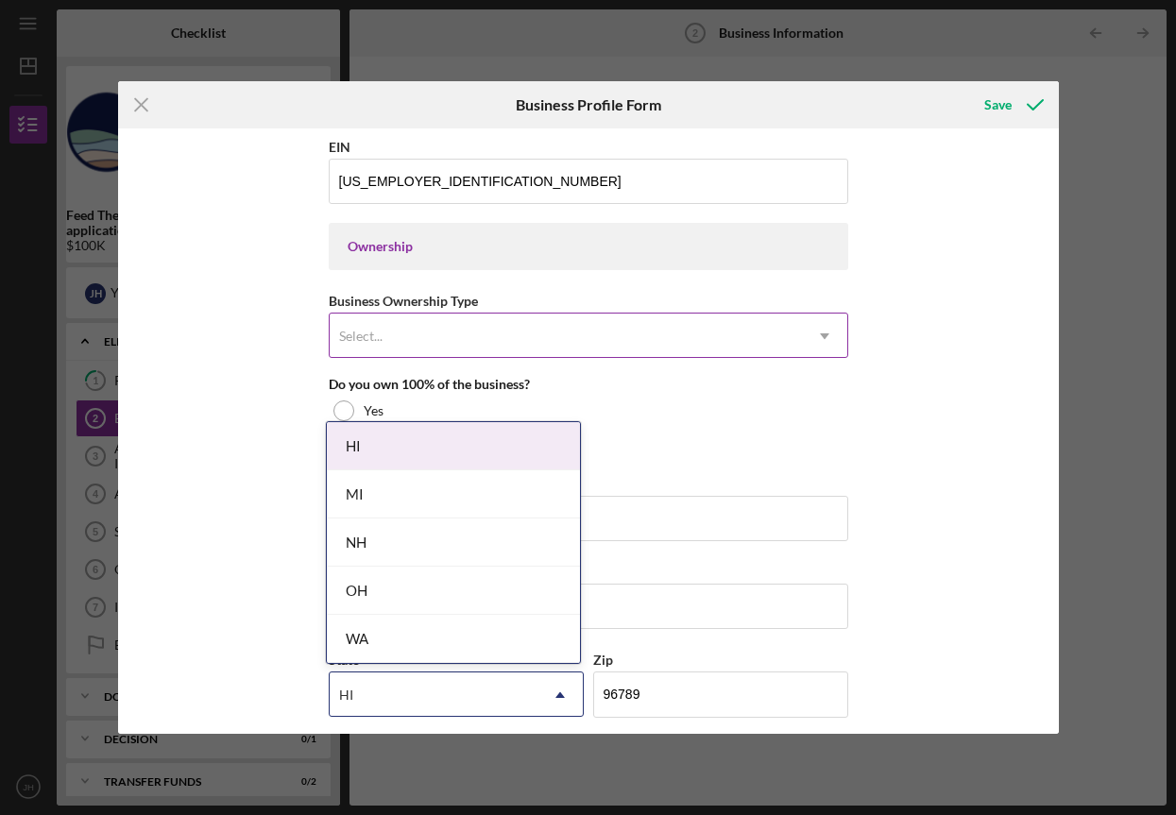
click at [838, 339] on icon "Icon/Dropdown Arrow" at bounding box center [824, 336] width 45 height 45
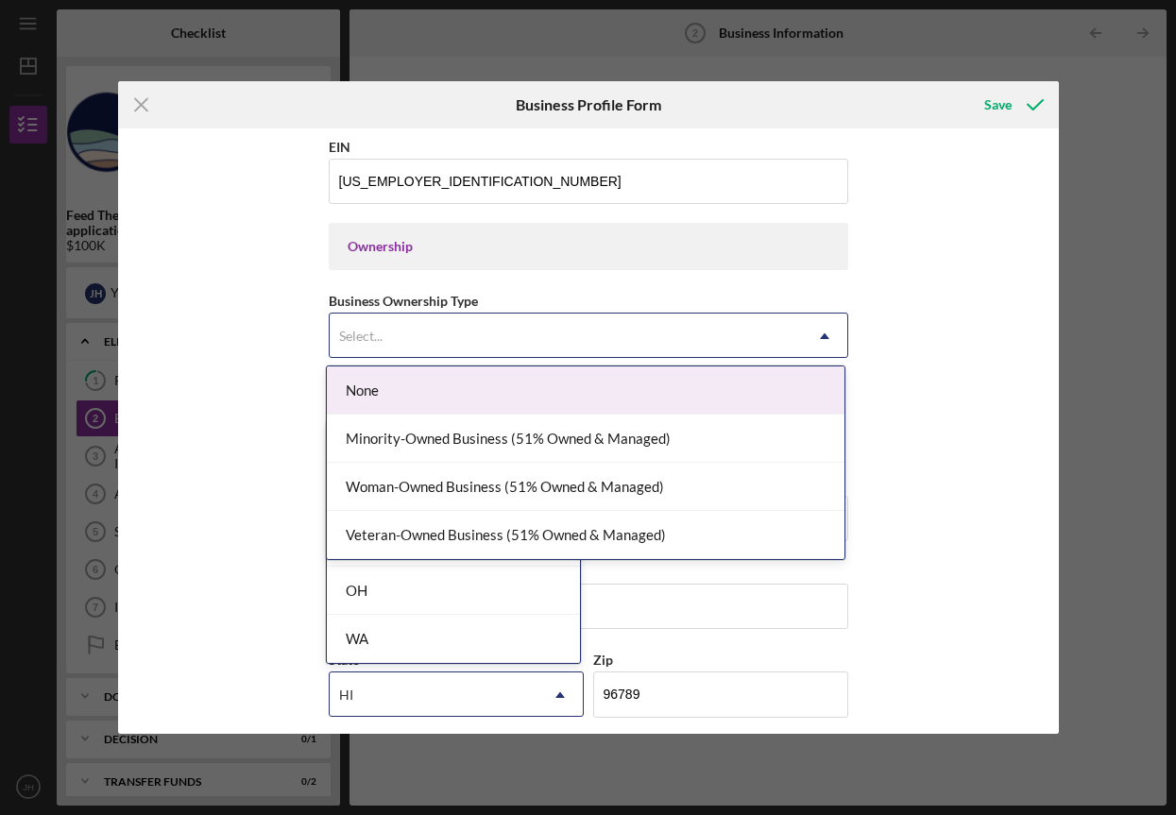
click at [502, 389] on div "None" at bounding box center [586, 390] width 518 height 48
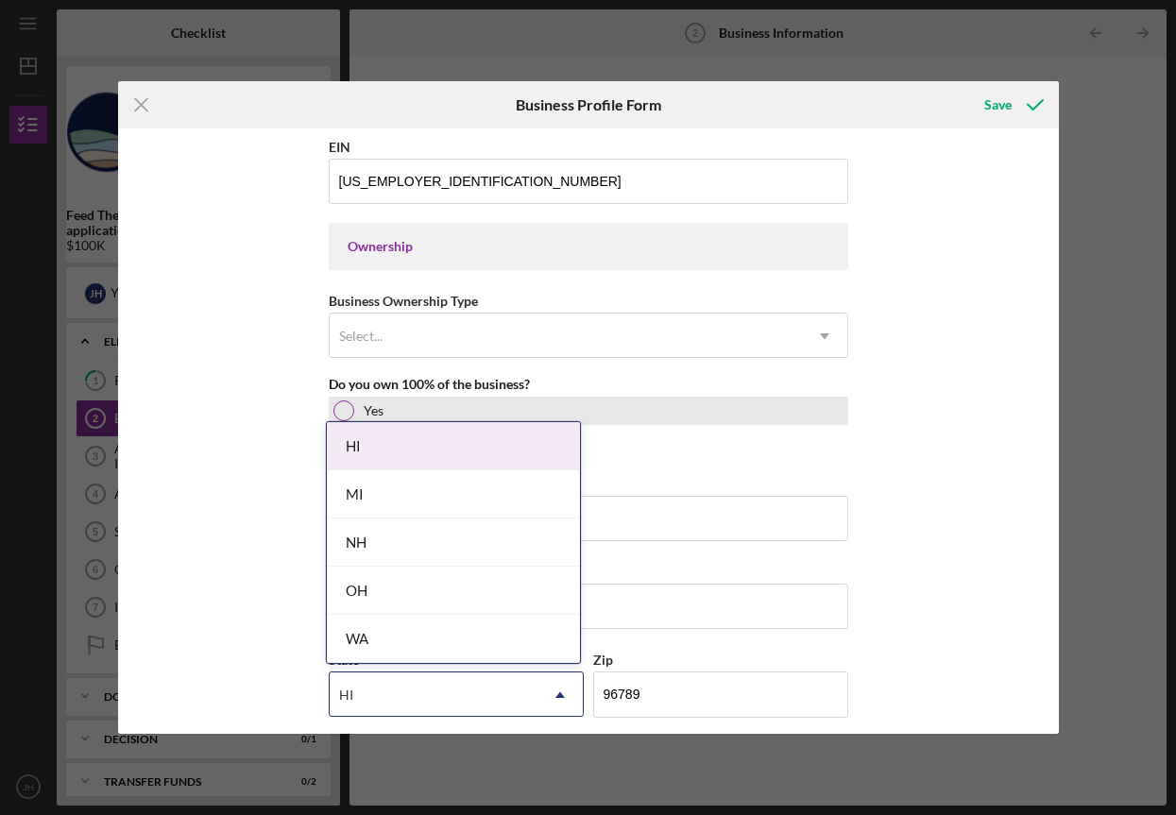
click at [343, 415] on div at bounding box center [343, 410] width 21 height 21
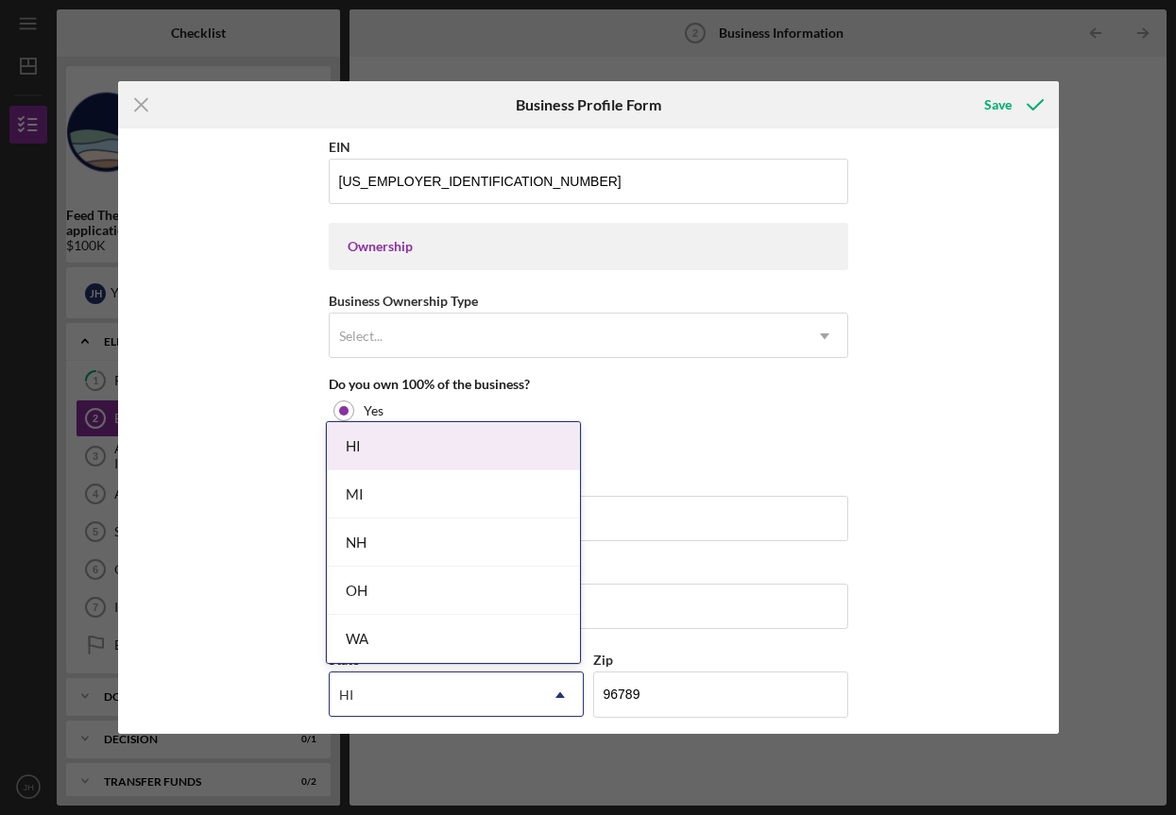
click at [707, 465] on div "Business Name Oahu Drinks Inc. DBA NA Business Start Date [DATE] Legal Structur…" at bounding box center [588, 307] width 519 height 1913
click at [945, 536] on div "Business Name Oahu Drinks Inc. DBA NA Business Start Date [DATE] Legal Structur…" at bounding box center [588, 430] width 941 height 605
click at [409, 451] on div "HI" at bounding box center [453, 447] width 253 height 48
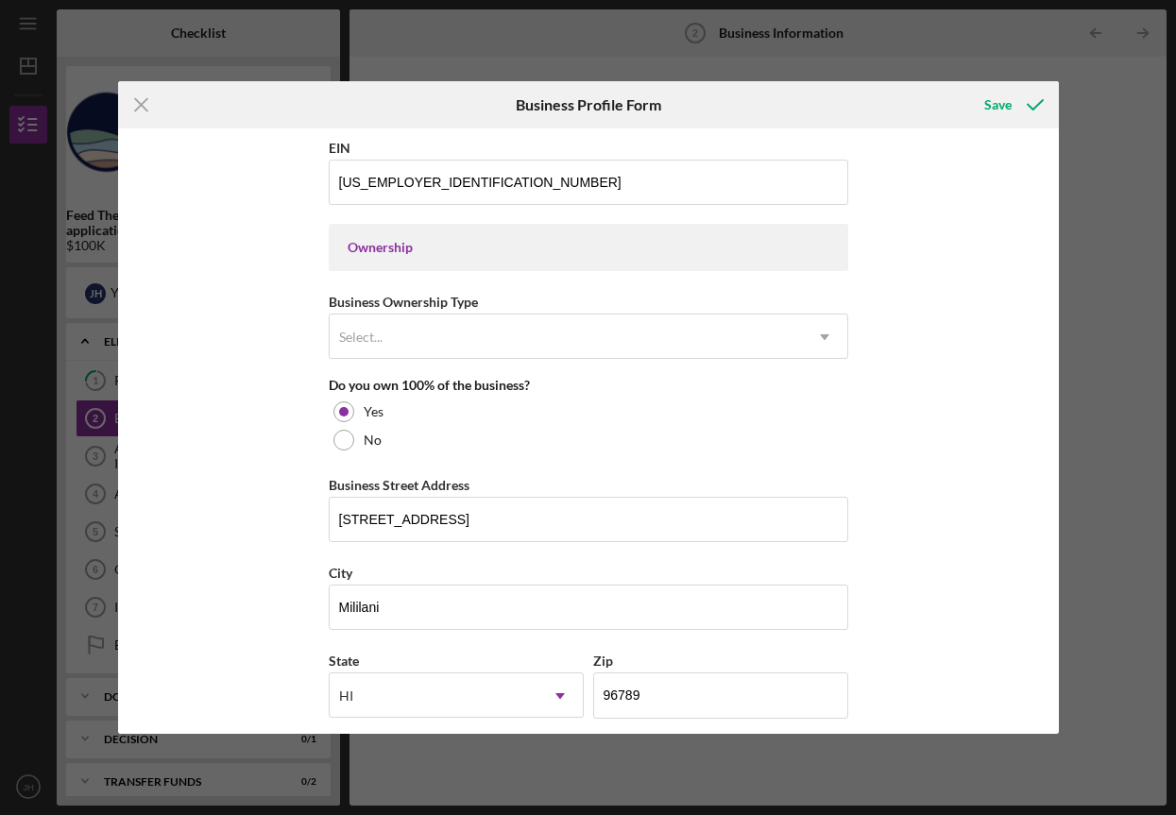
click at [979, 588] on div "Business Name Oahu Drinks Inc. DBA NA Business Start Date [DATE] Legal Structur…" at bounding box center [588, 430] width 941 height 605
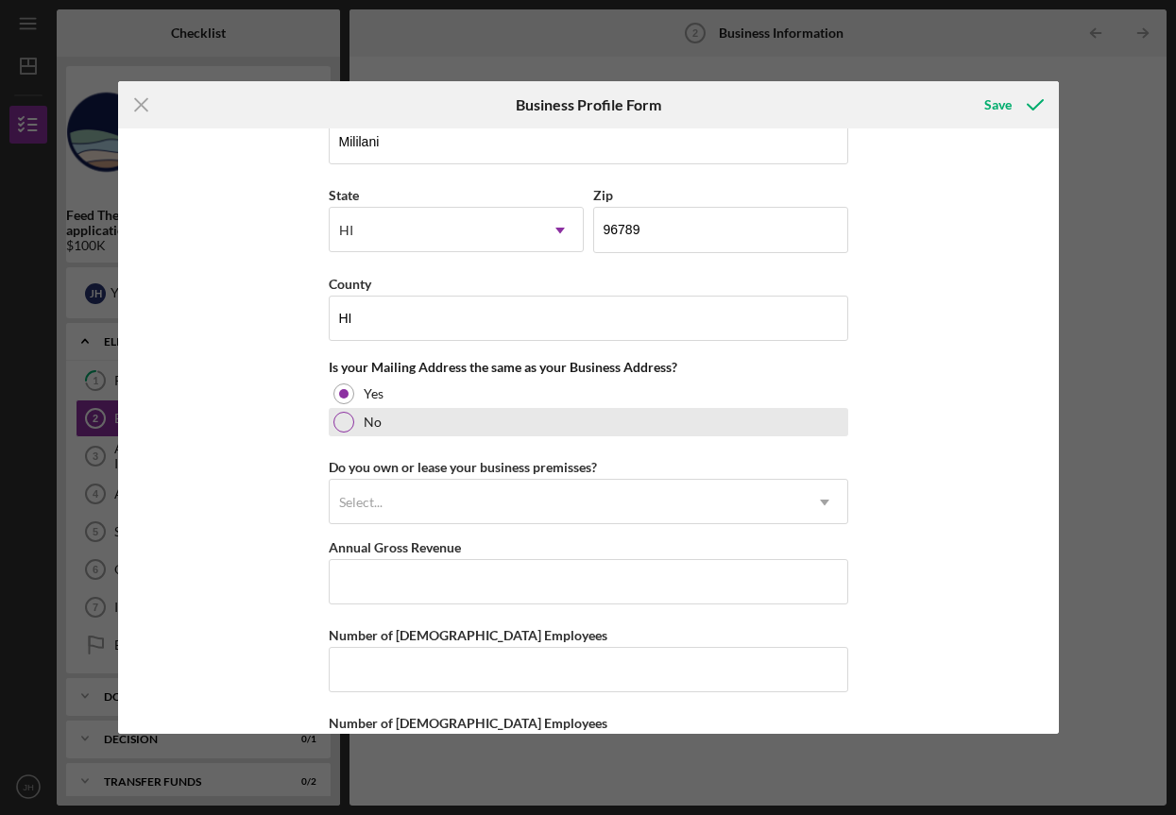
scroll to position [1253, 0]
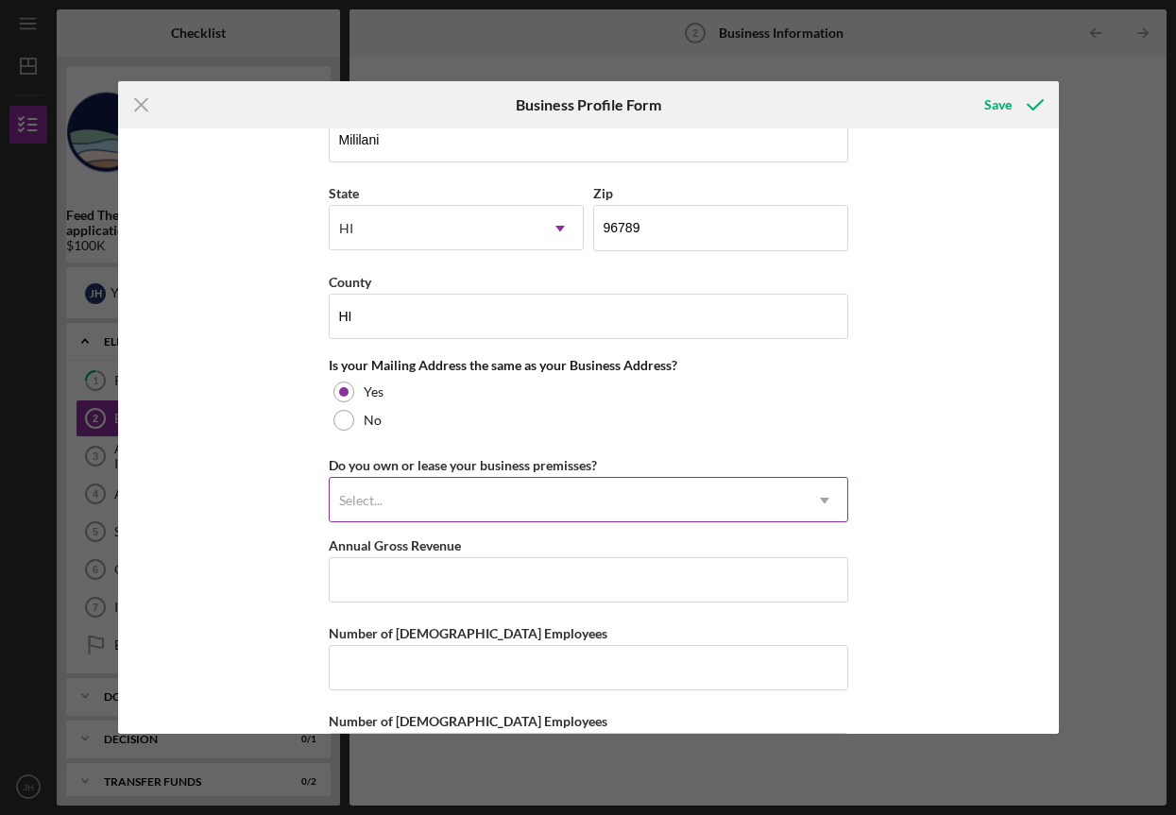
click at [823, 500] on use at bounding box center [824, 501] width 9 height 6
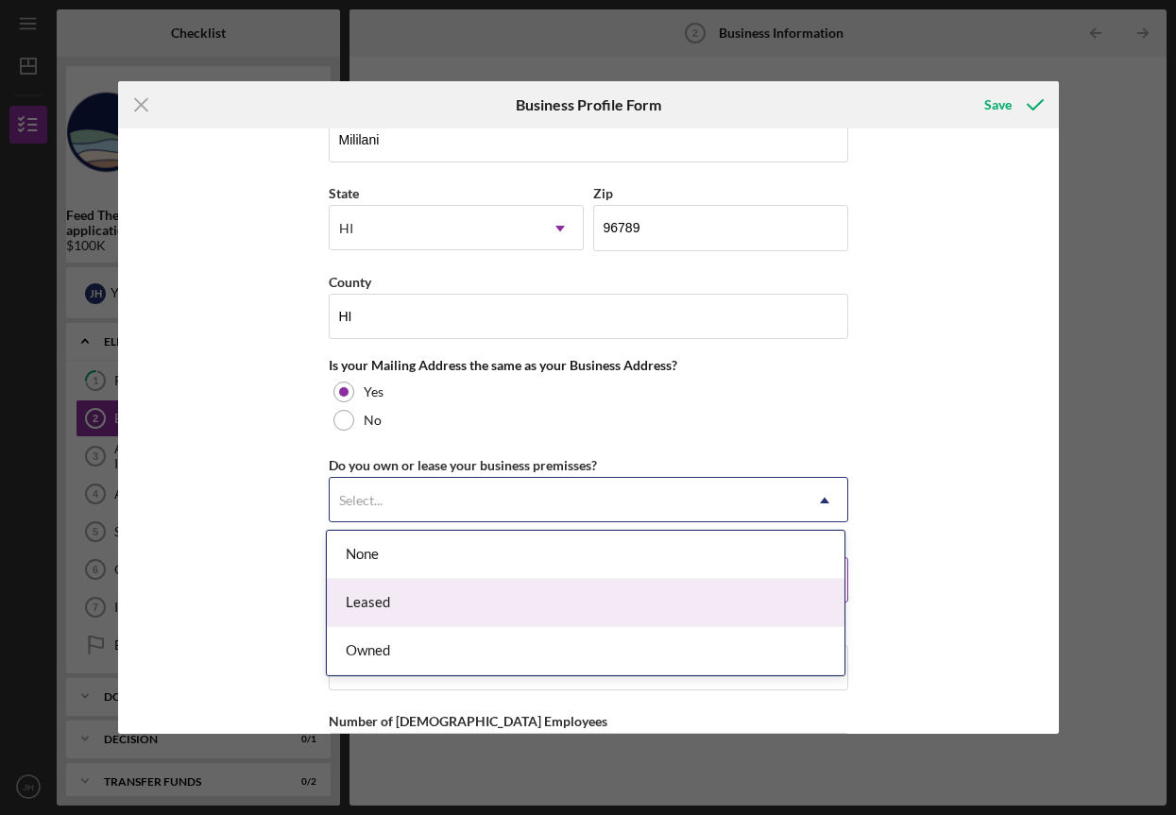
click at [759, 584] on div "Leased" at bounding box center [586, 603] width 518 height 48
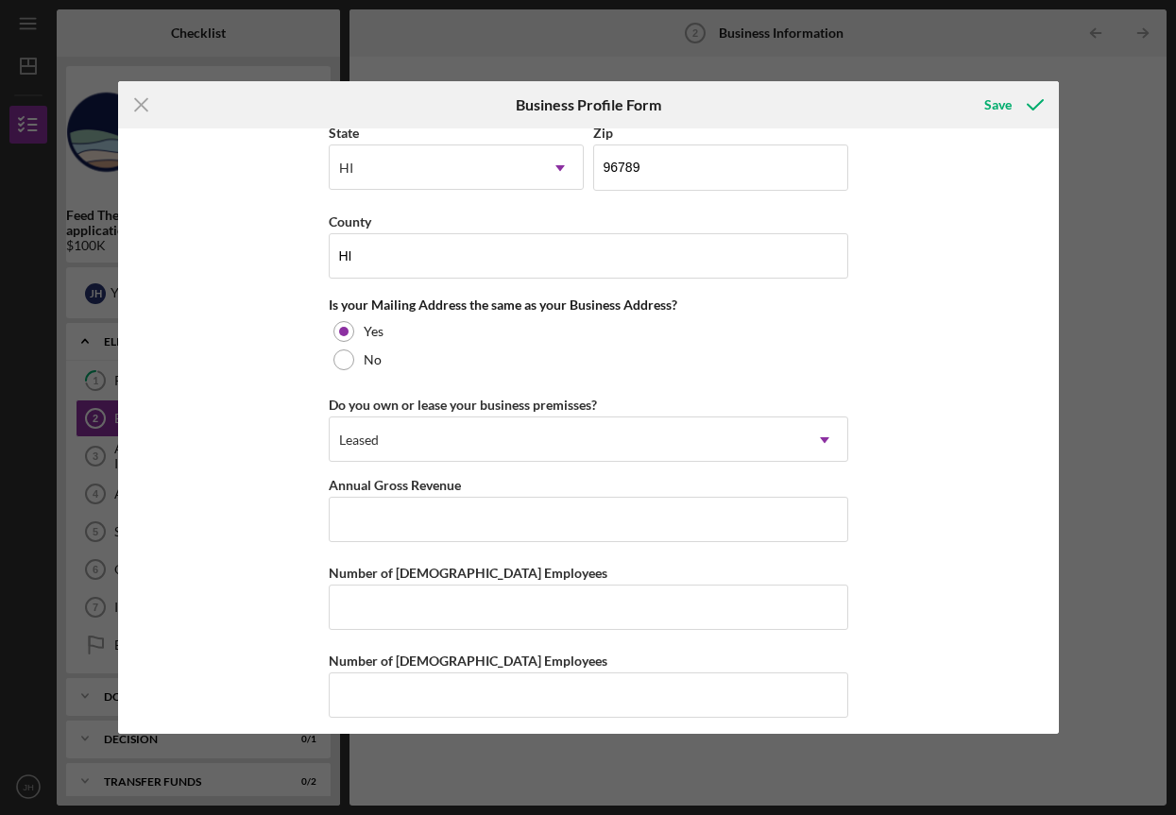
scroll to position [1326, 0]
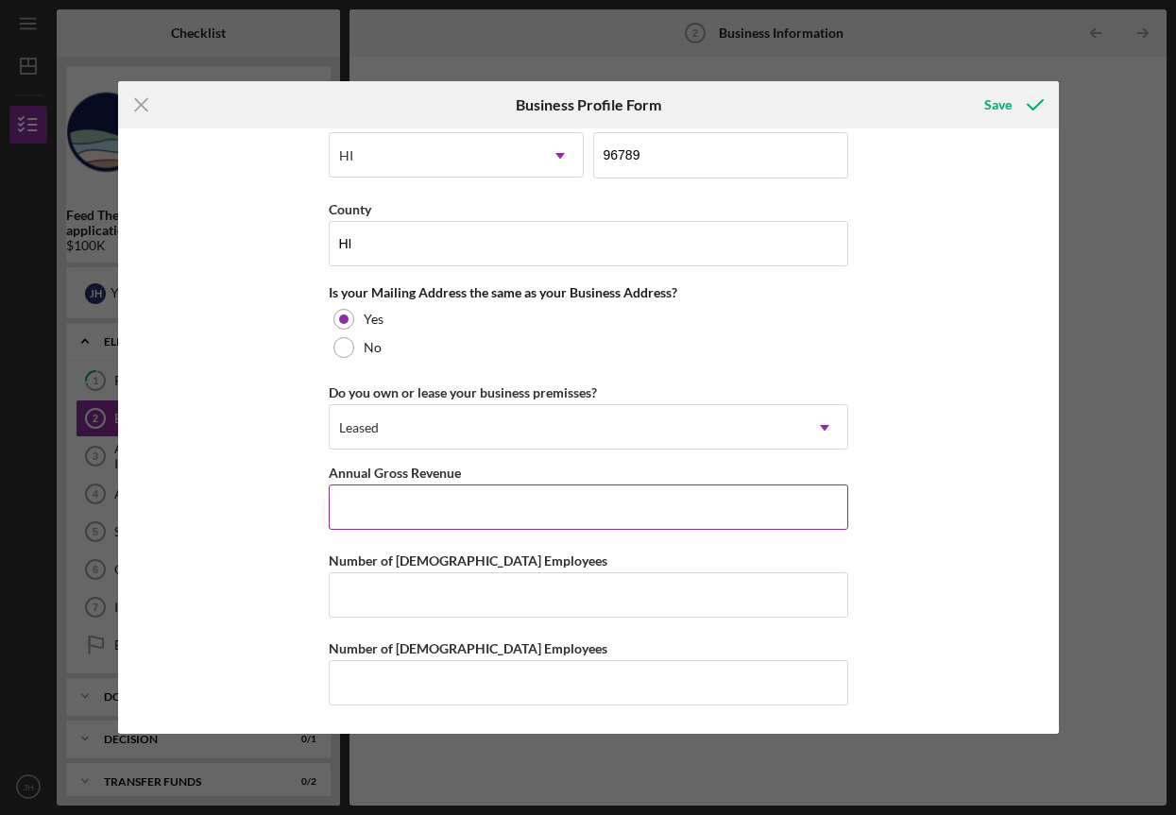
click at [494, 491] on input "Annual Gross Revenue" at bounding box center [588, 507] width 519 height 45
click at [377, 507] on input "Annual Gross Revenue" at bounding box center [588, 507] width 519 height 45
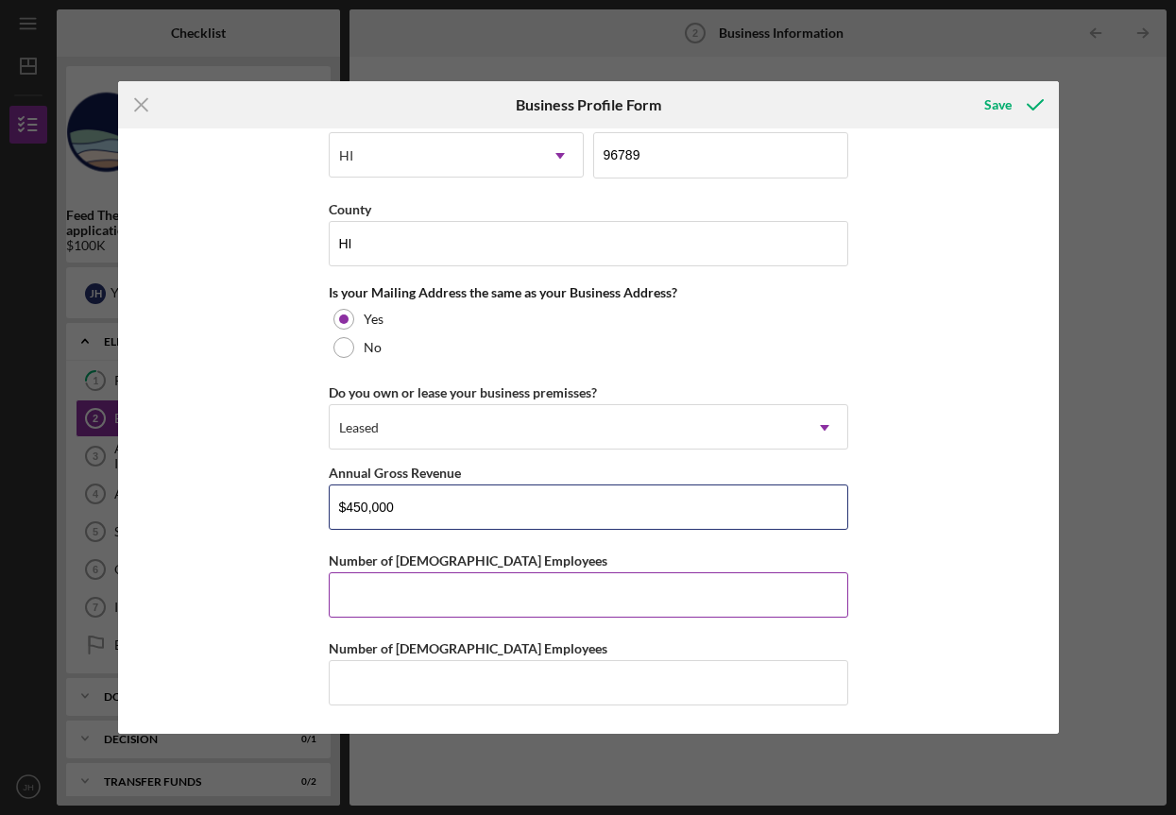
type input "$450,000"
click at [365, 588] on input "Number of [DEMOGRAPHIC_DATA] Employees" at bounding box center [588, 594] width 519 height 45
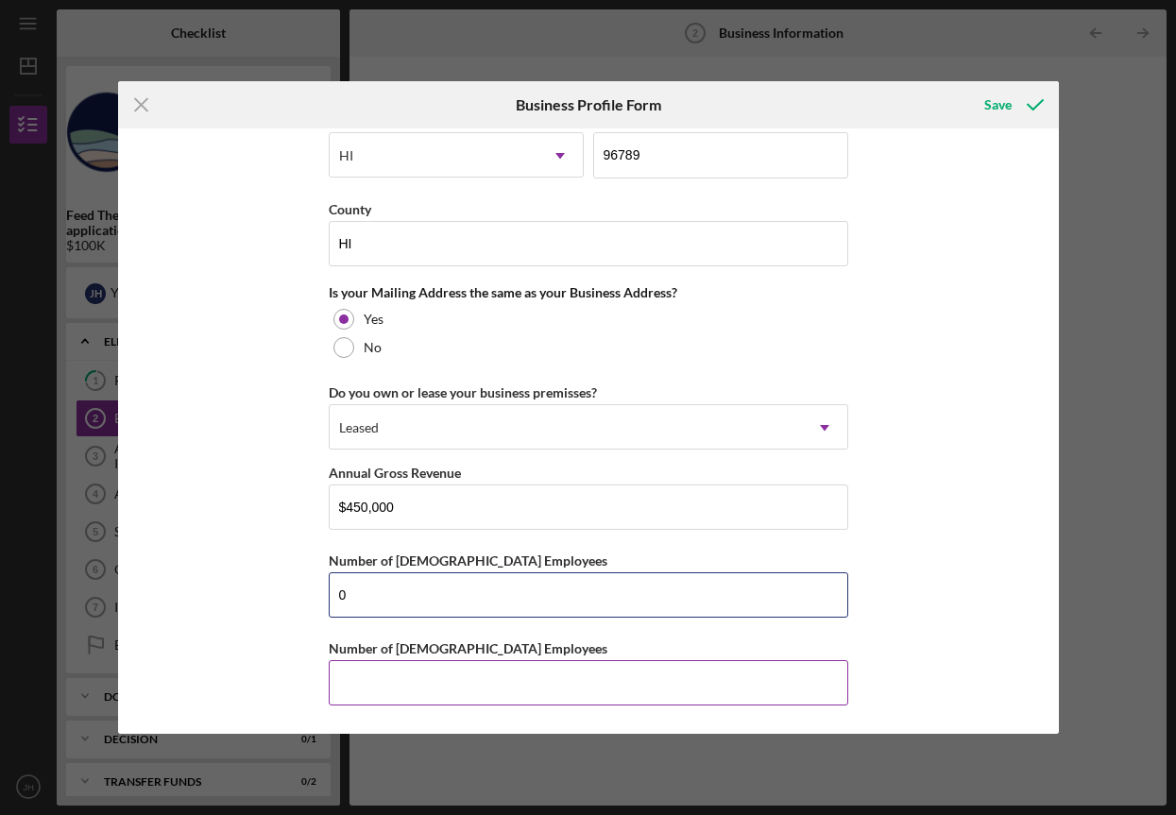
type input "0"
click at [348, 682] on input "Number of [DEMOGRAPHIC_DATA] Employees" at bounding box center [588, 682] width 519 height 45
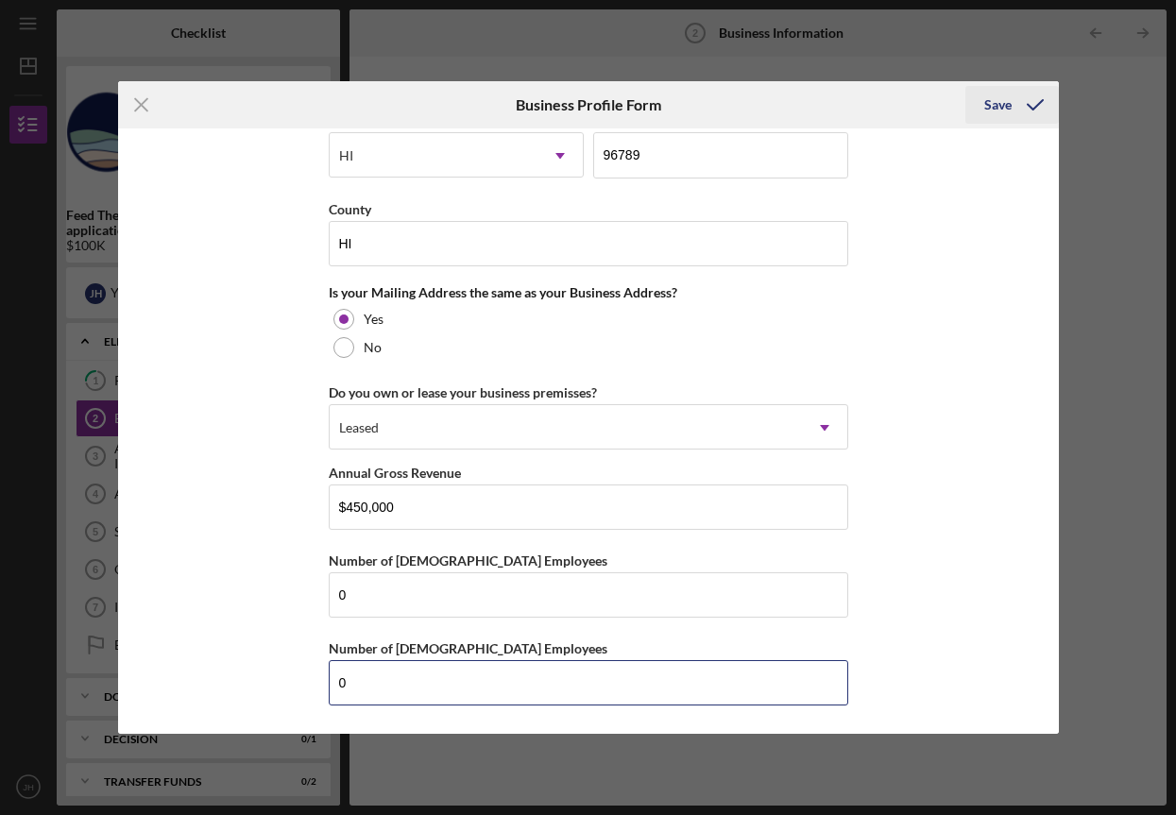
type input "0"
click at [990, 111] on div "Save" at bounding box center [997, 105] width 27 height 38
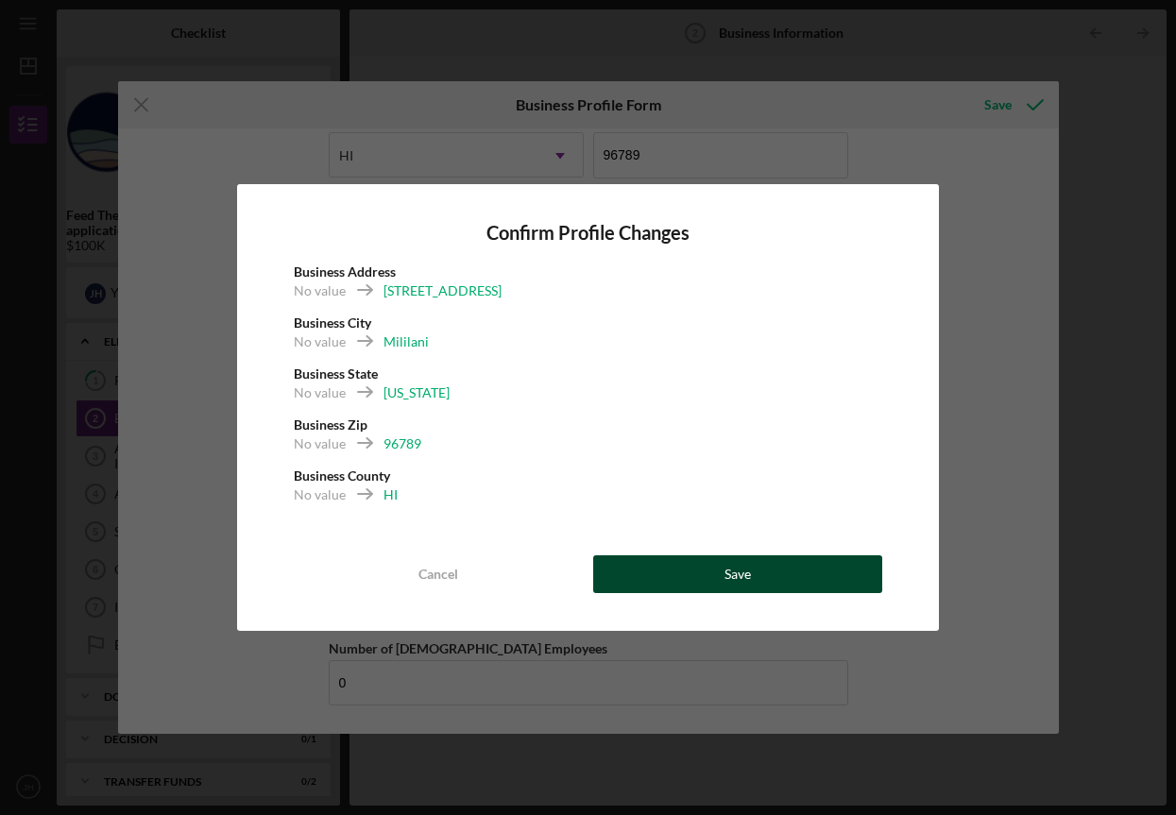
click at [777, 569] on button "Save" at bounding box center [737, 574] width 289 height 38
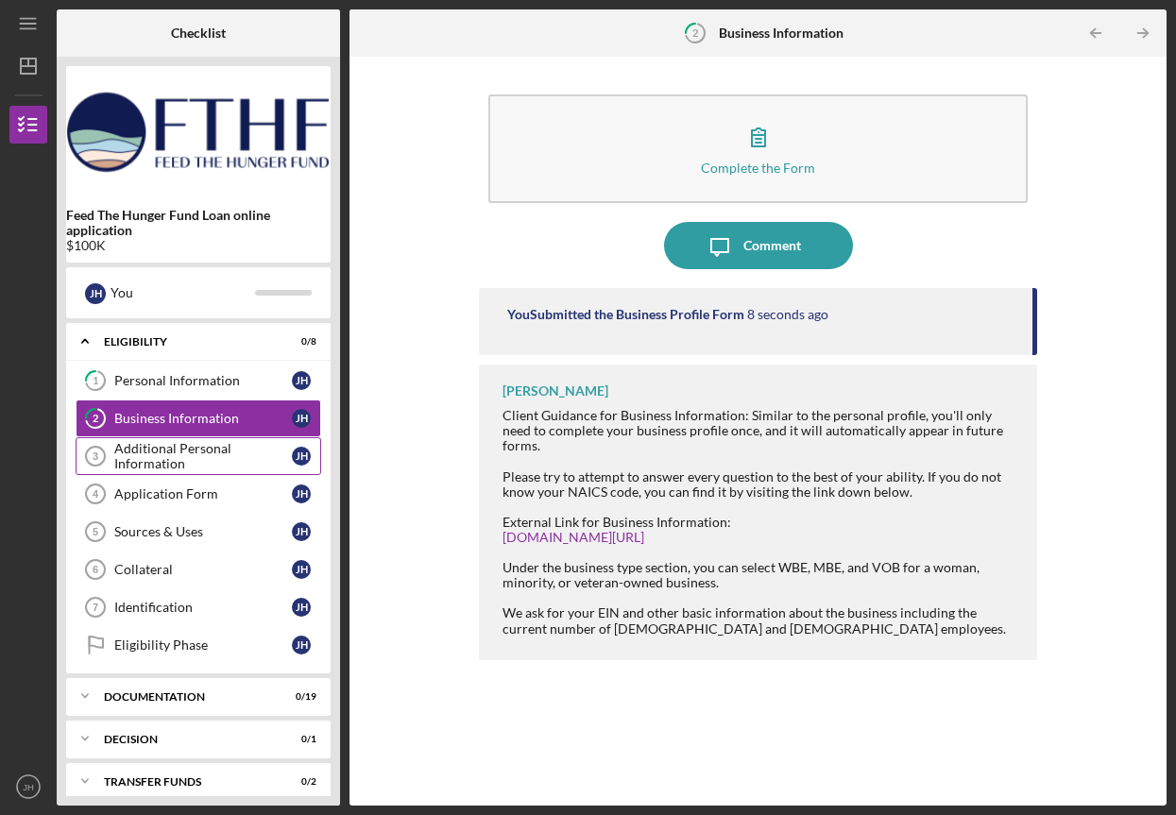
click at [195, 466] on div "Additional Personal Information" at bounding box center [203, 456] width 178 height 30
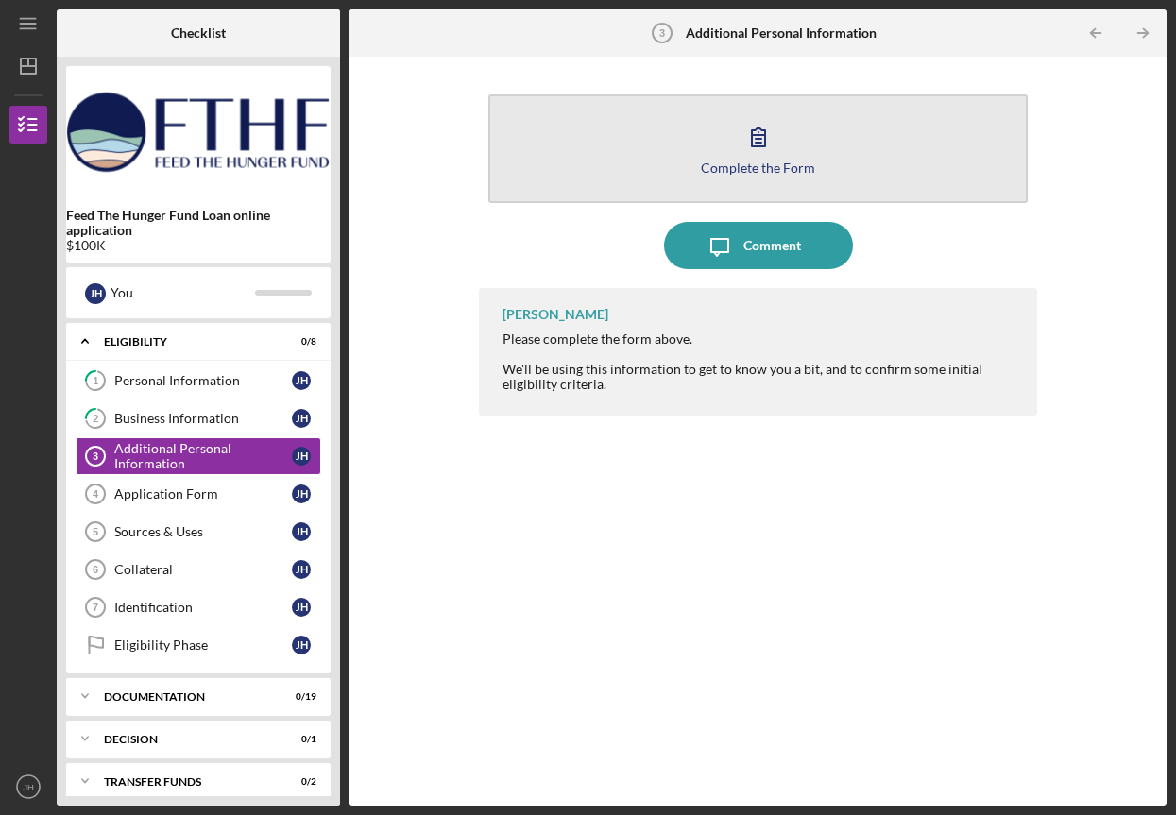
click at [753, 157] on icon "button" at bounding box center [758, 136] width 47 height 47
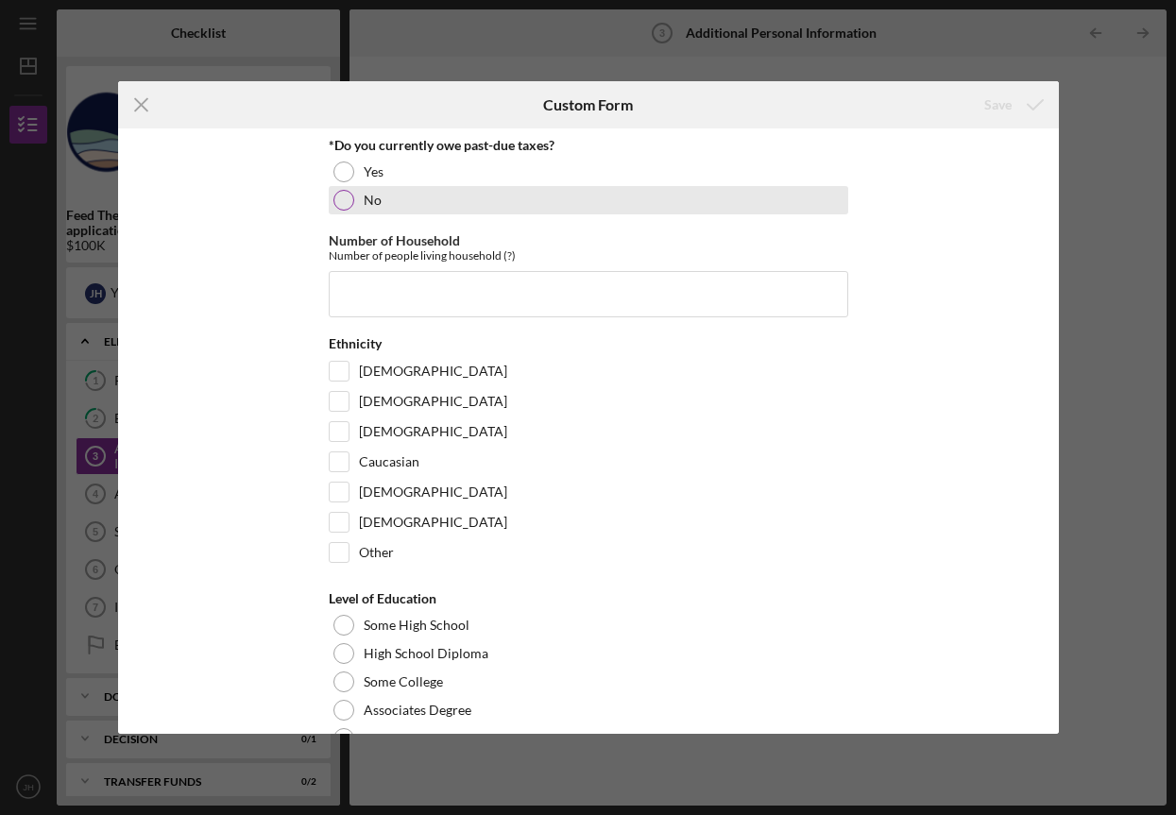
click at [336, 207] on div at bounding box center [343, 200] width 21 height 21
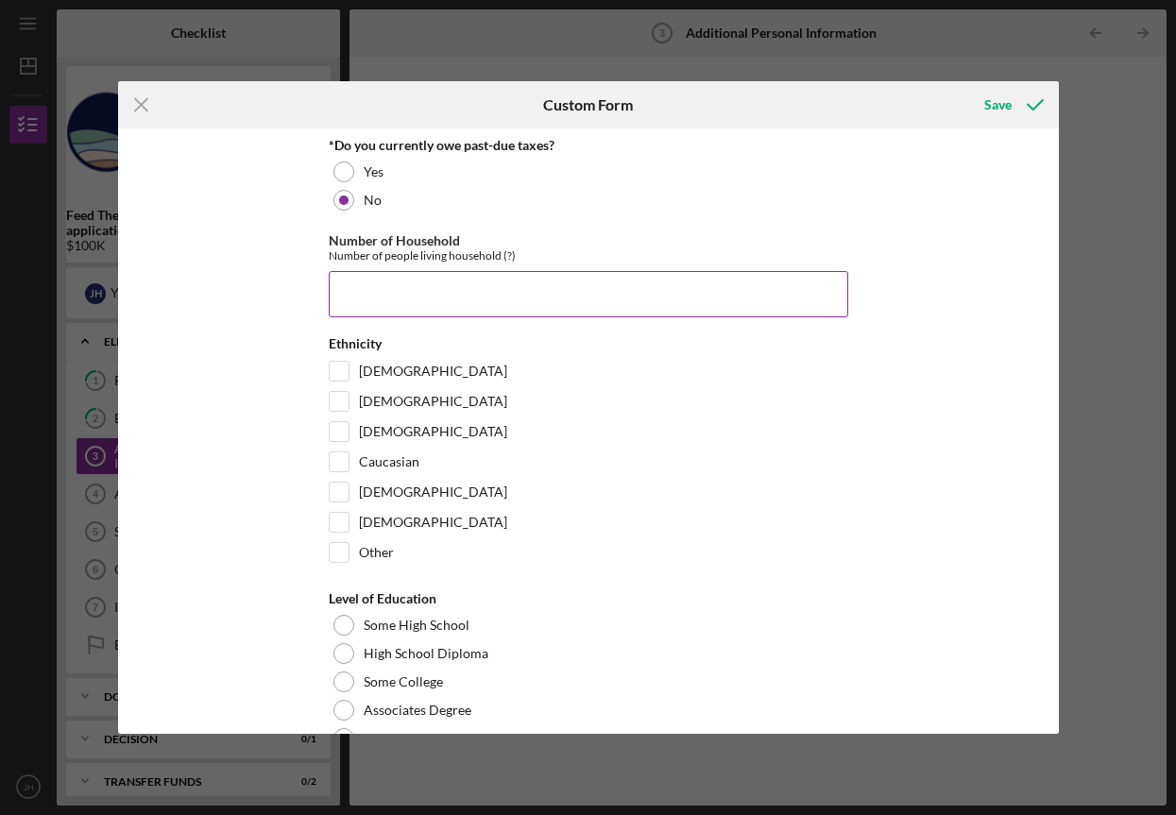
click at [349, 285] on input "Number of Household" at bounding box center [588, 293] width 519 height 45
type input "4"
click at [339, 463] on input "Caucasian" at bounding box center [339, 461] width 19 height 19
checkbox input "true"
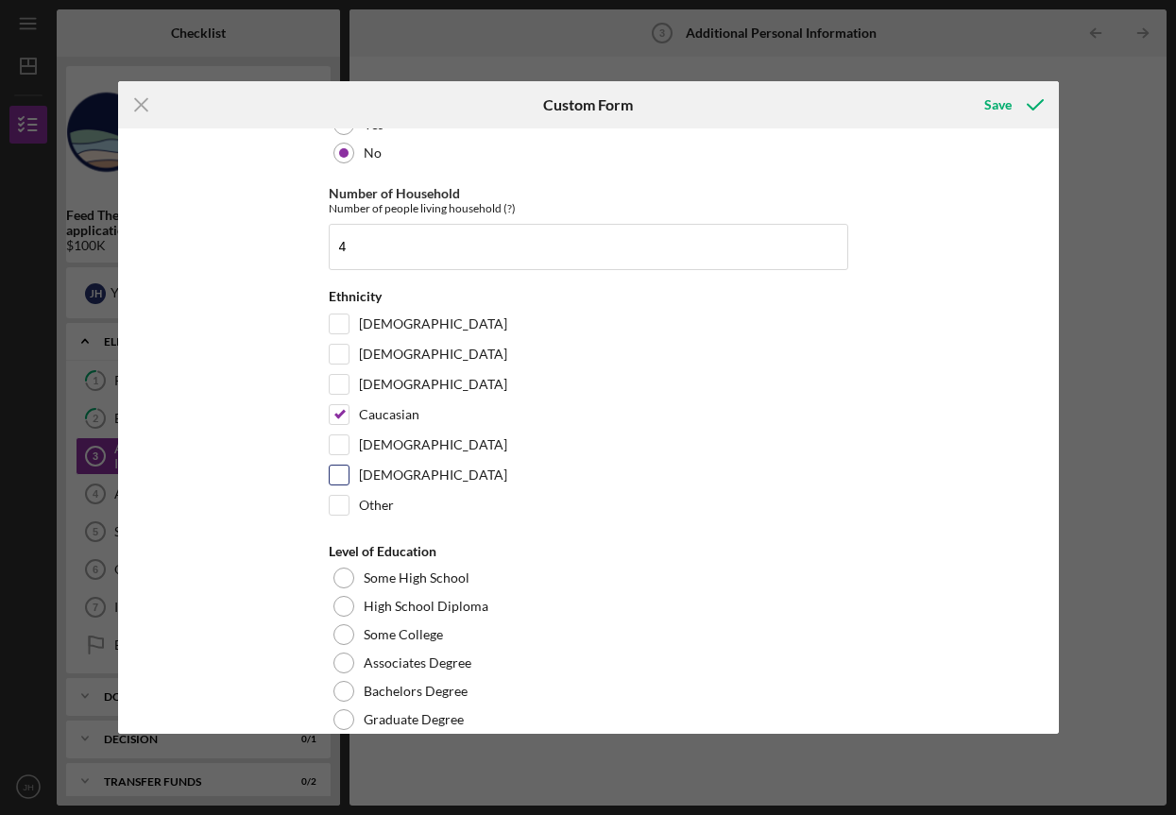
scroll to position [49, 0]
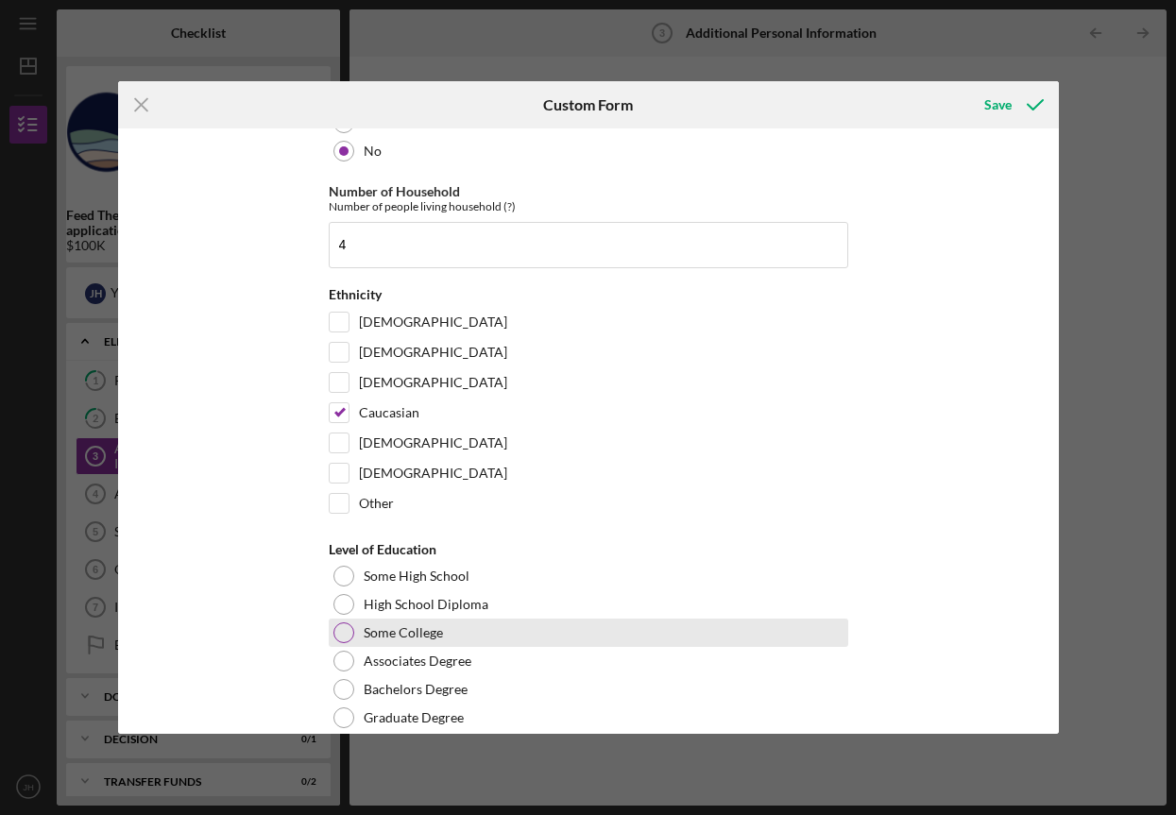
drag, startPoint x: 347, startPoint y: 629, endPoint x: 365, endPoint y: 629, distance: 17.9
click at [349, 630] on div at bounding box center [343, 632] width 21 height 21
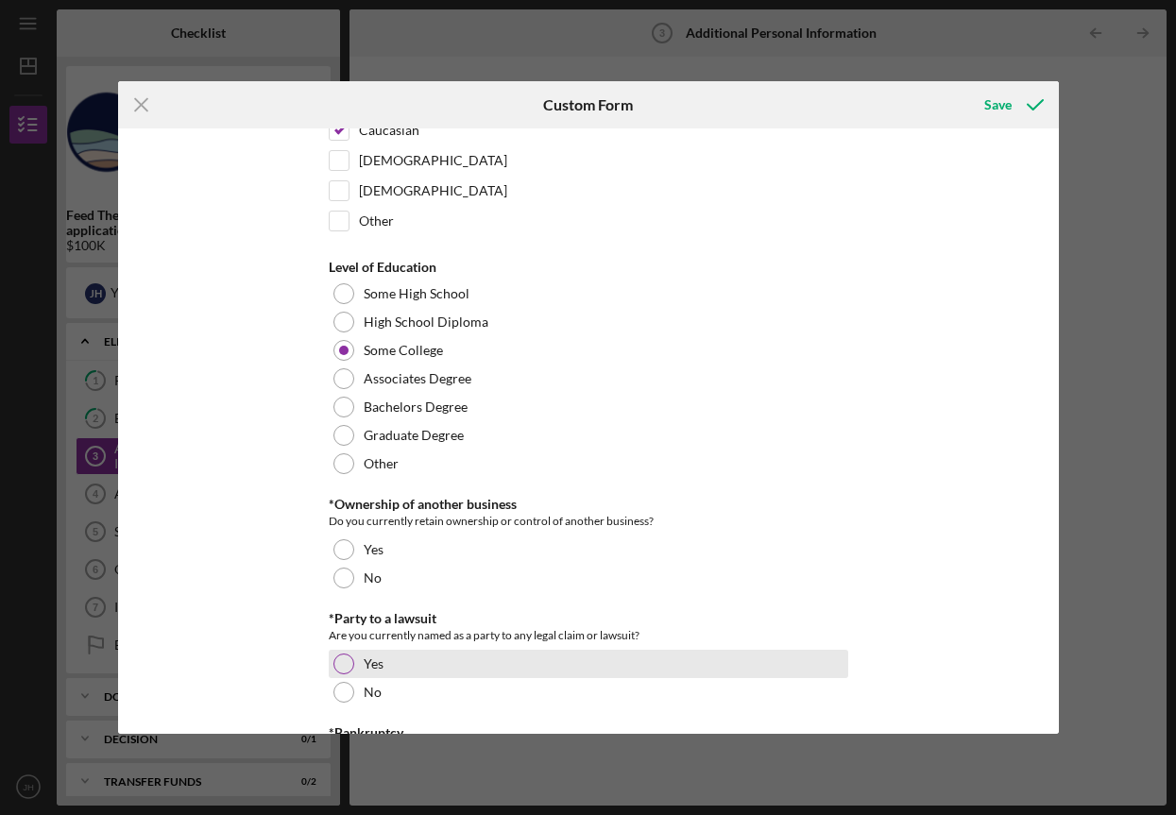
scroll to position [409, 0]
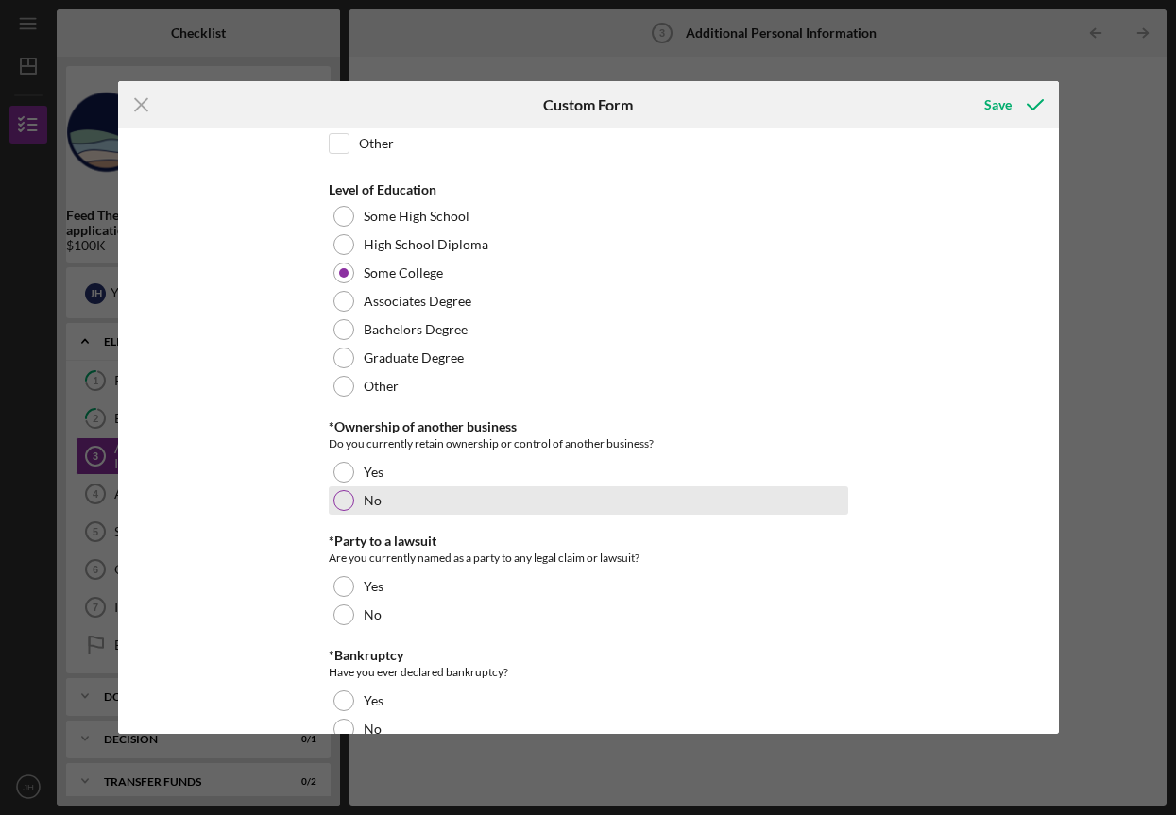
click at [343, 502] on div at bounding box center [343, 500] width 21 height 21
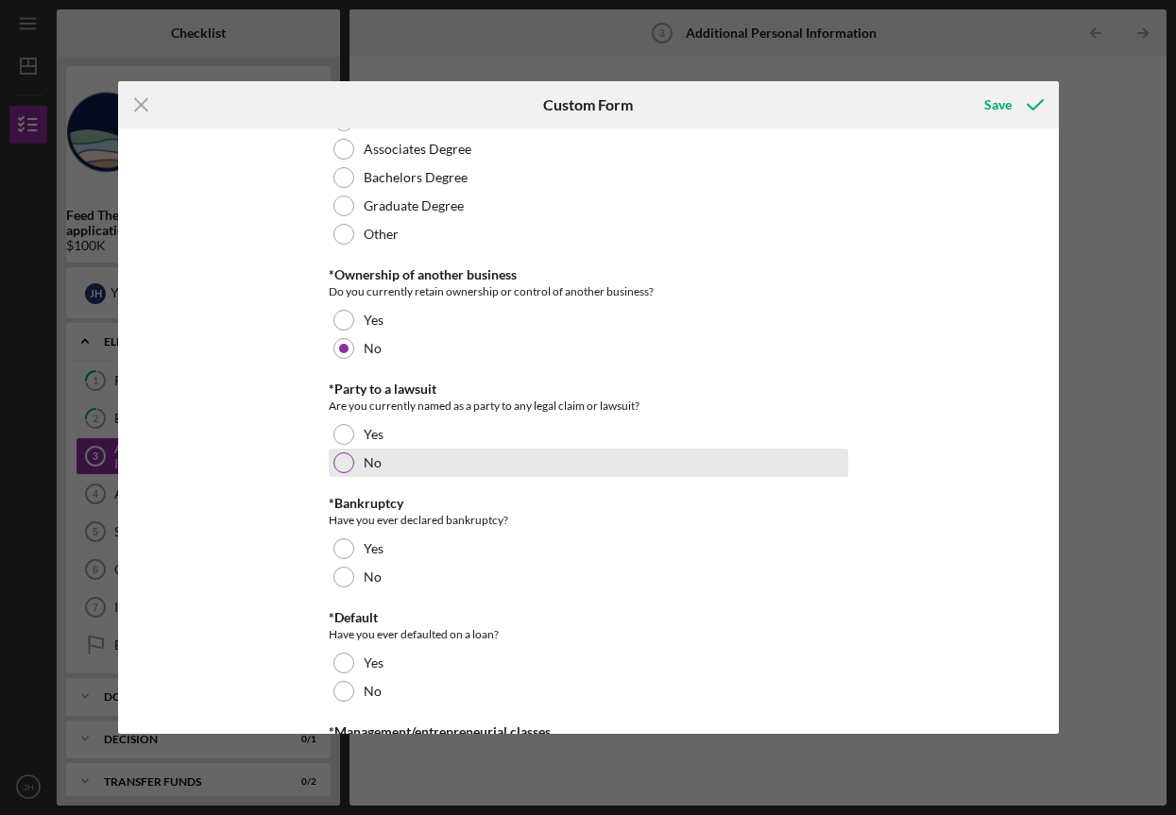
scroll to position [560, 0]
click at [342, 466] on div at bounding box center [343, 463] width 21 height 21
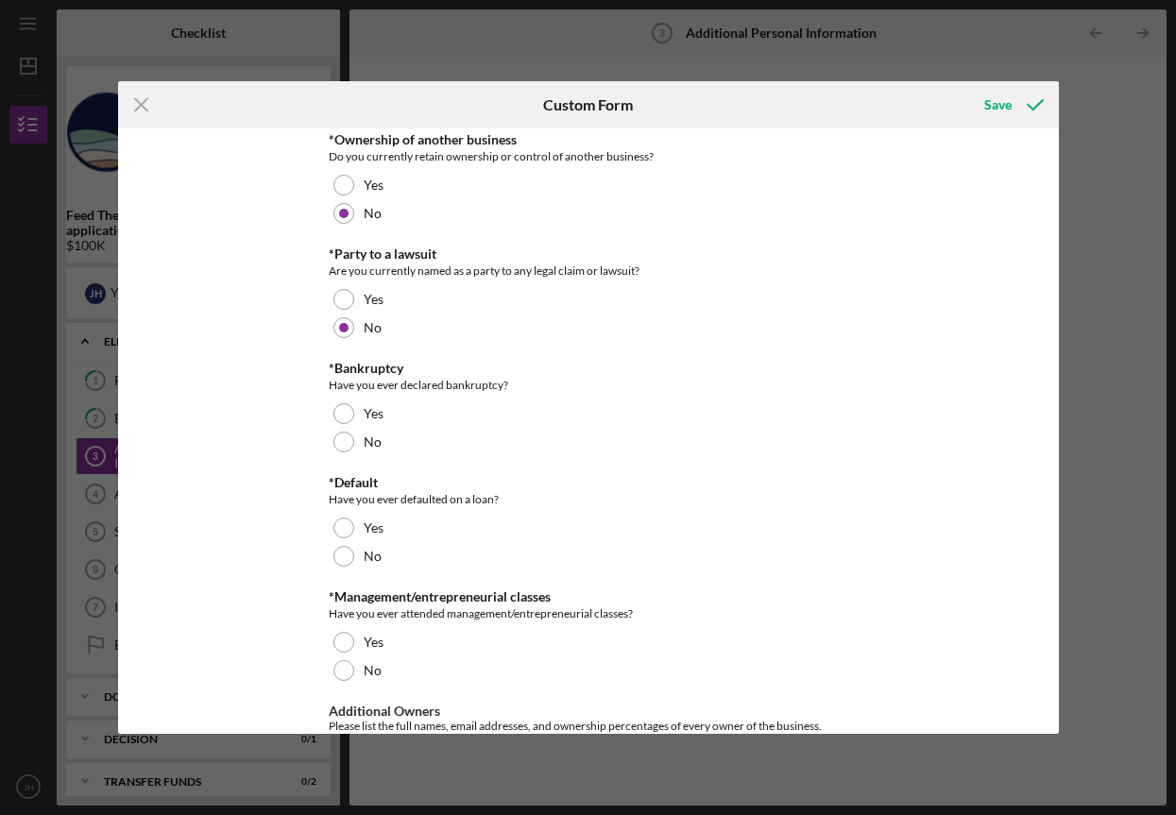
scroll to position [698, 0]
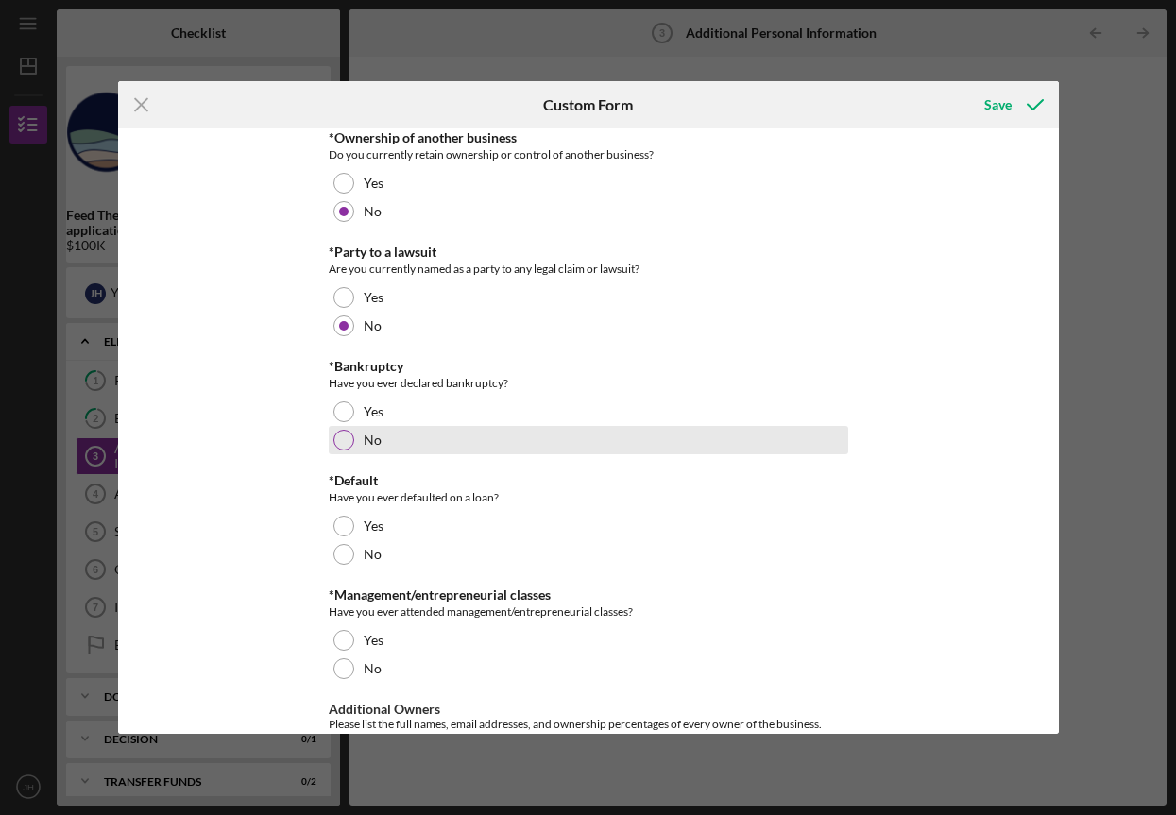
click at [342, 438] on div at bounding box center [343, 440] width 21 height 21
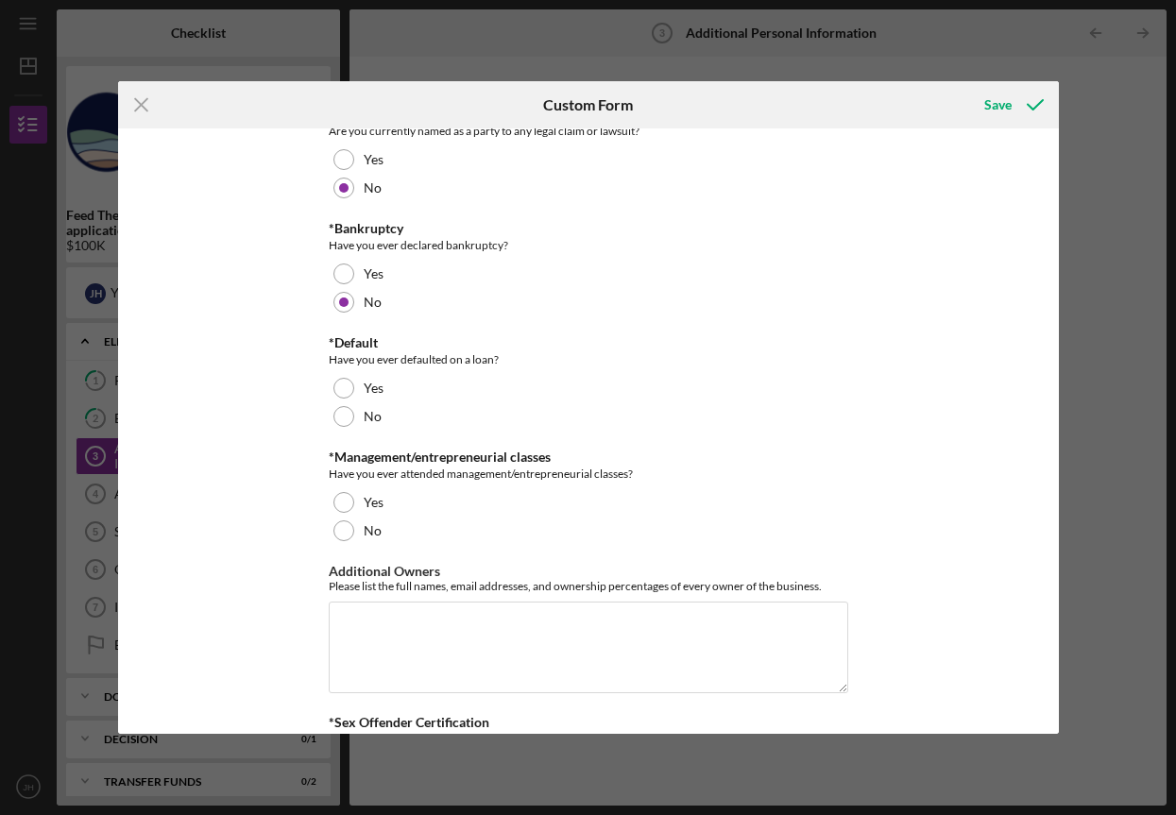
scroll to position [861, 0]
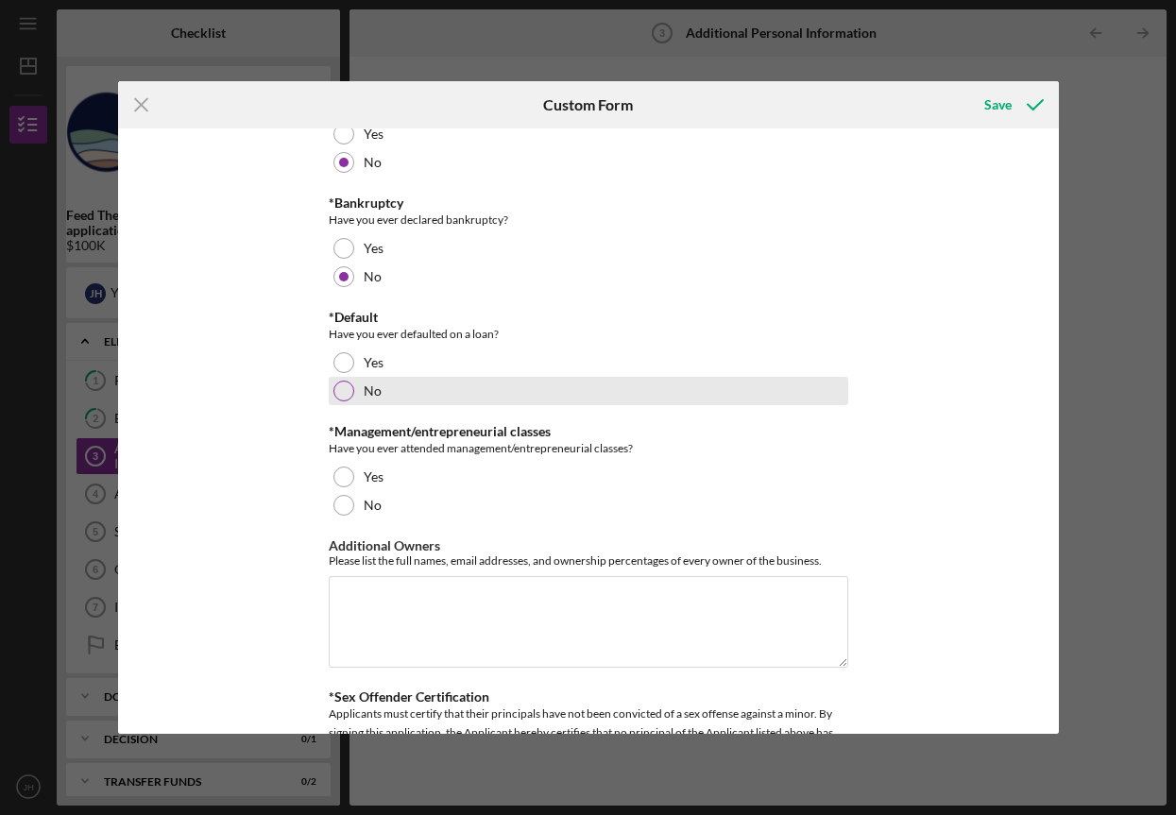
click at [340, 395] on div at bounding box center [343, 391] width 21 height 21
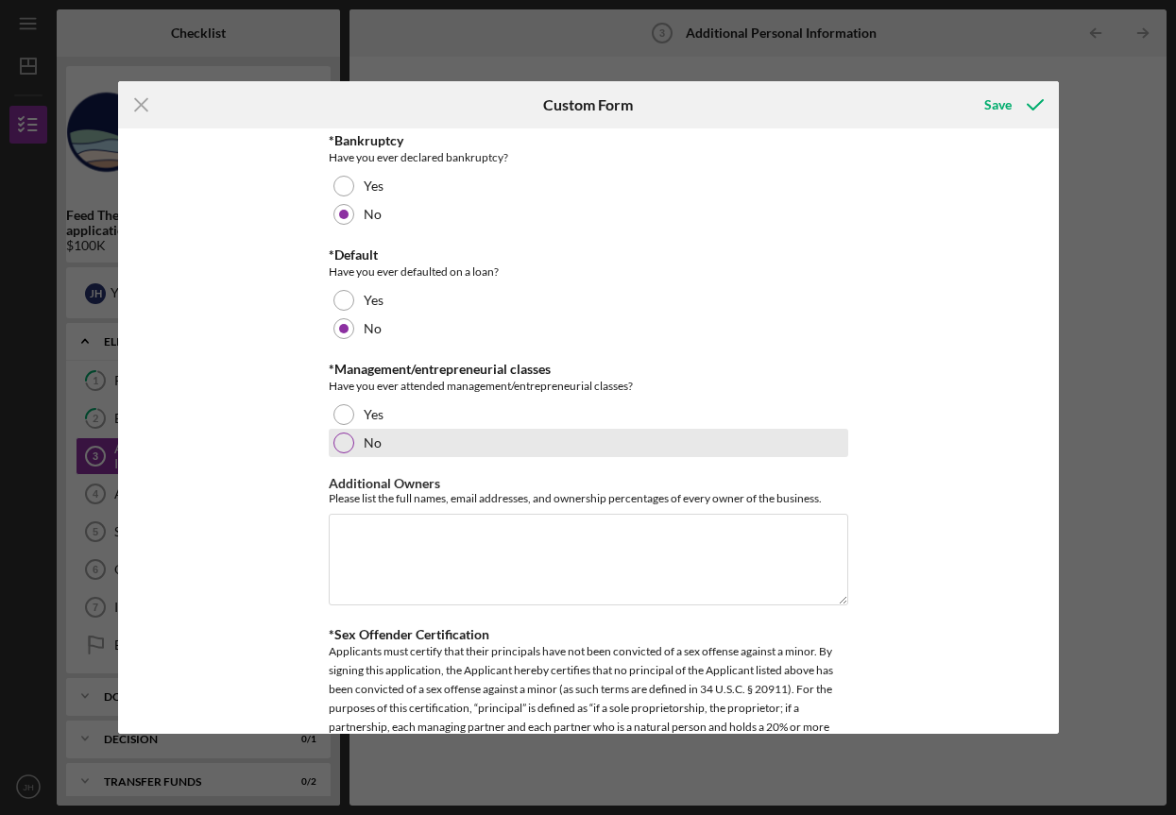
scroll to position [926, 0]
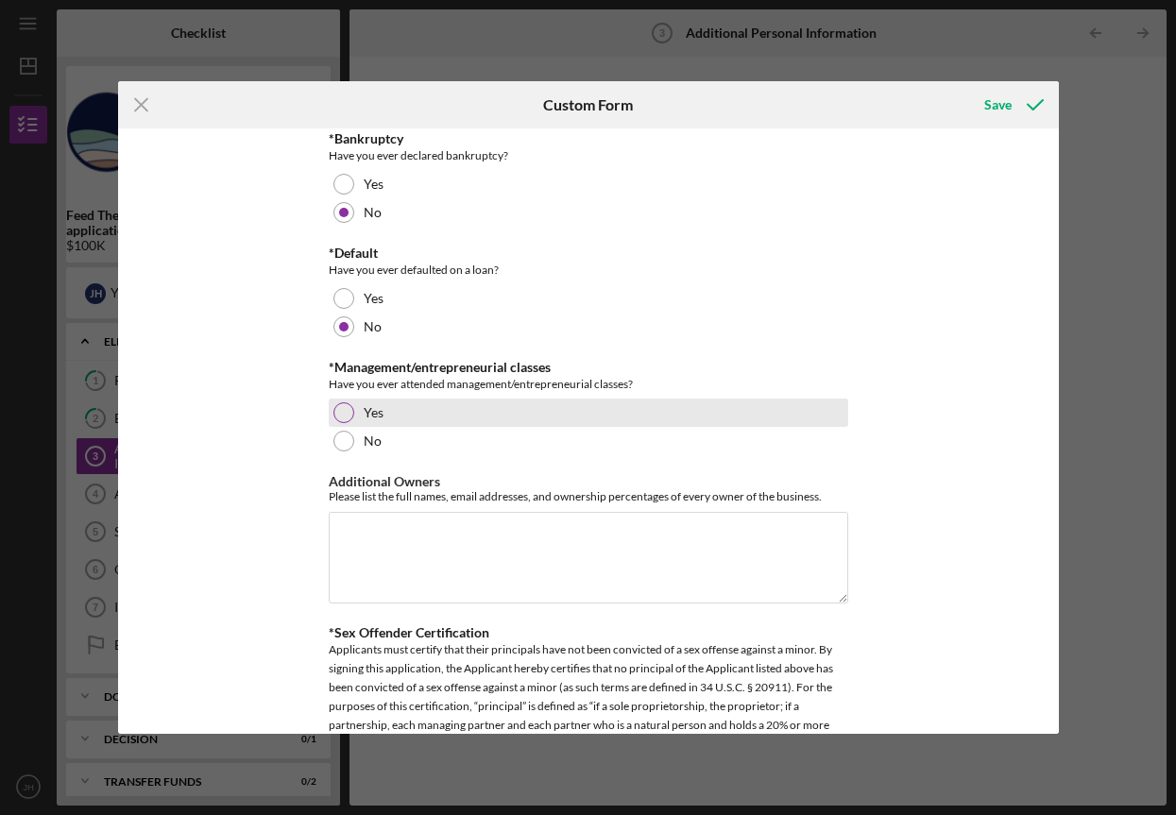
click at [344, 410] on div at bounding box center [343, 412] width 21 height 21
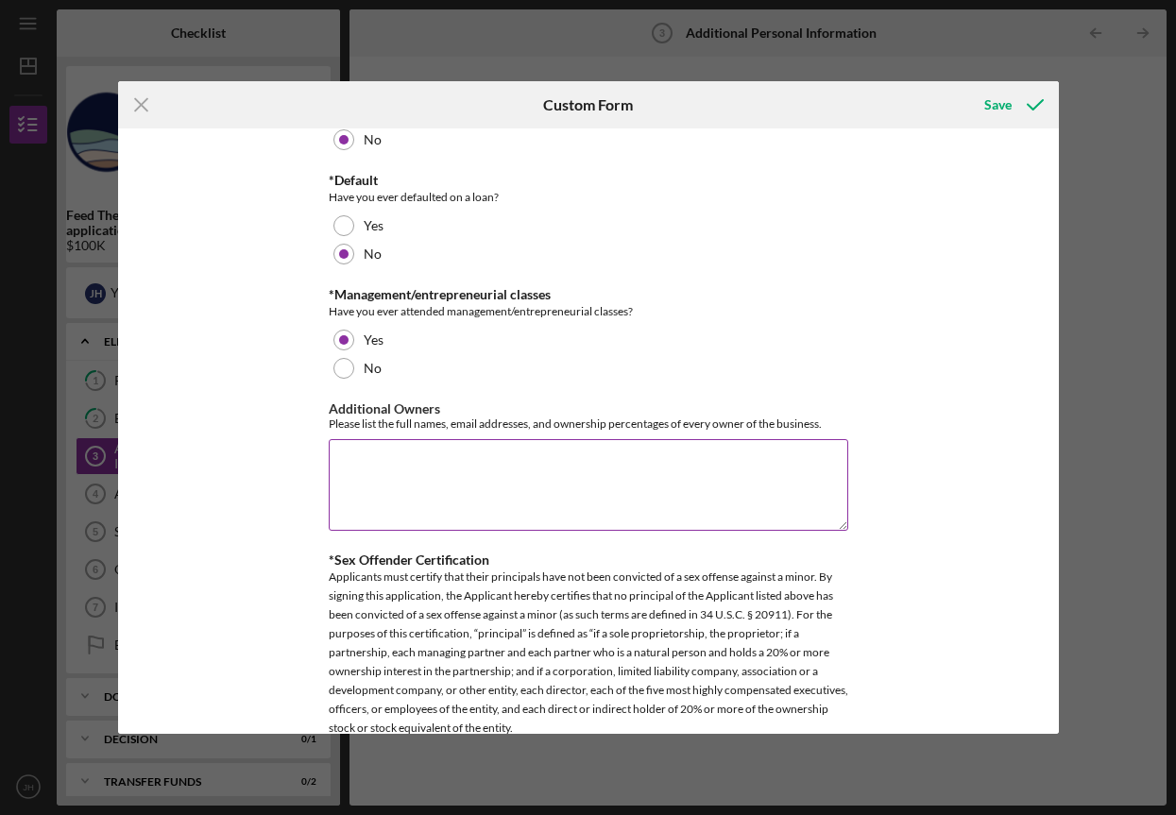
scroll to position [1065, 0]
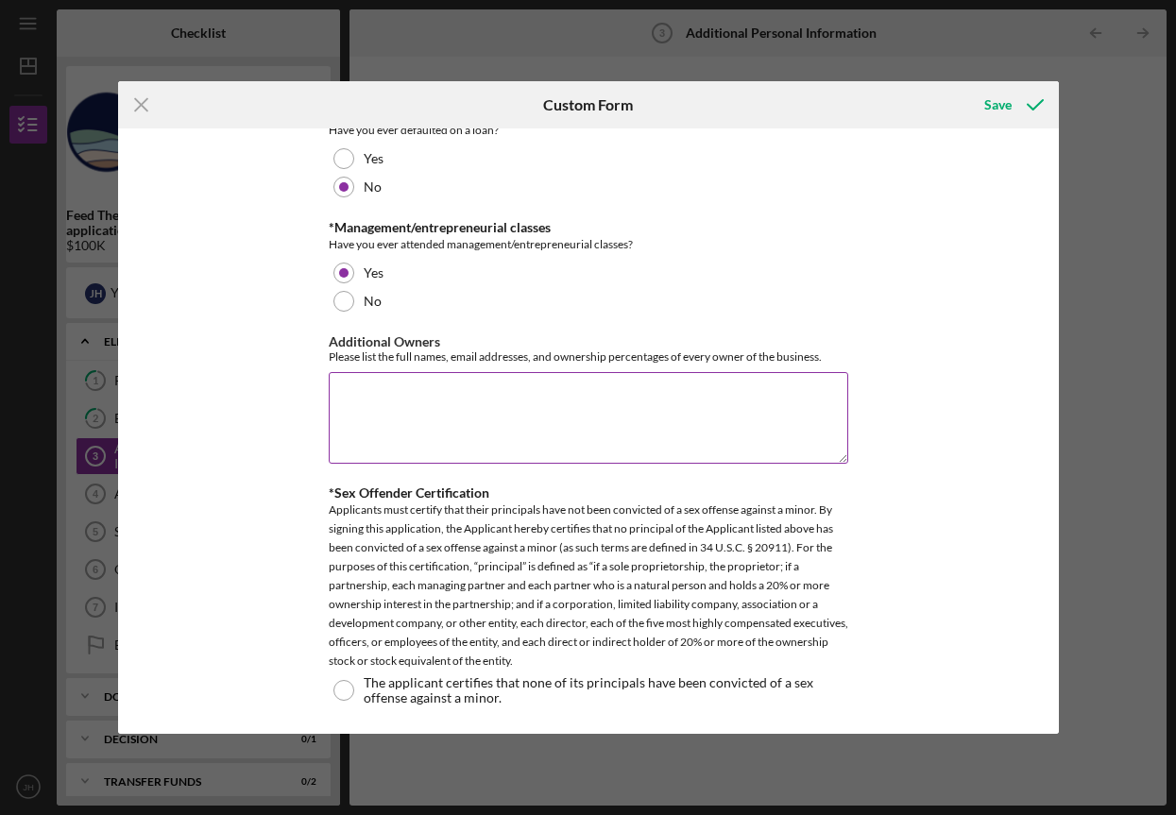
click at [573, 421] on textarea "Additional Owners" at bounding box center [588, 417] width 519 height 91
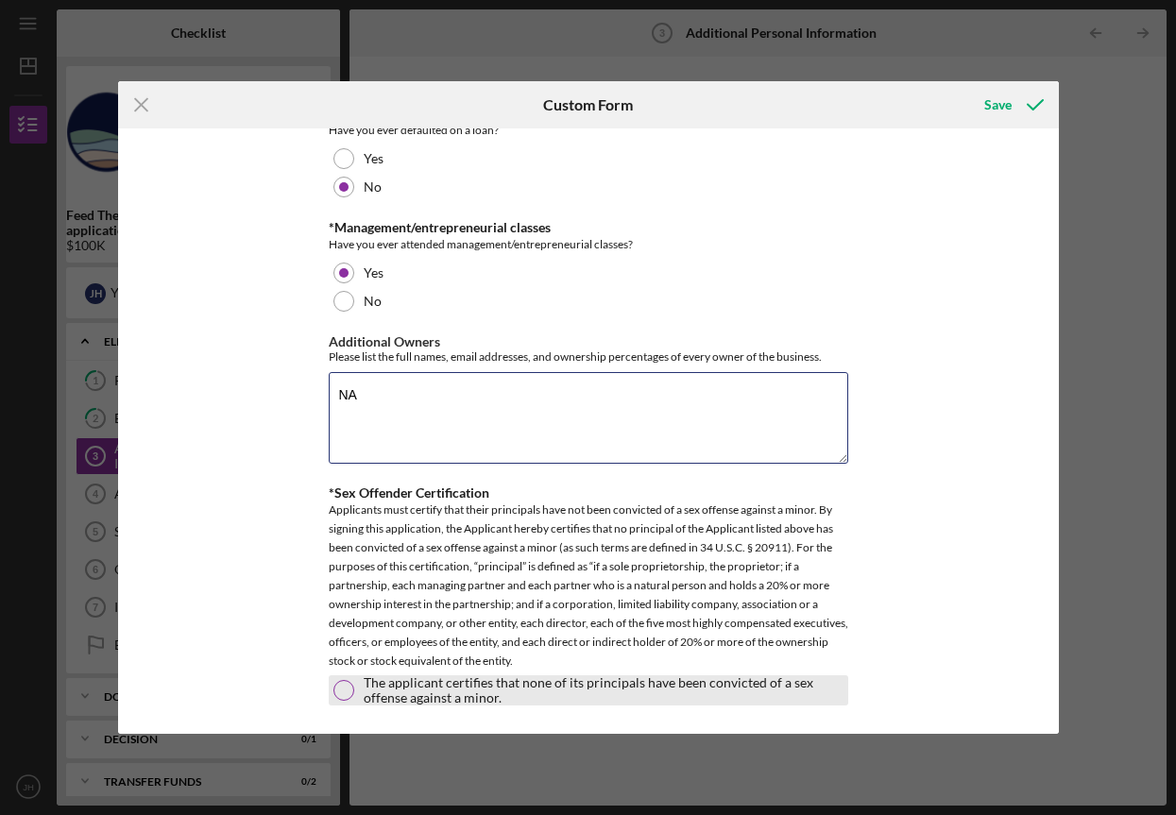
type textarea "NA"
click at [341, 690] on div at bounding box center [343, 690] width 21 height 21
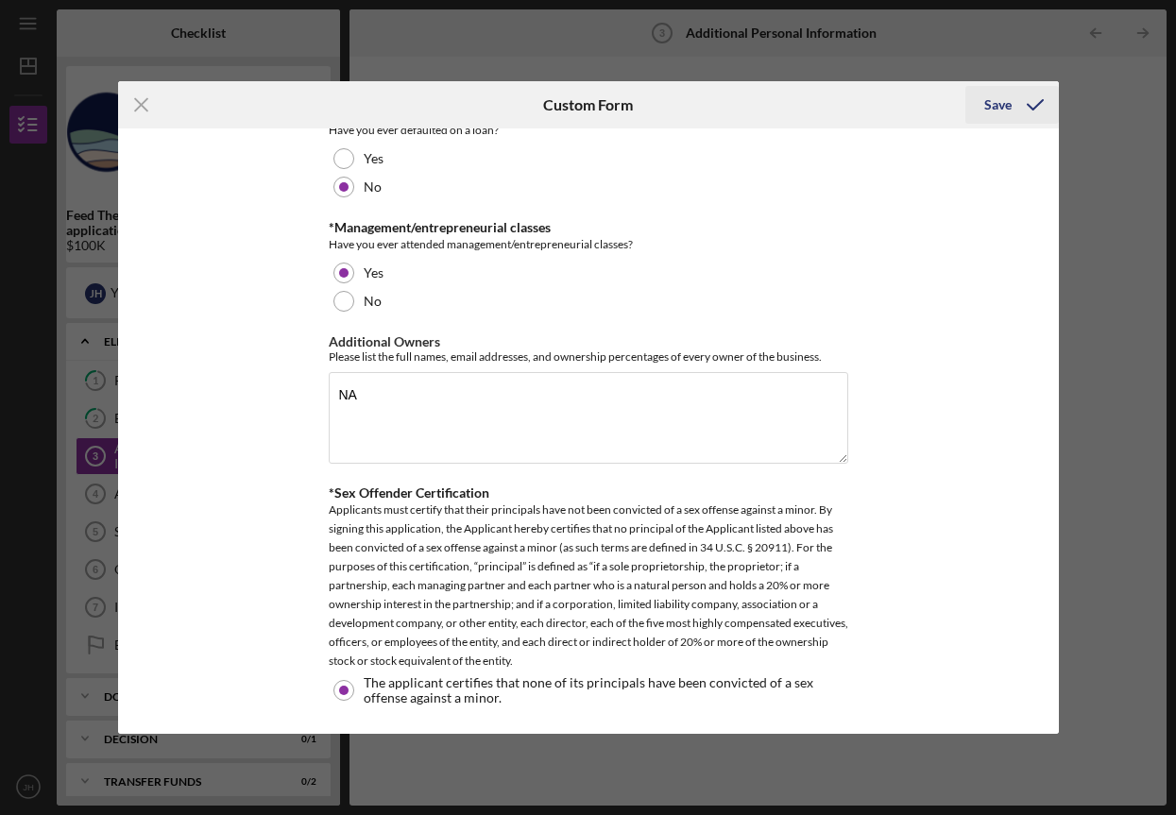
click at [982, 113] on button "Save" at bounding box center [1012, 105] width 94 height 38
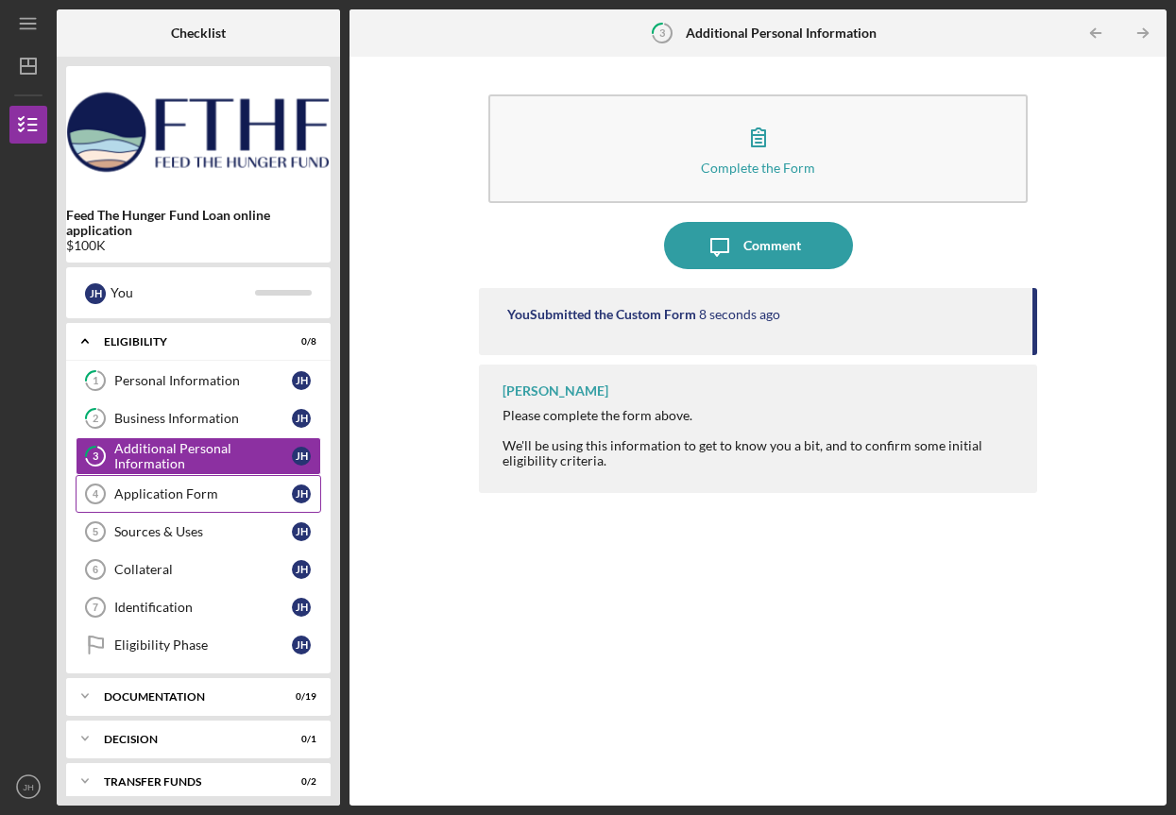
click at [179, 487] on div "Application Form" at bounding box center [203, 493] width 178 height 15
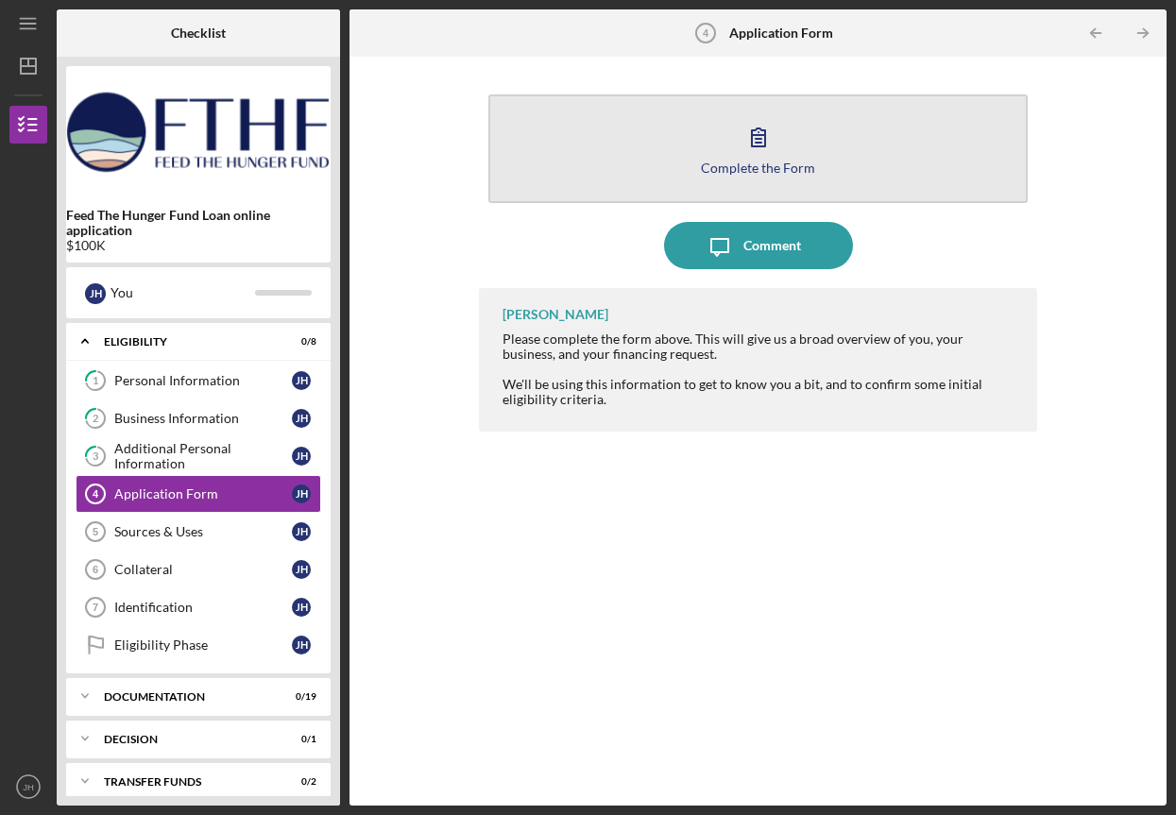
click at [742, 129] on icon "button" at bounding box center [758, 136] width 47 height 47
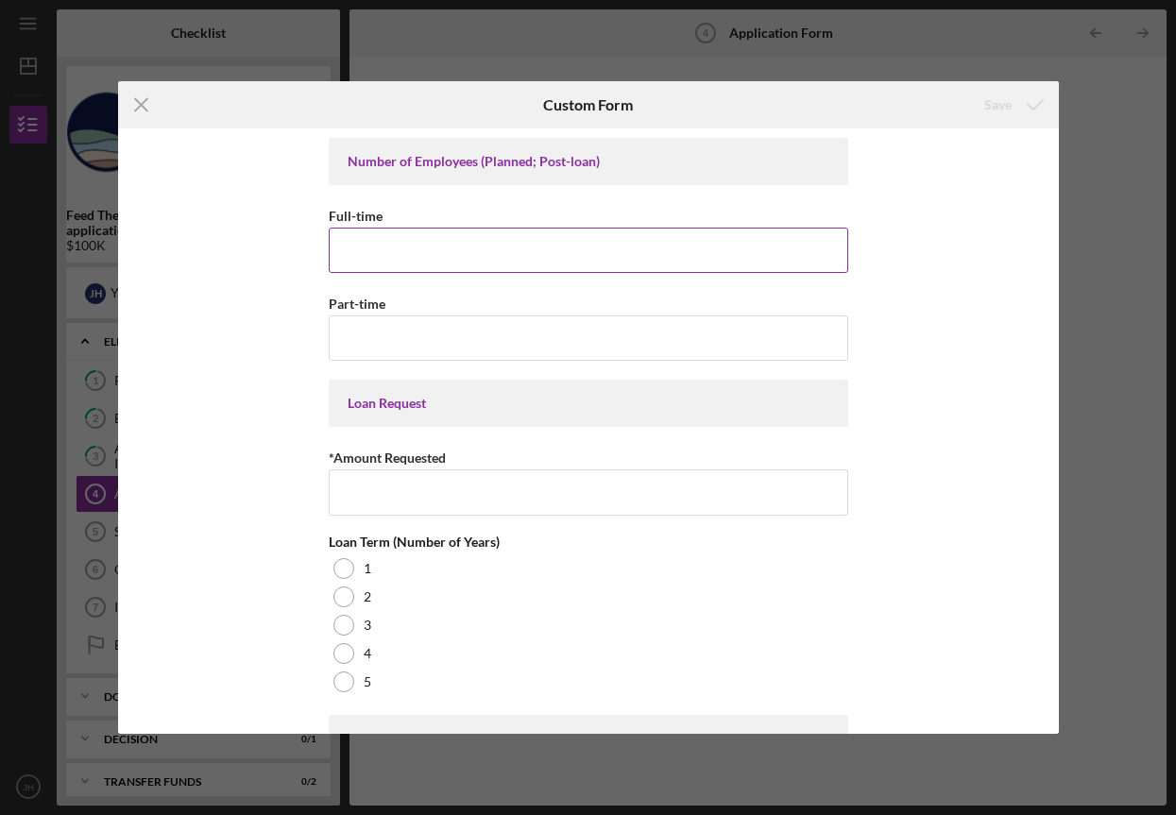
click at [634, 247] on input "Full-time" at bounding box center [588, 250] width 519 height 45
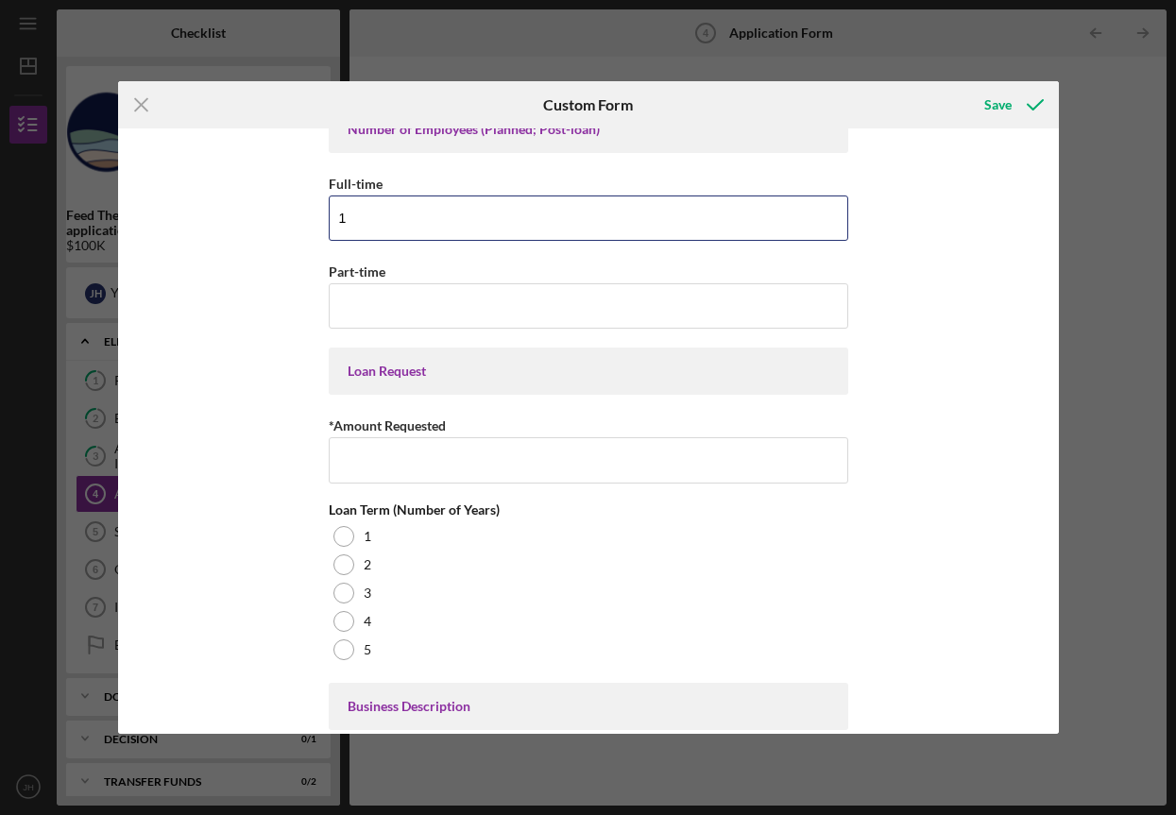
scroll to position [51, 0]
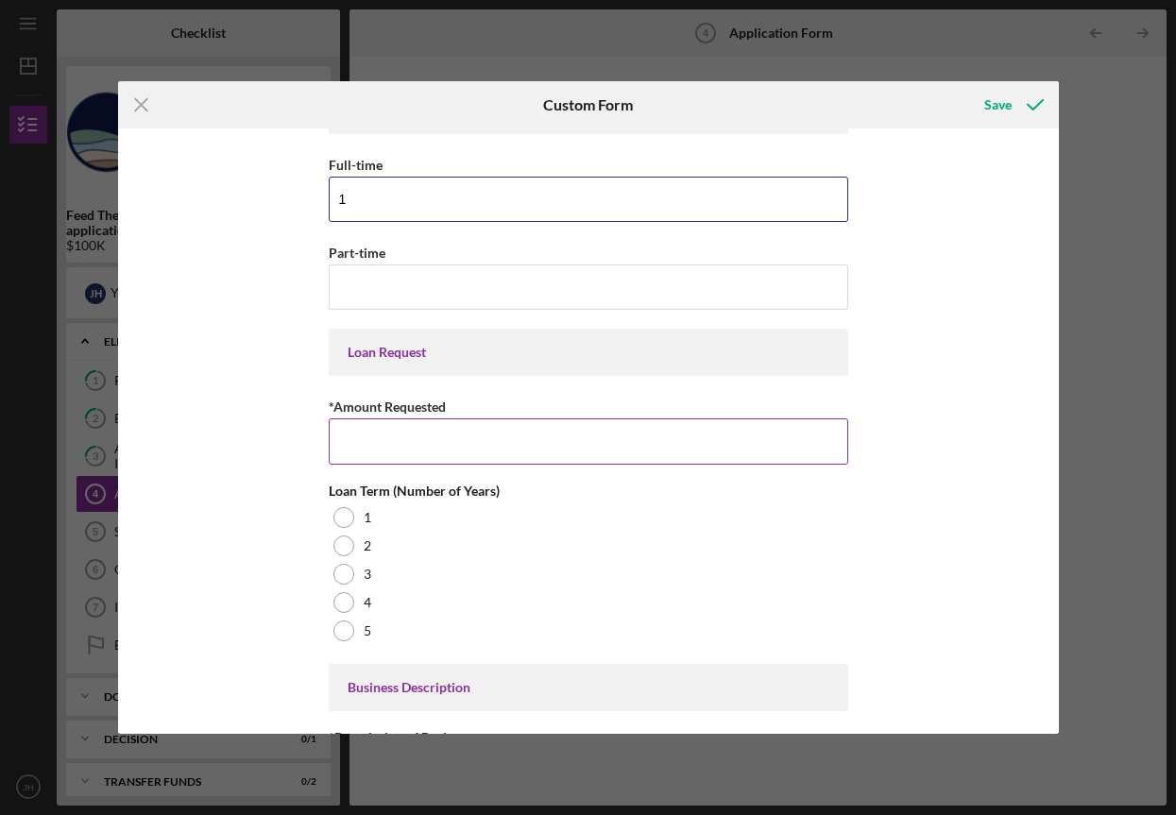
type input "1"
click at [553, 445] on input "*Amount Requested" at bounding box center [588, 440] width 519 height 45
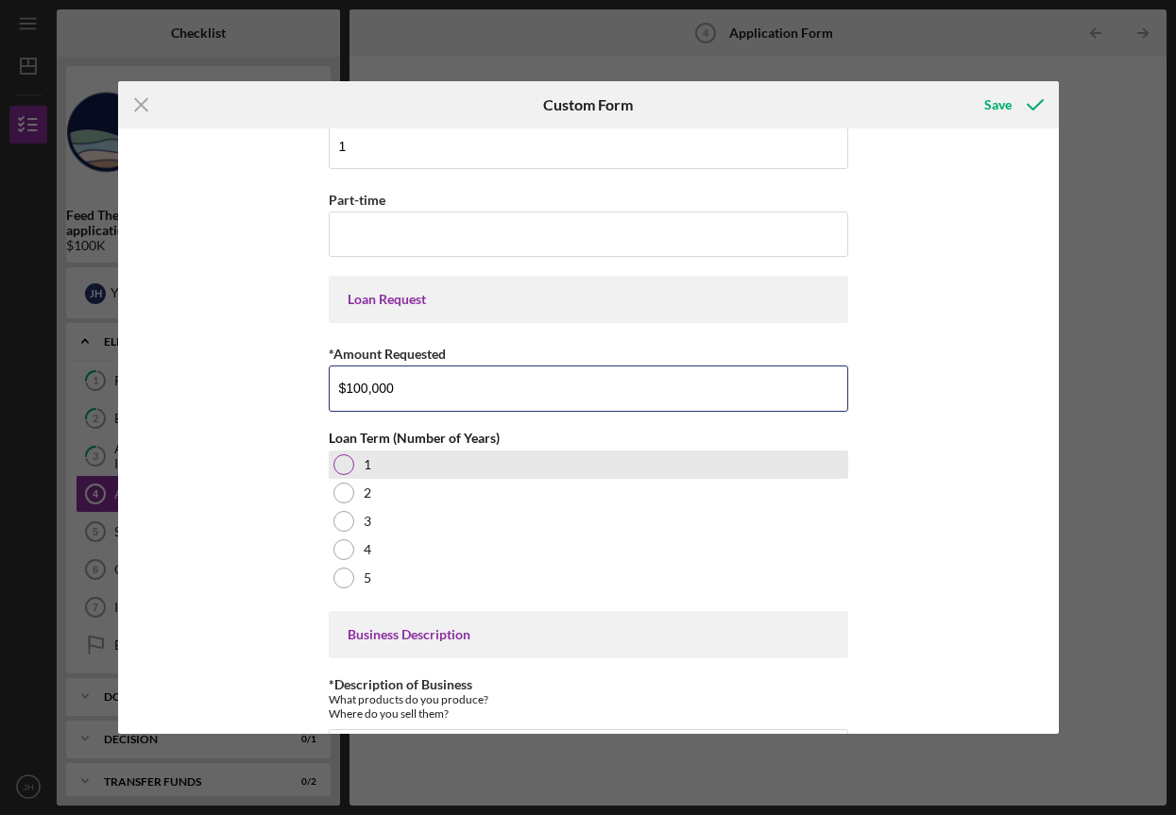
scroll to position [107, 0]
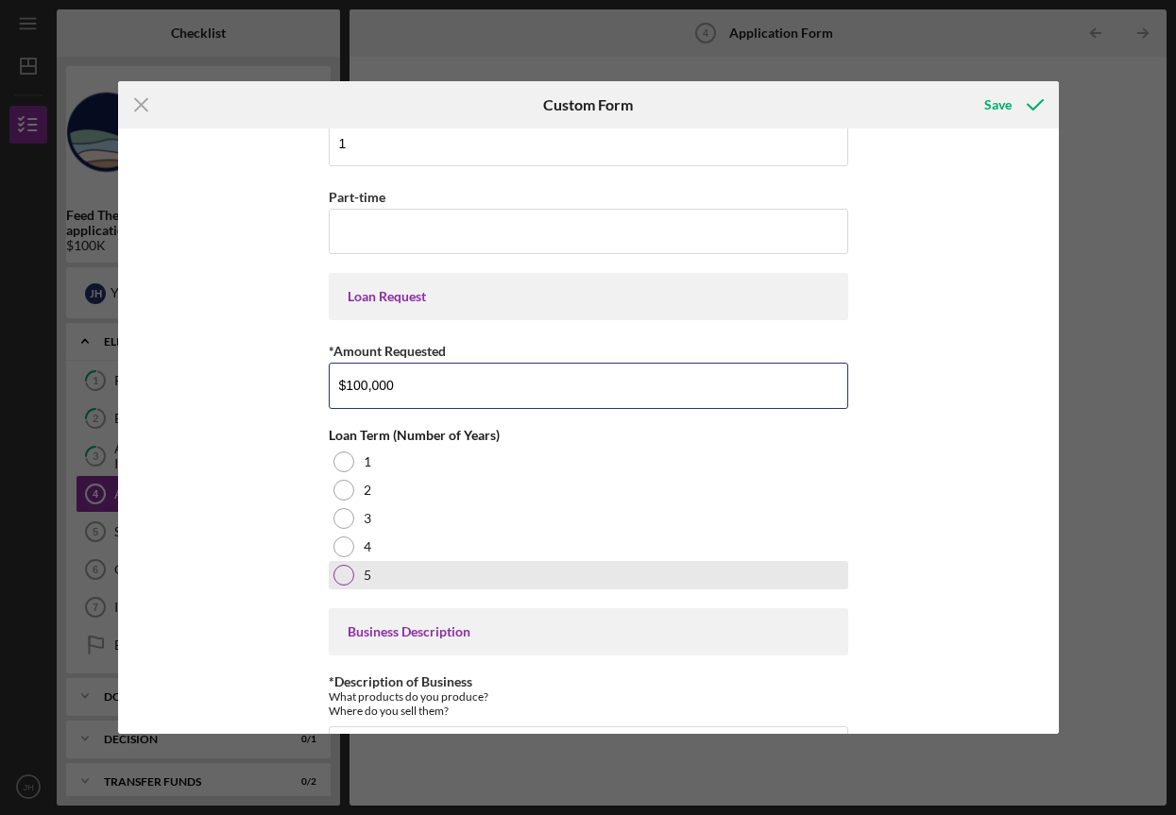
type input "$100,000"
click at [336, 573] on div at bounding box center [343, 575] width 21 height 21
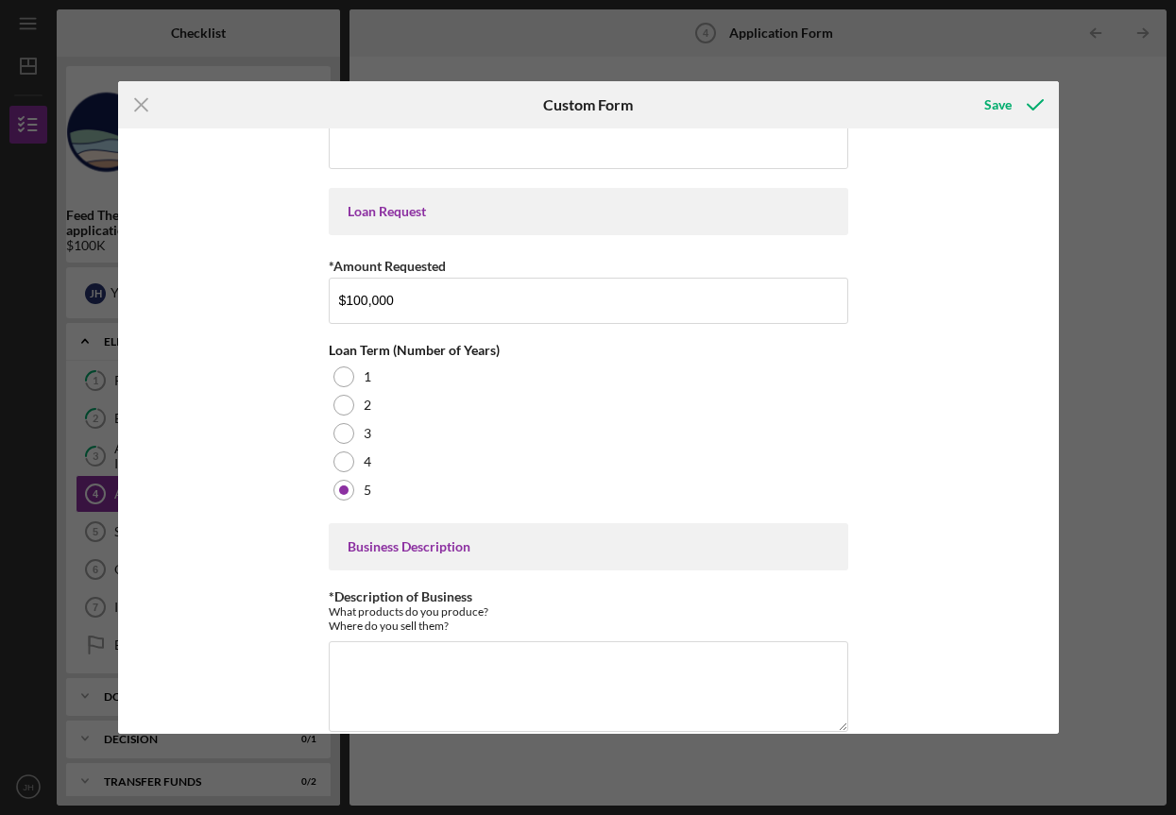
scroll to position [221, 0]
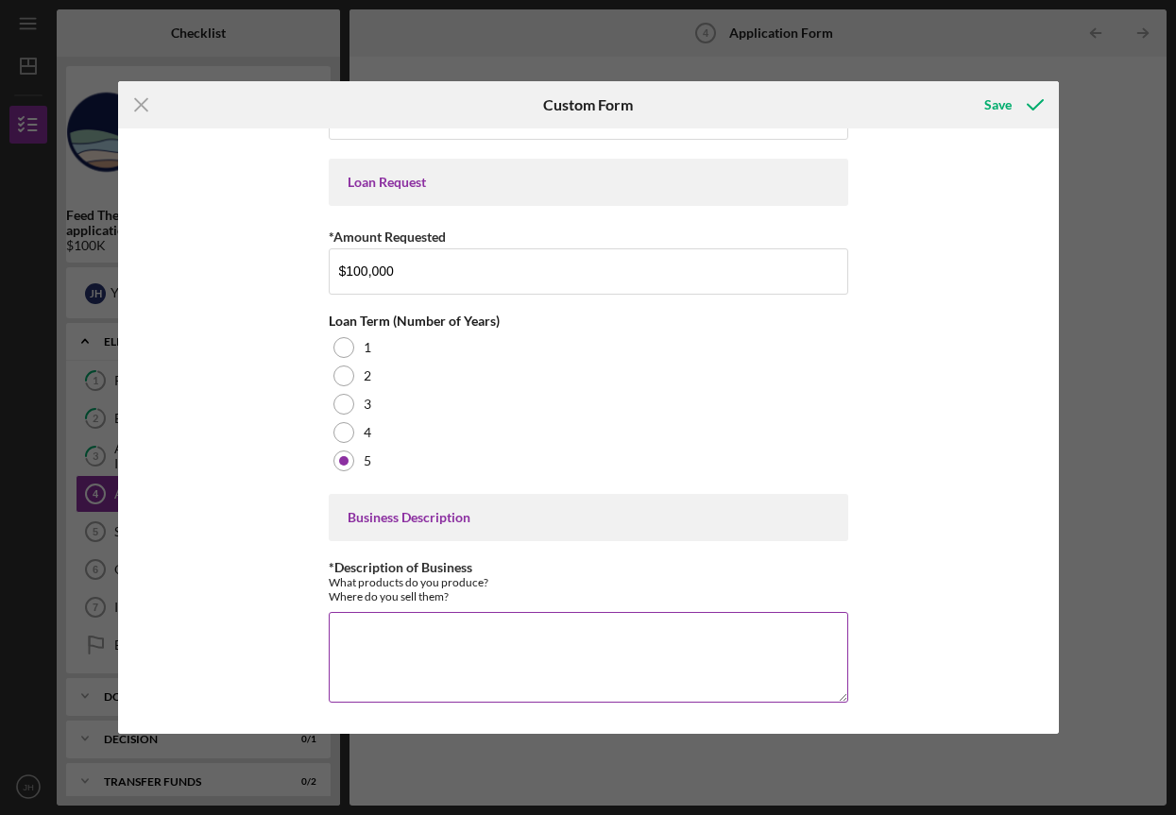
click at [525, 625] on textarea "*Description of Business" at bounding box center [588, 657] width 519 height 91
type textarea "W"
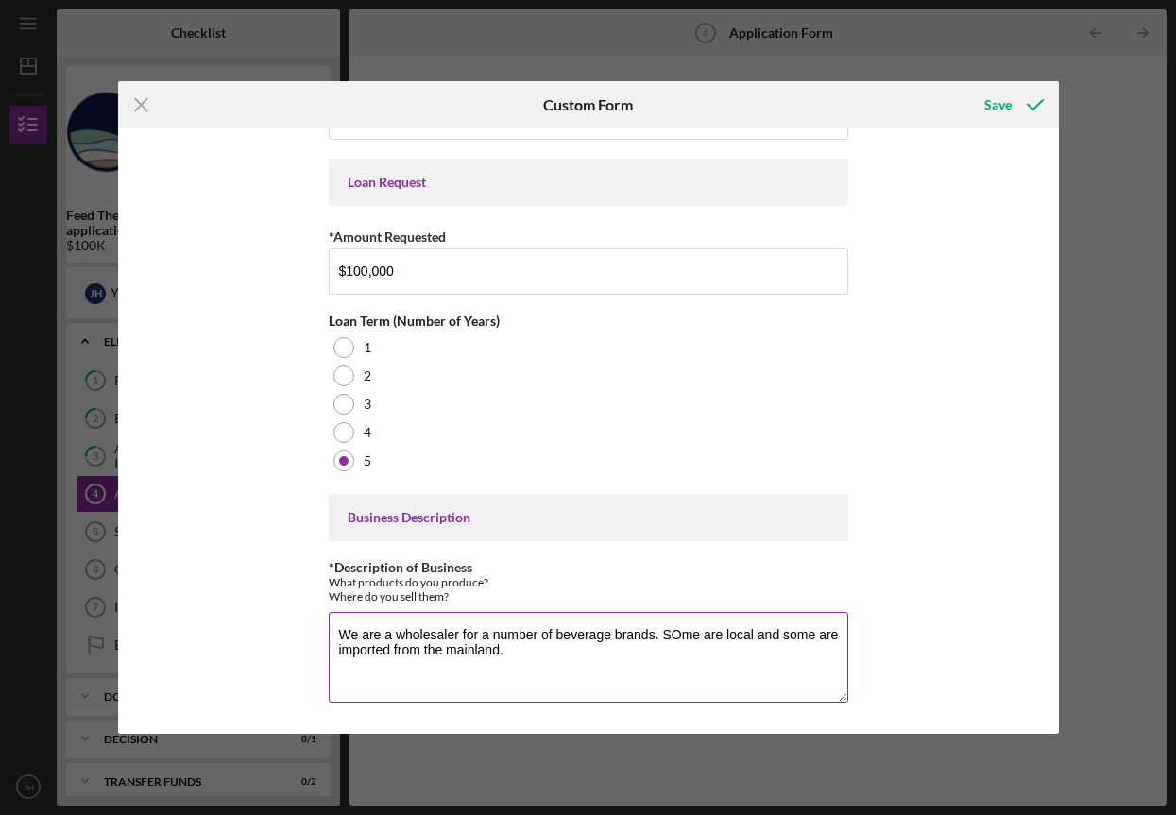
click at [684, 632] on textarea "We are a wholesaler for a number of beverage brands. SOme are local and some ar…" at bounding box center [588, 657] width 519 height 91
click at [674, 665] on textarea "We are a wholesaler for a number of beverage brands. Some are local and some ar…" at bounding box center [588, 657] width 519 height 91
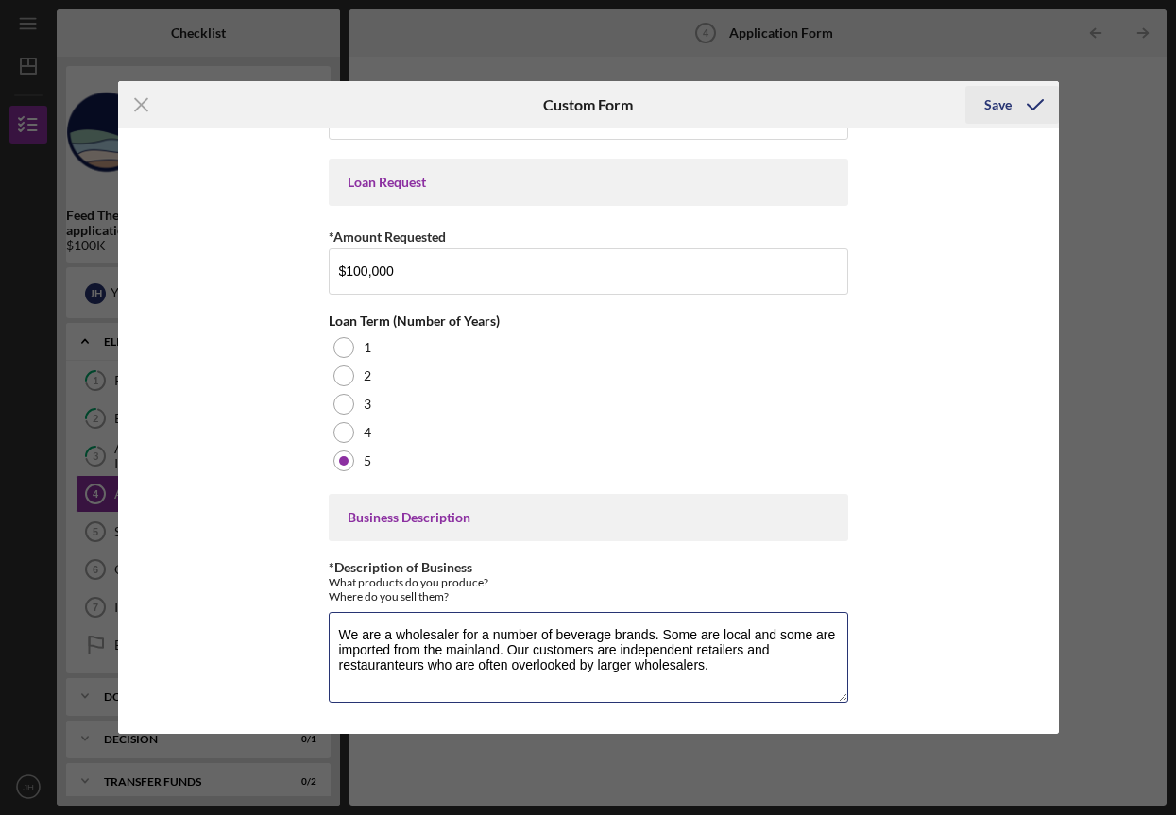
type textarea "We are a wholesaler for a number of beverage brands. Some are local and some ar…"
click at [1010, 103] on div "Save" at bounding box center [997, 105] width 27 height 38
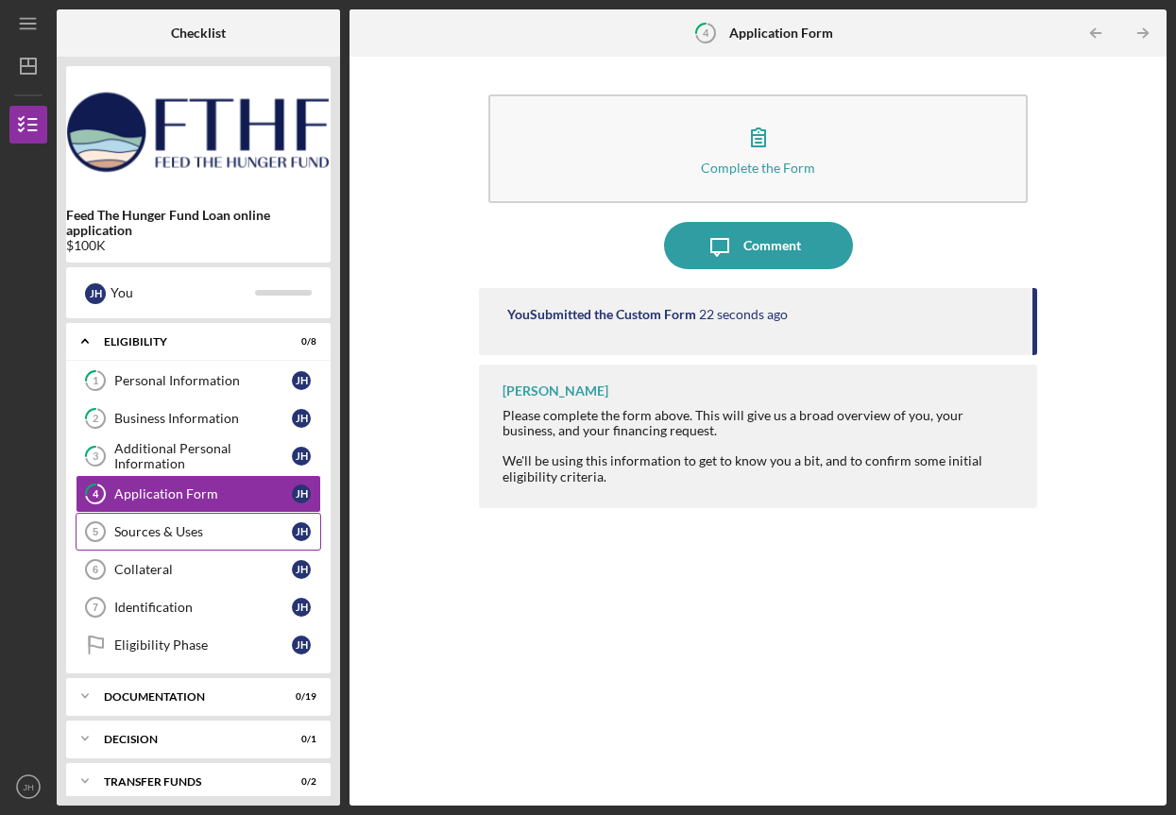
click at [147, 527] on div "Sources & Uses" at bounding box center [203, 531] width 178 height 15
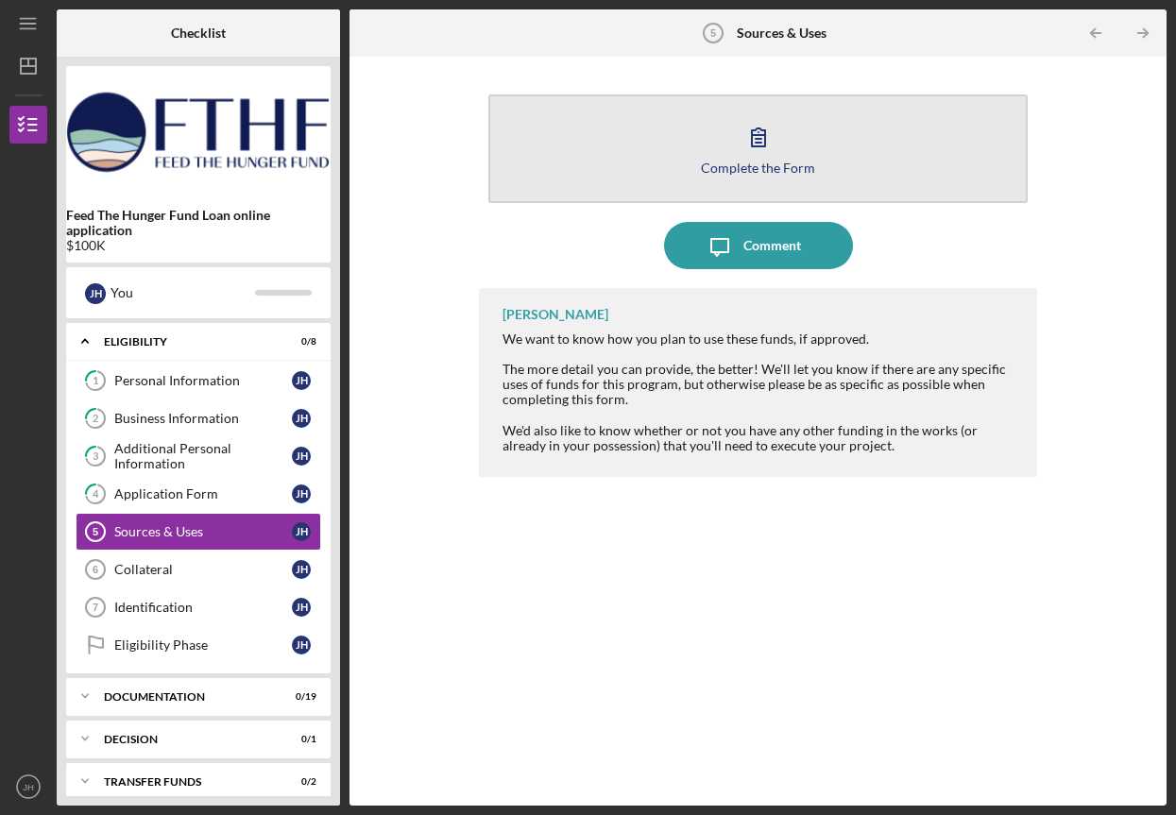
click at [775, 164] on div "Complete the Form" at bounding box center [758, 168] width 114 height 14
click at [767, 140] on icon "button" at bounding box center [758, 136] width 47 height 47
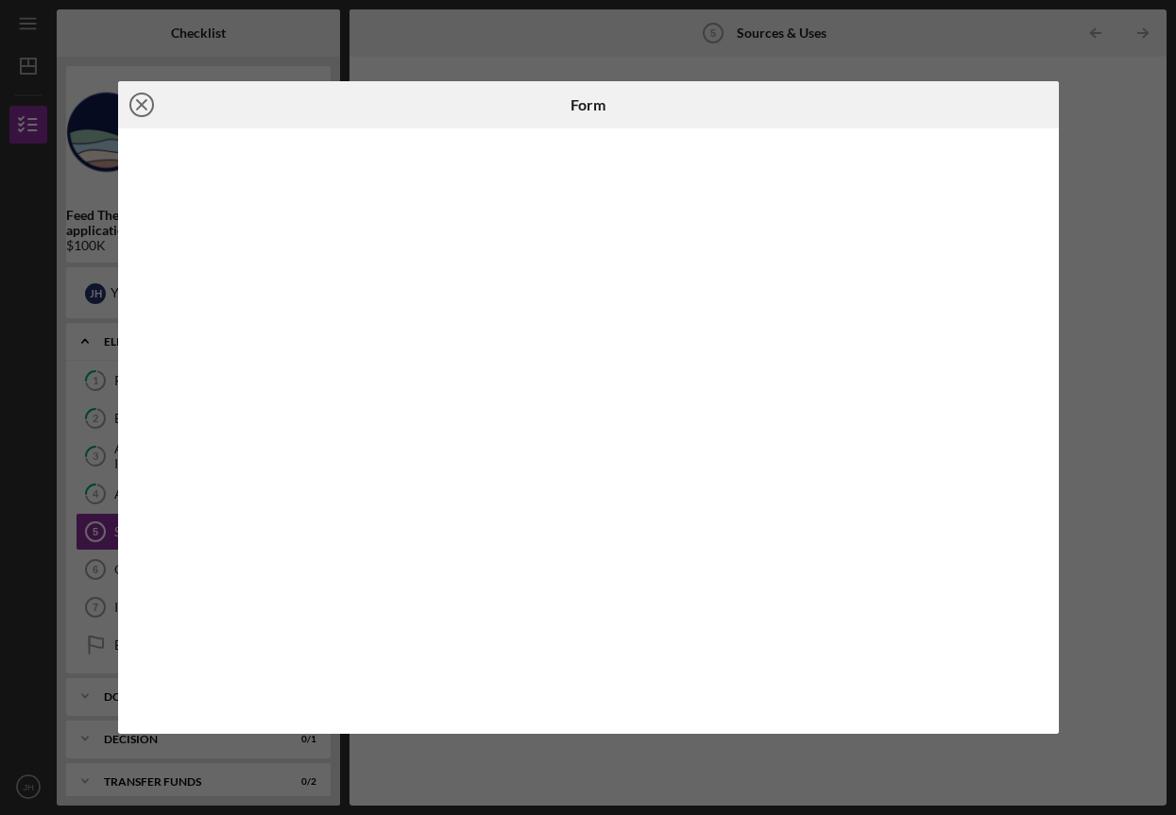
click at [147, 107] on icon "Icon/Close" at bounding box center [141, 104] width 47 height 47
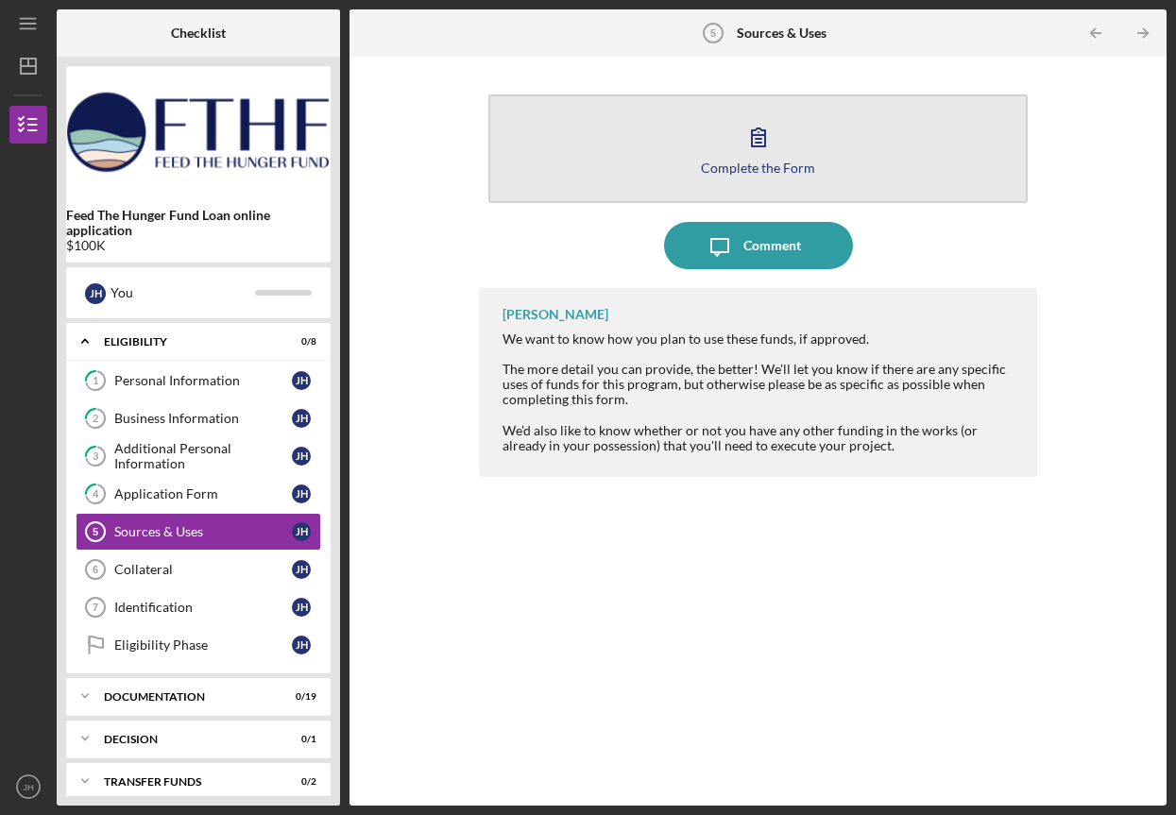
click at [758, 157] on icon "button" at bounding box center [758, 136] width 47 height 47
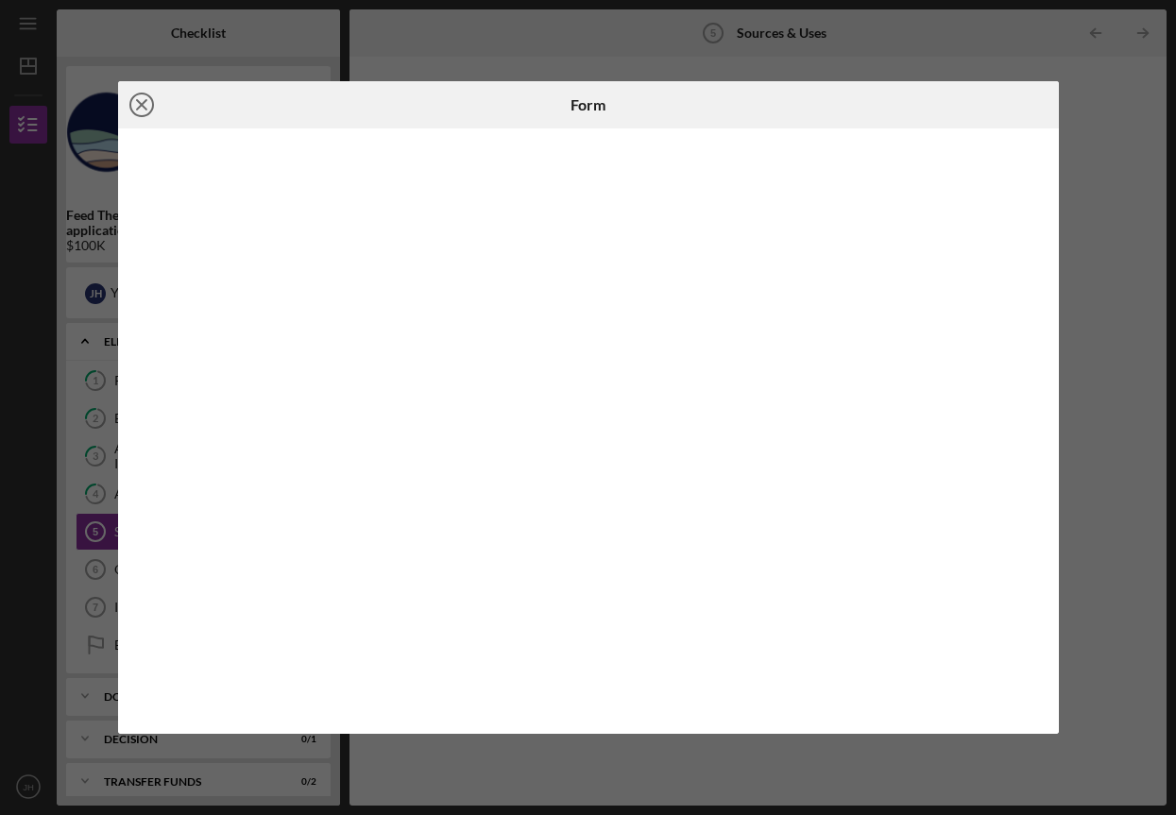
click at [142, 105] on line at bounding box center [141, 104] width 9 height 9
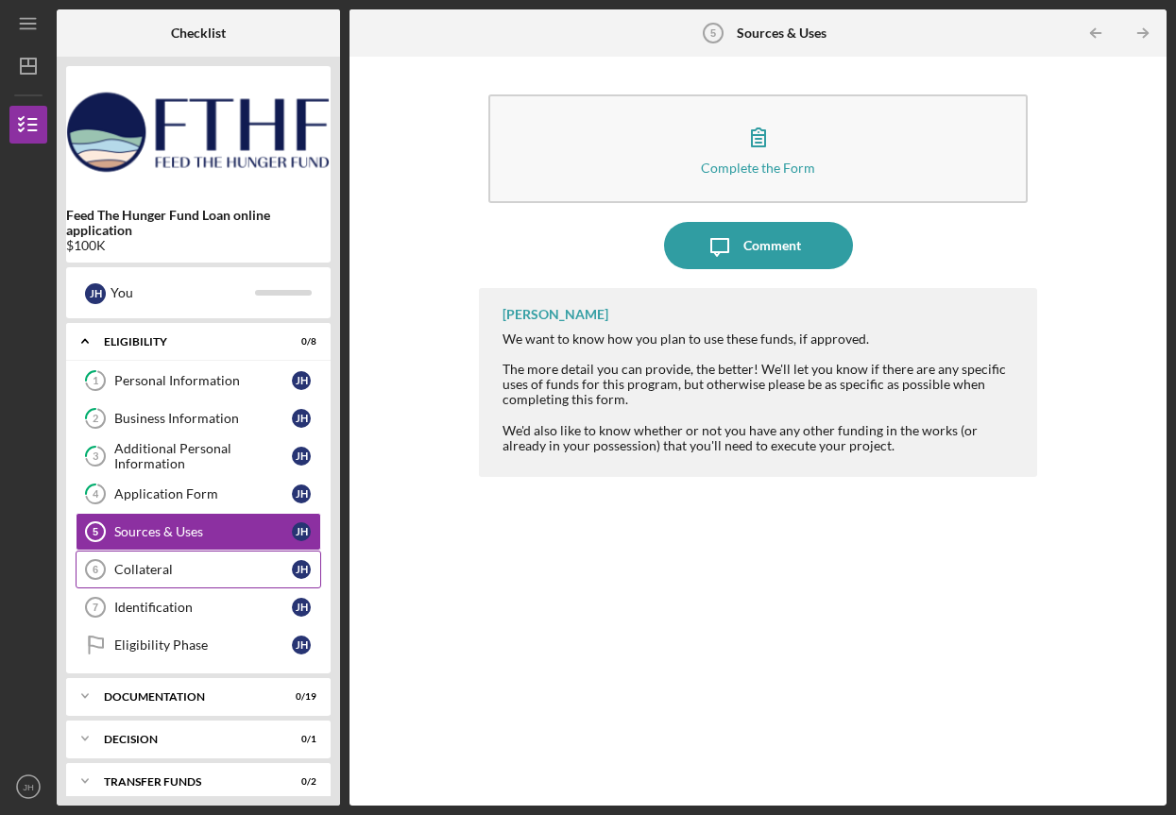
click at [163, 564] on div "Collateral" at bounding box center [203, 569] width 178 height 15
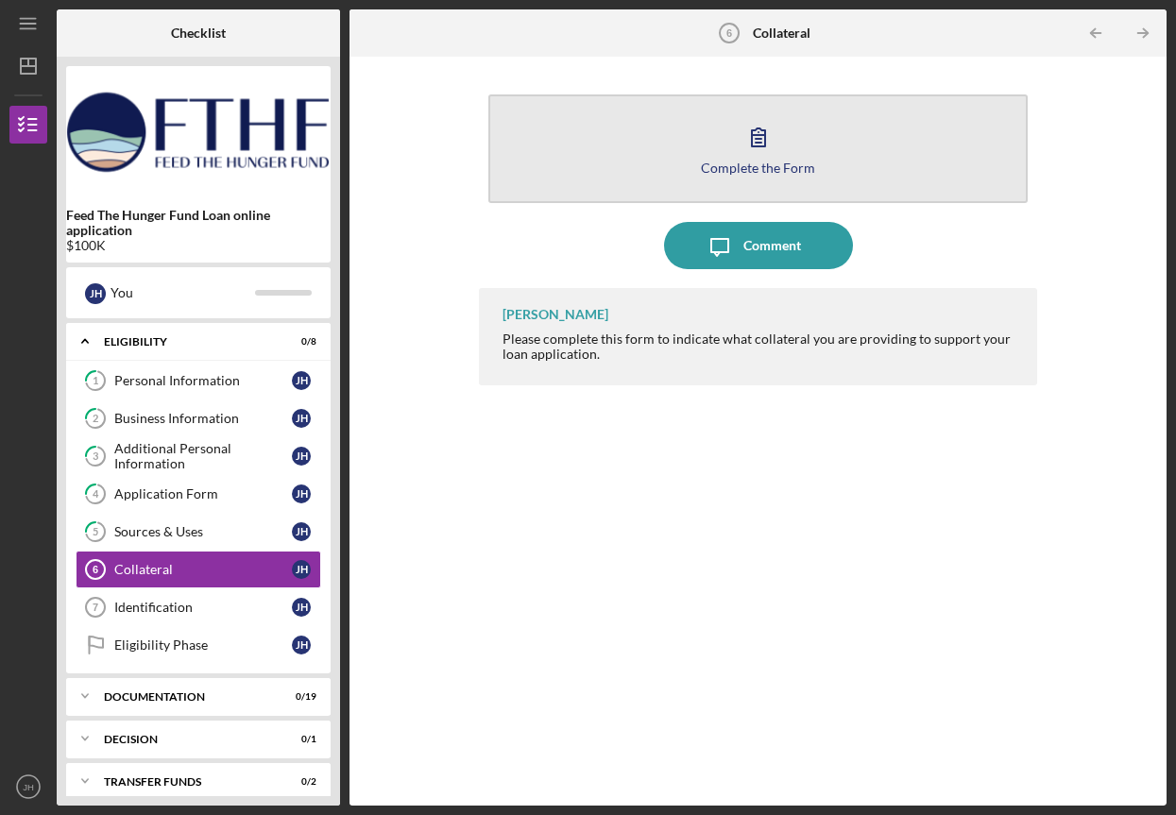
click at [796, 178] on button "Complete the Form Form" at bounding box center [758, 148] width 540 height 109
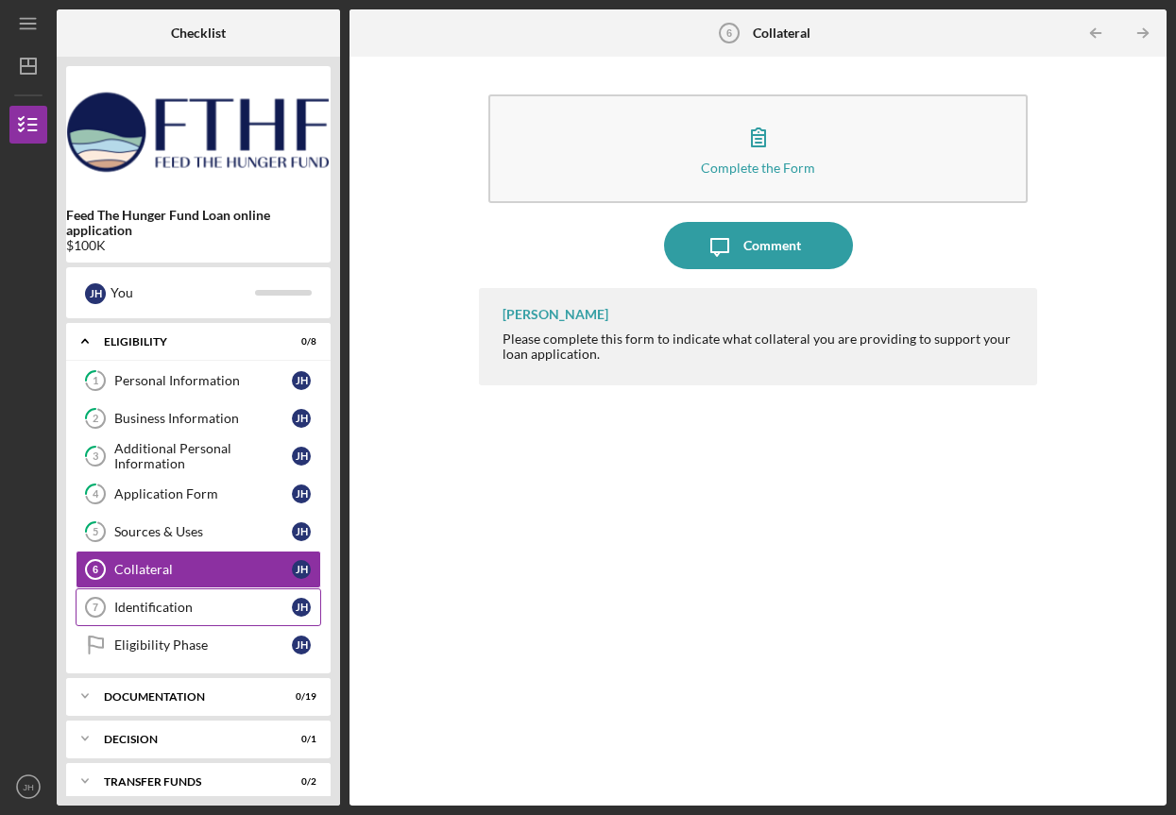
click at [186, 607] on div "Identification" at bounding box center [203, 607] width 178 height 15
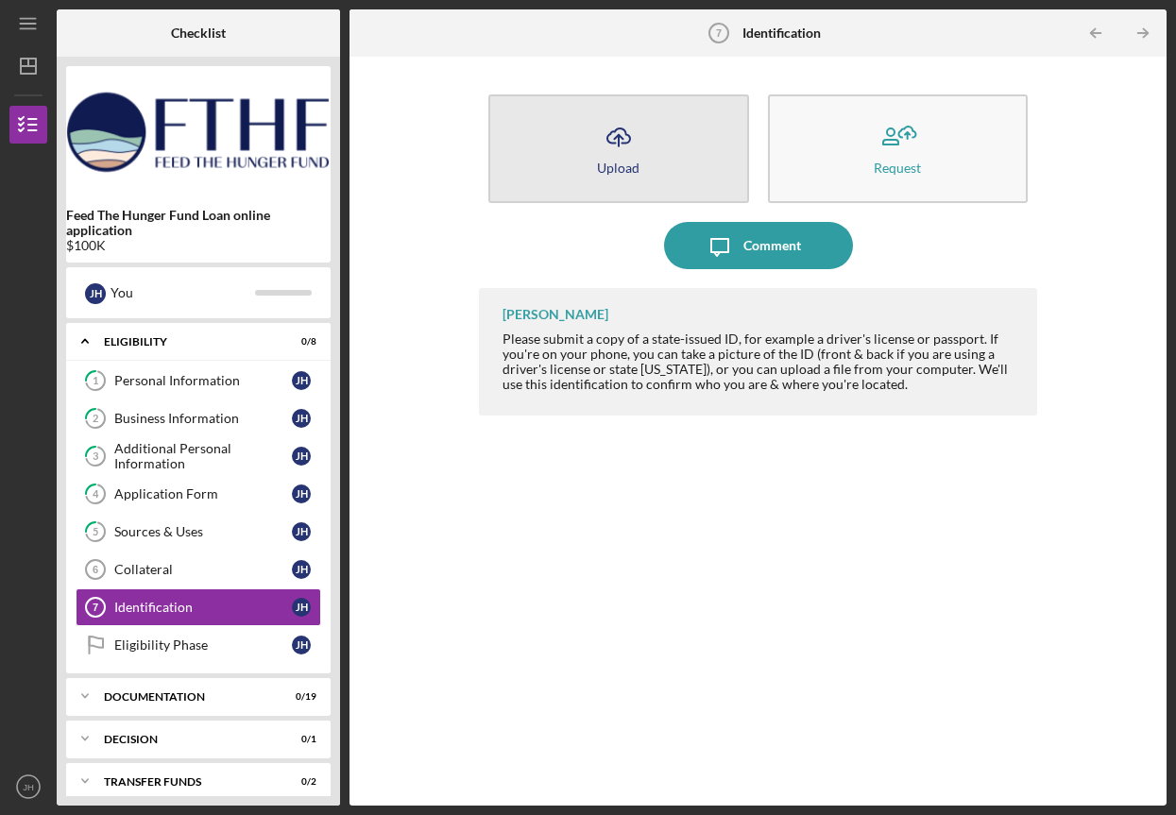
click at [627, 145] on icon "Icon/Upload" at bounding box center [618, 136] width 47 height 47
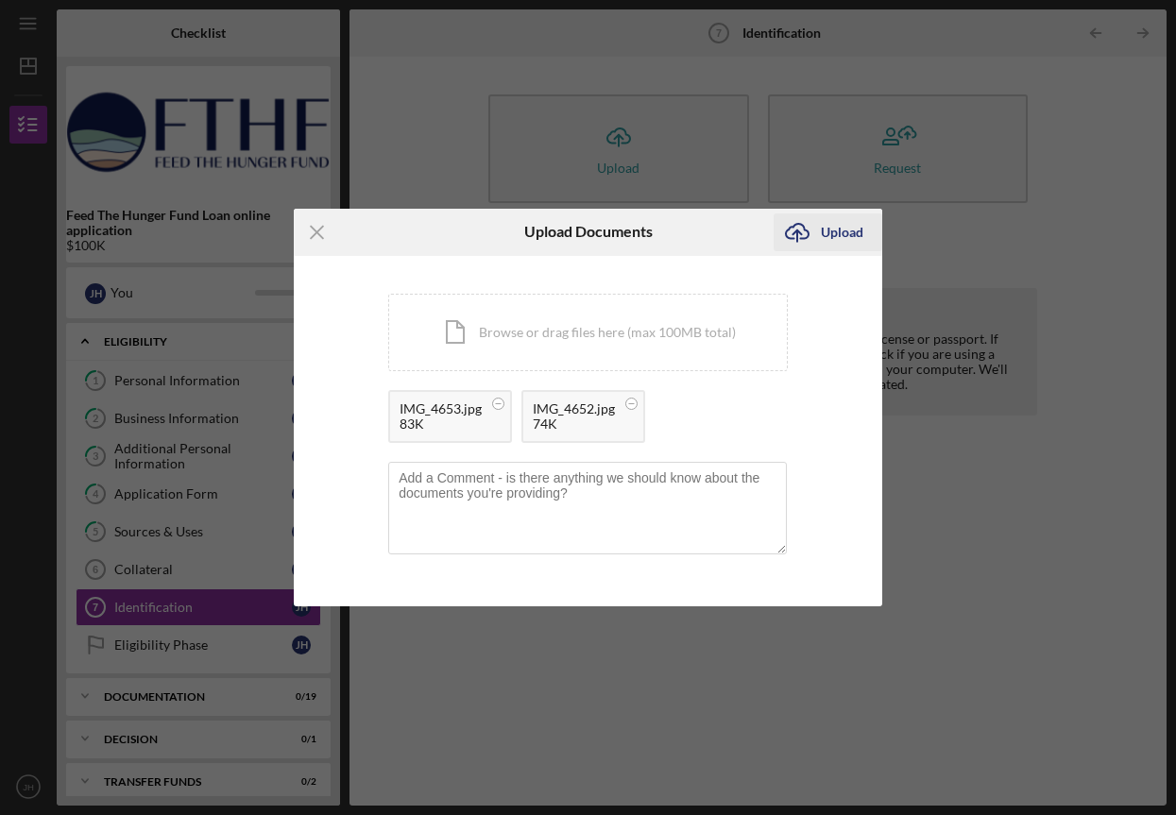
click at [842, 240] on div "Upload" at bounding box center [842, 232] width 43 height 38
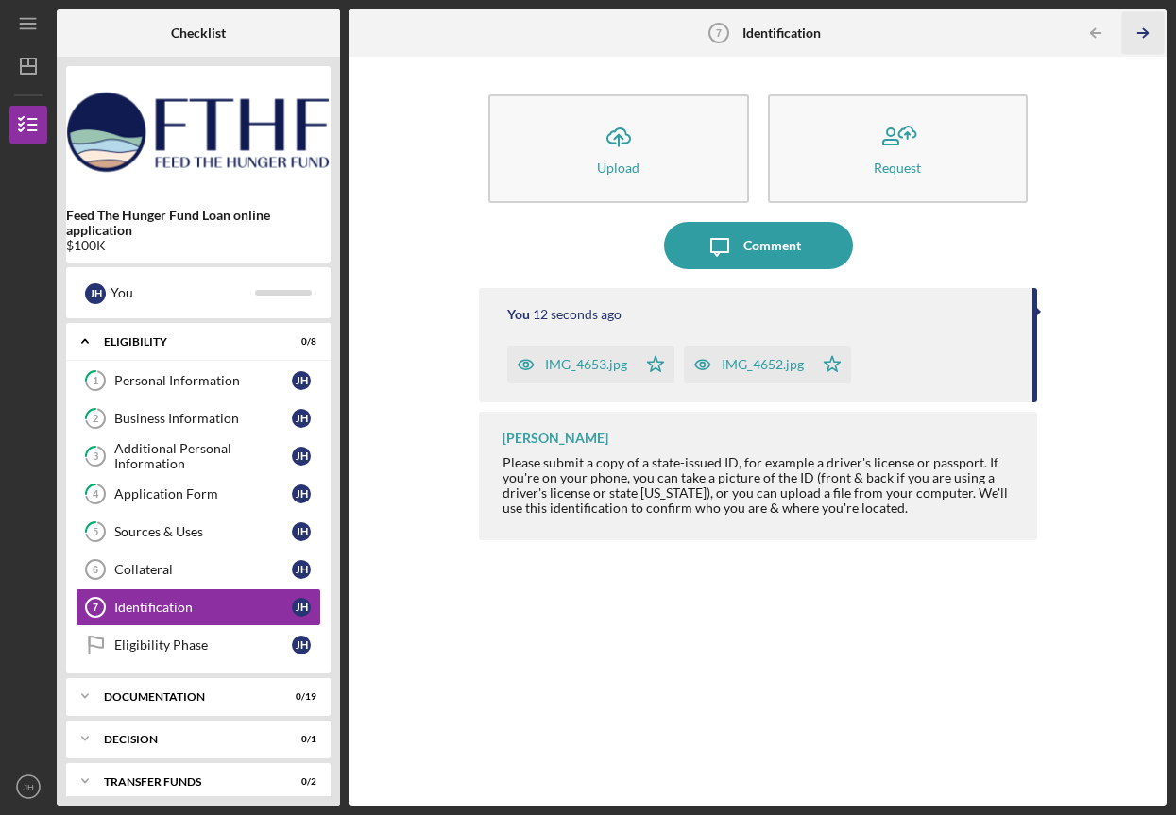
click at [1146, 27] on icon "Icon/Table Pagination Arrow" at bounding box center [1142, 33] width 43 height 43
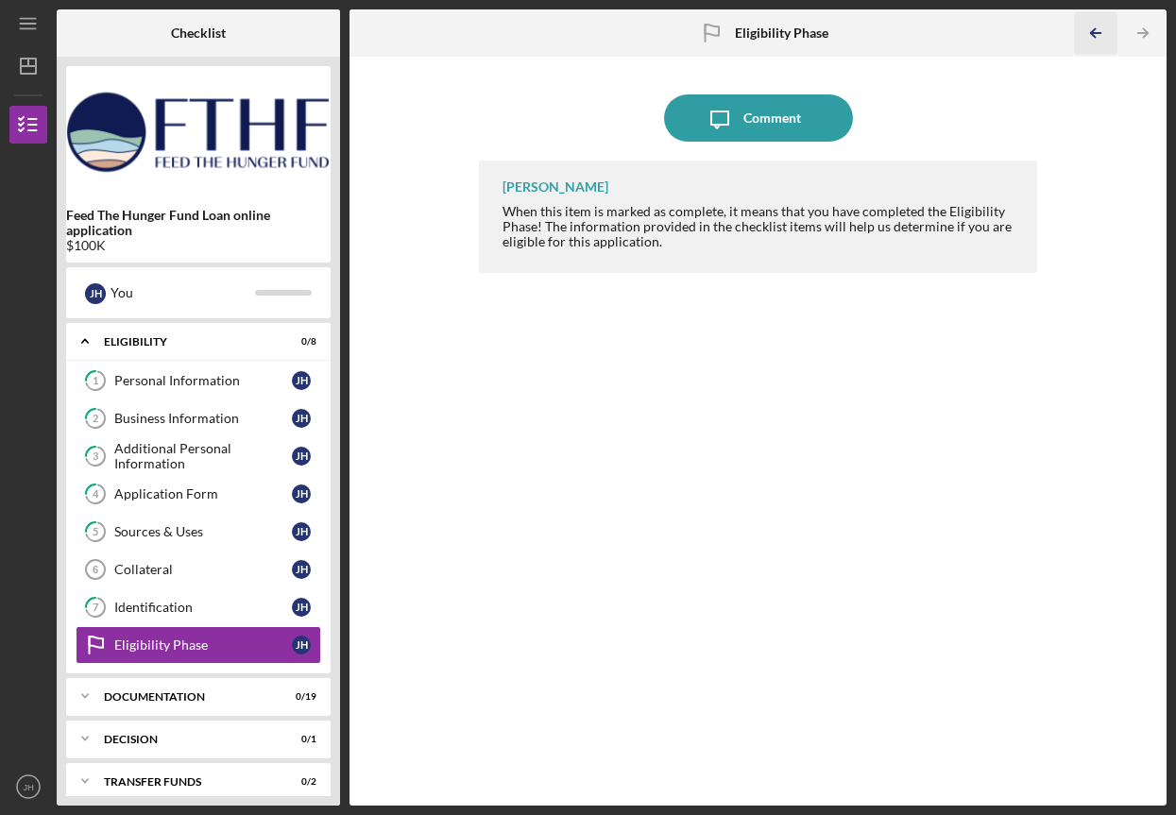
click at [1097, 29] on icon "Icon/Table Pagination Arrow" at bounding box center [1095, 33] width 43 height 43
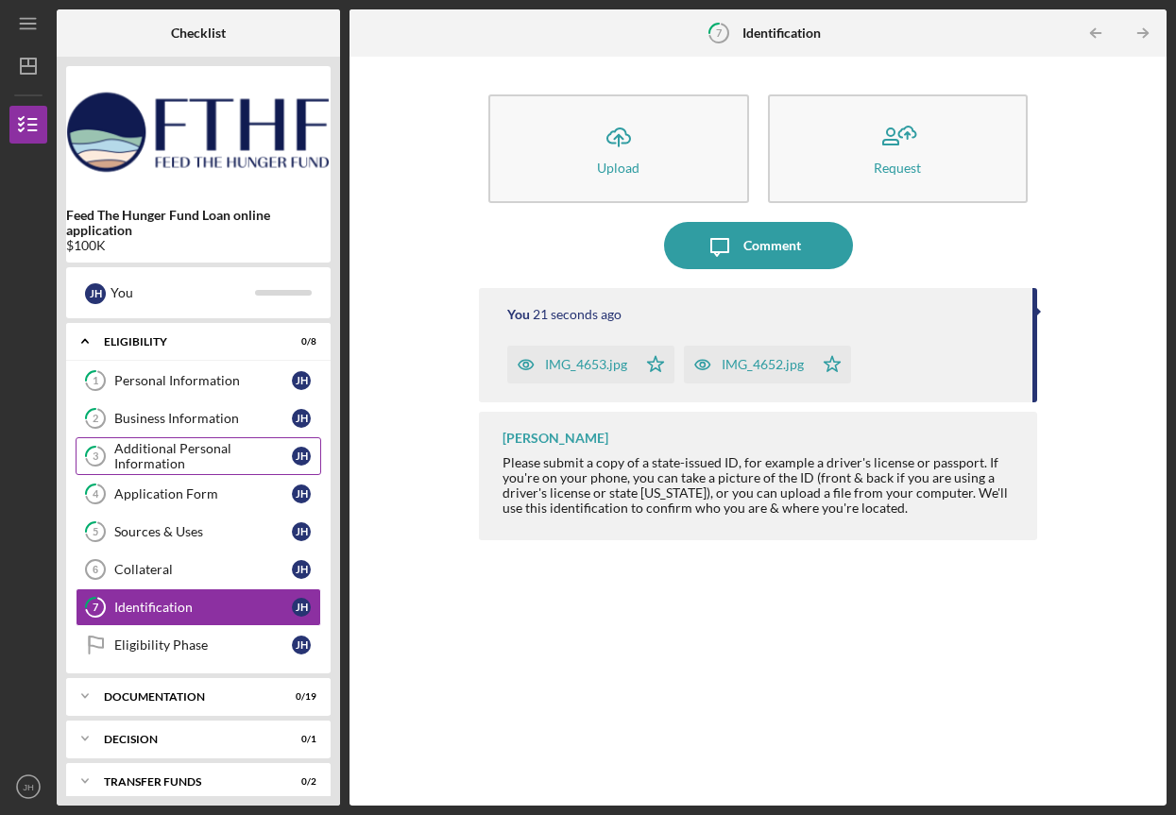
scroll to position [14, 0]
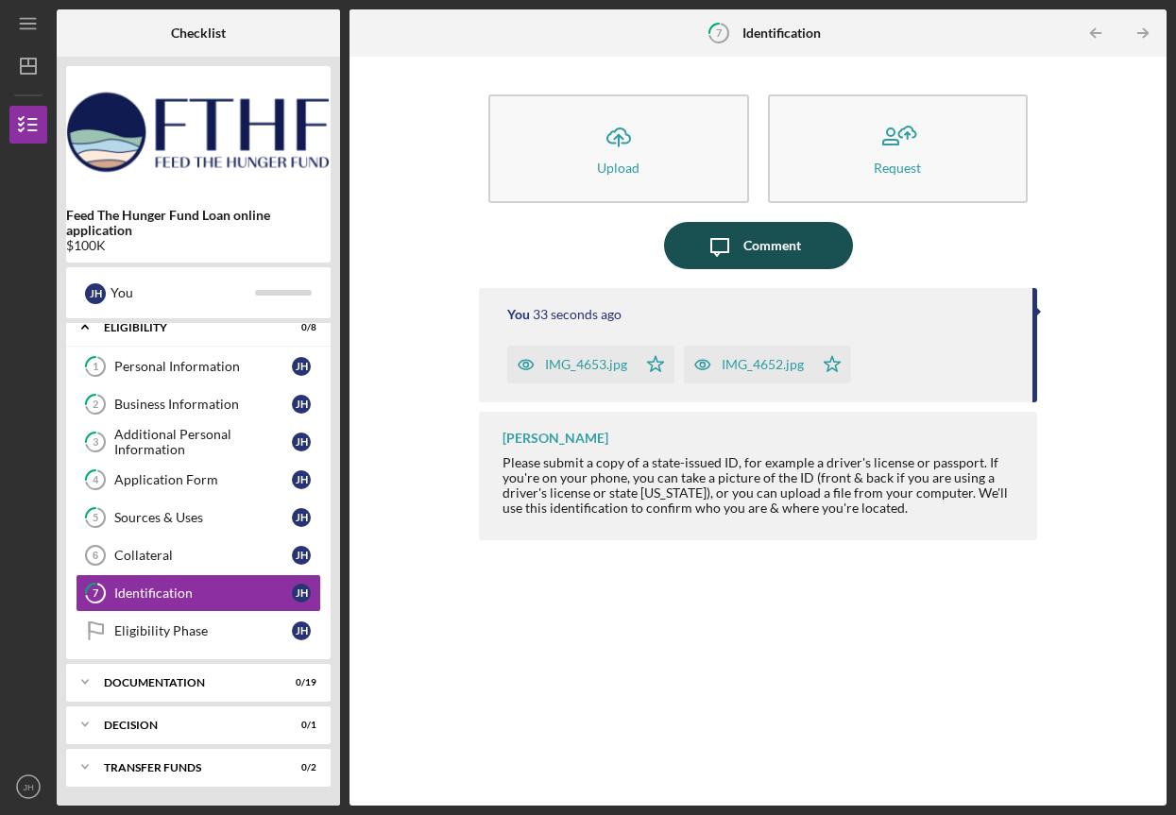
click at [774, 238] on div "Comment" at bounding box center [772, 245] width 58 height 47
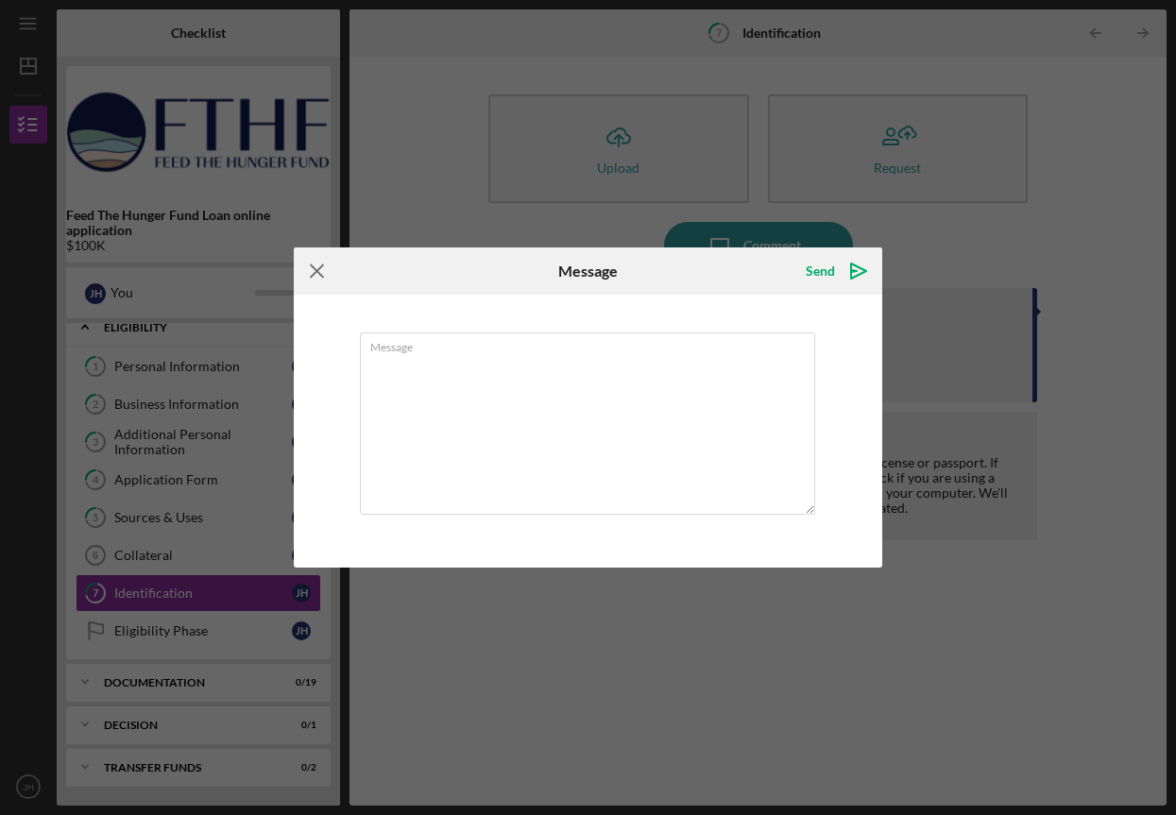
click at [323, 276] on icon "Icon/Menu Close" at bounding box center [317, 270] width 47 height 47
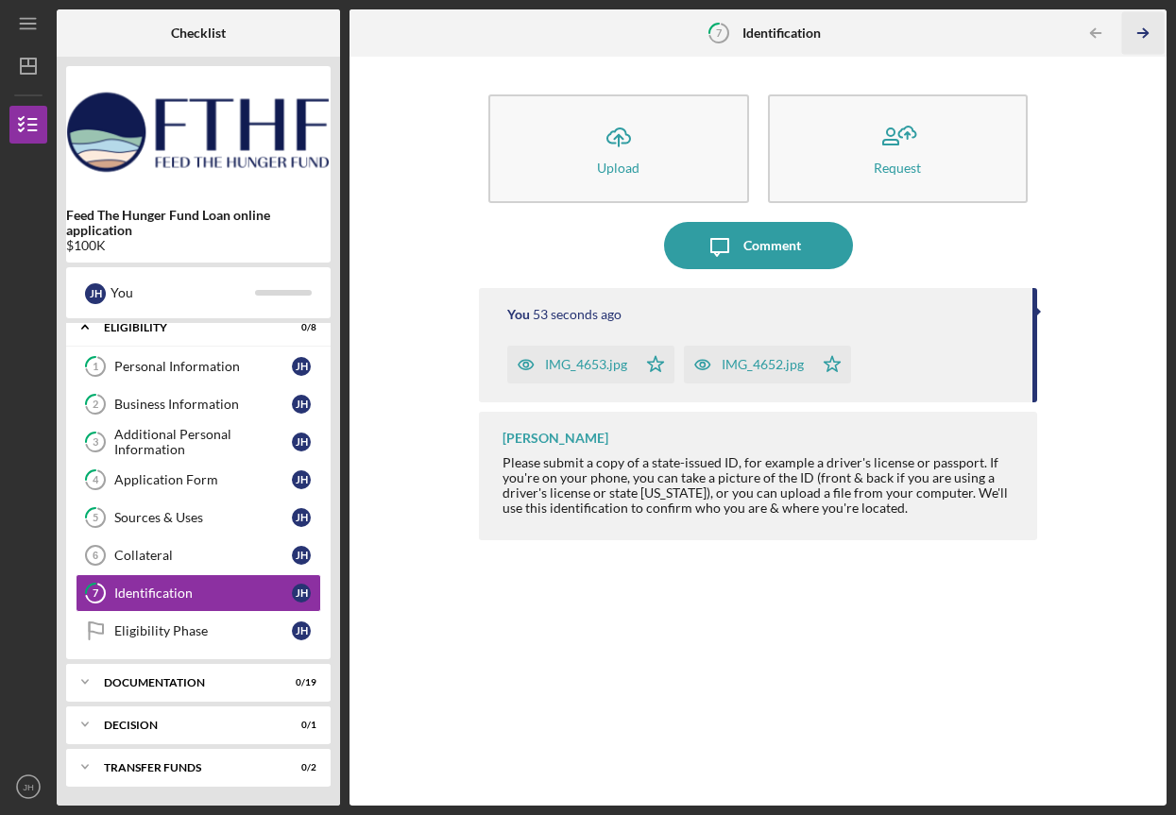
click at [1140, 29] on icon "Icon/Table Pagination Arrow" at bounding box center [1142, 33] width 43 height 43
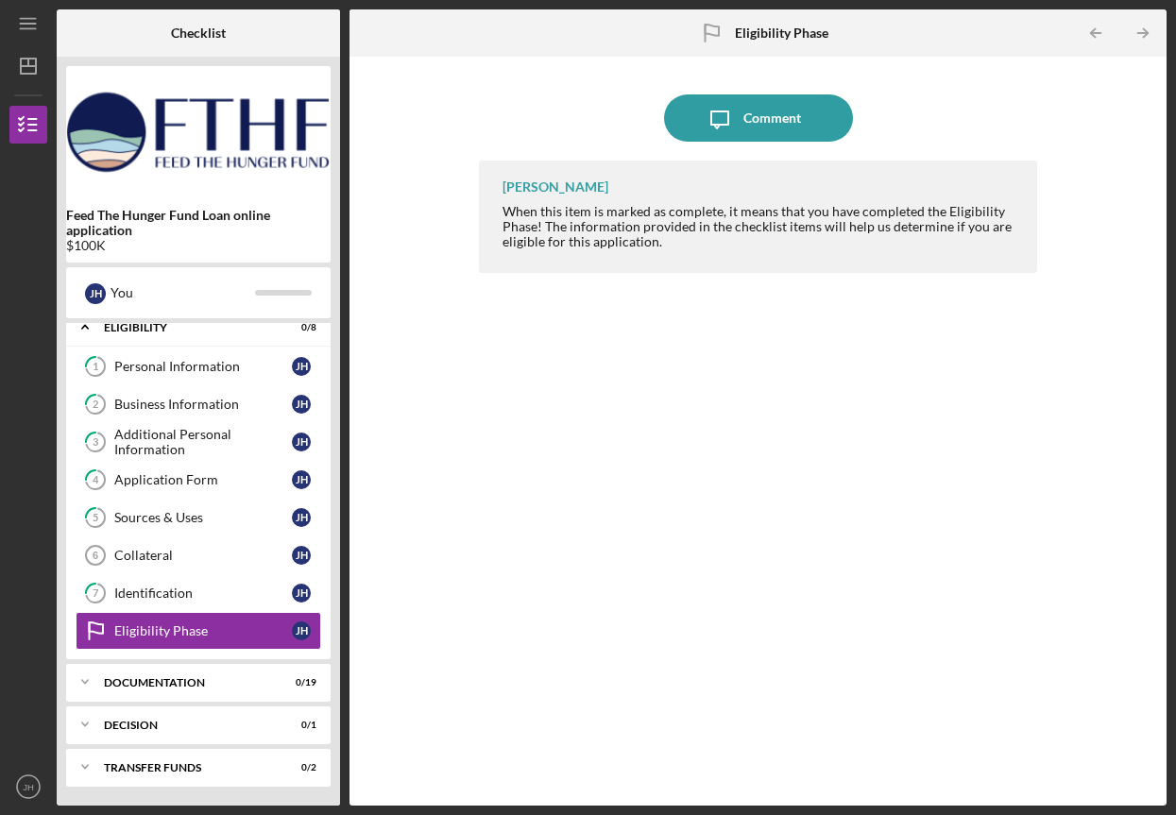
click at [1141, 30] on icon "Icon/Table Pagination Arrow" at bounding box center [1142, 33] width 43 height 43
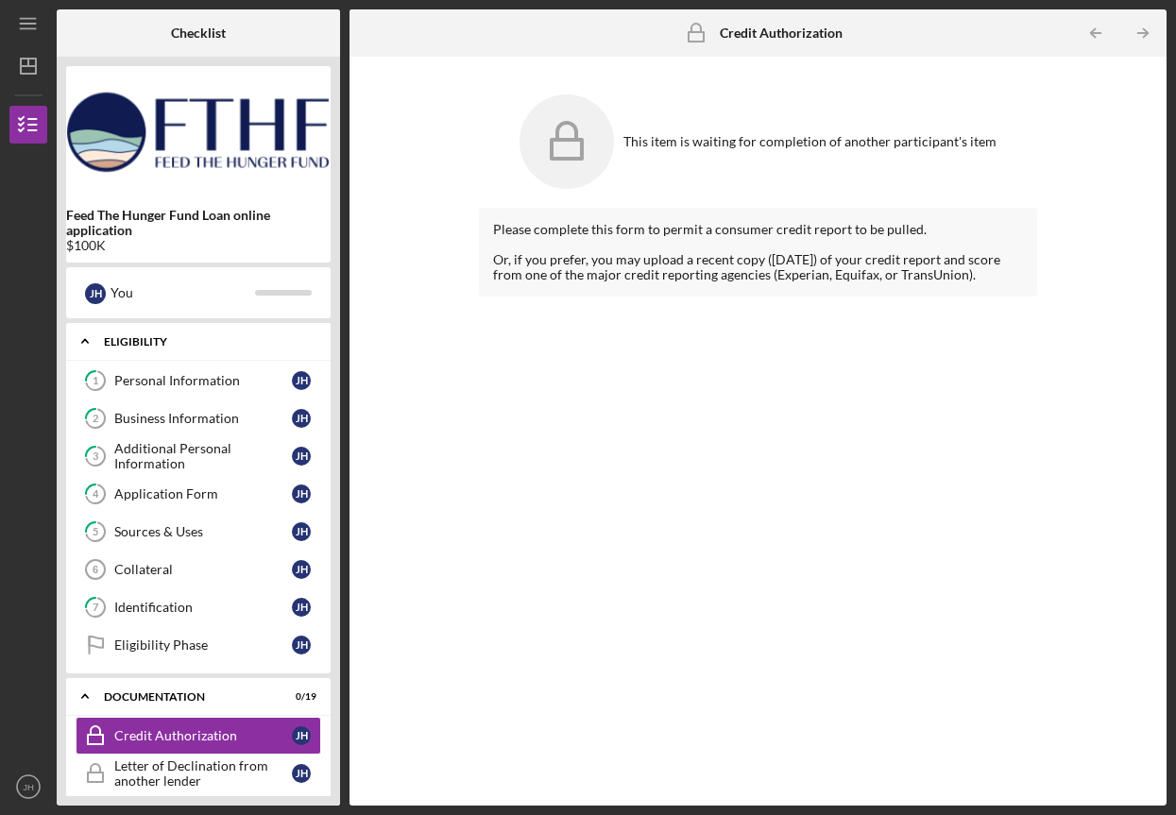
click at [130, 342] on div "Eligibility" at bounding box center [205, 341] width 203 height 11
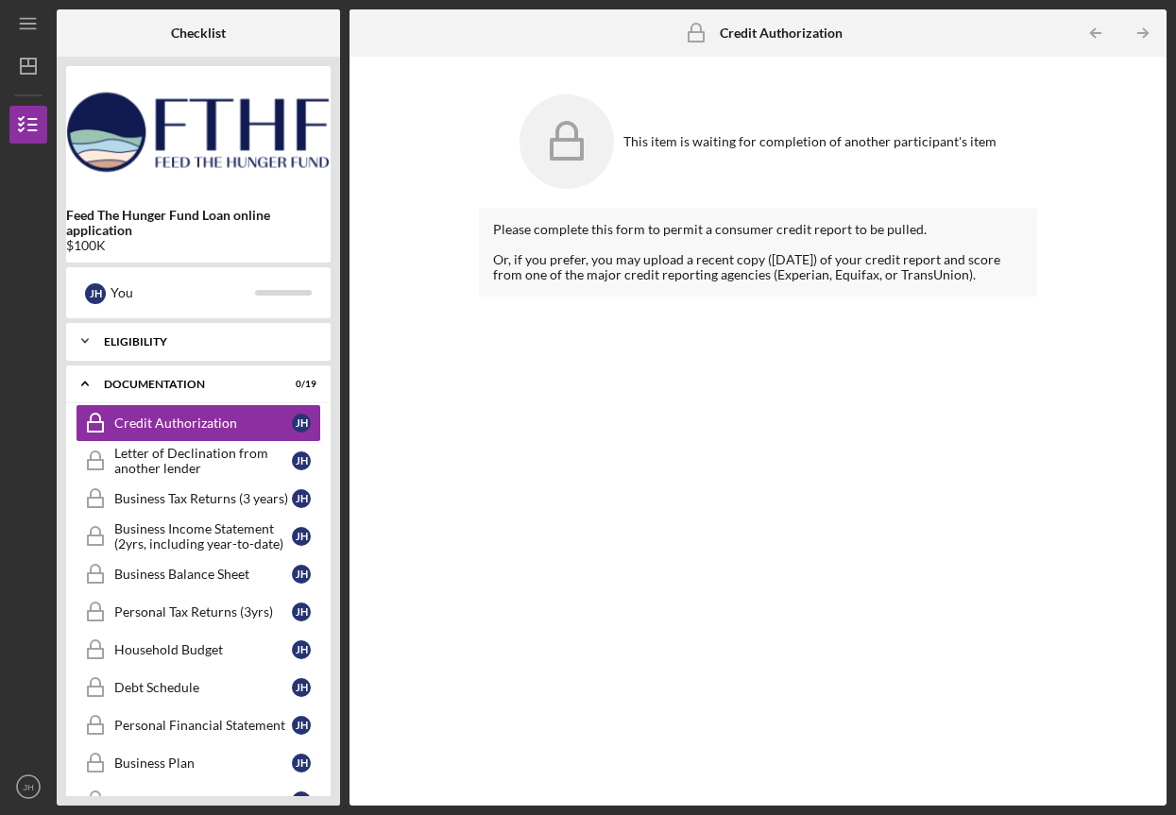
click at [130, 342] on div "Eligibility" at bounding box center [205, 341] width 203 height 11
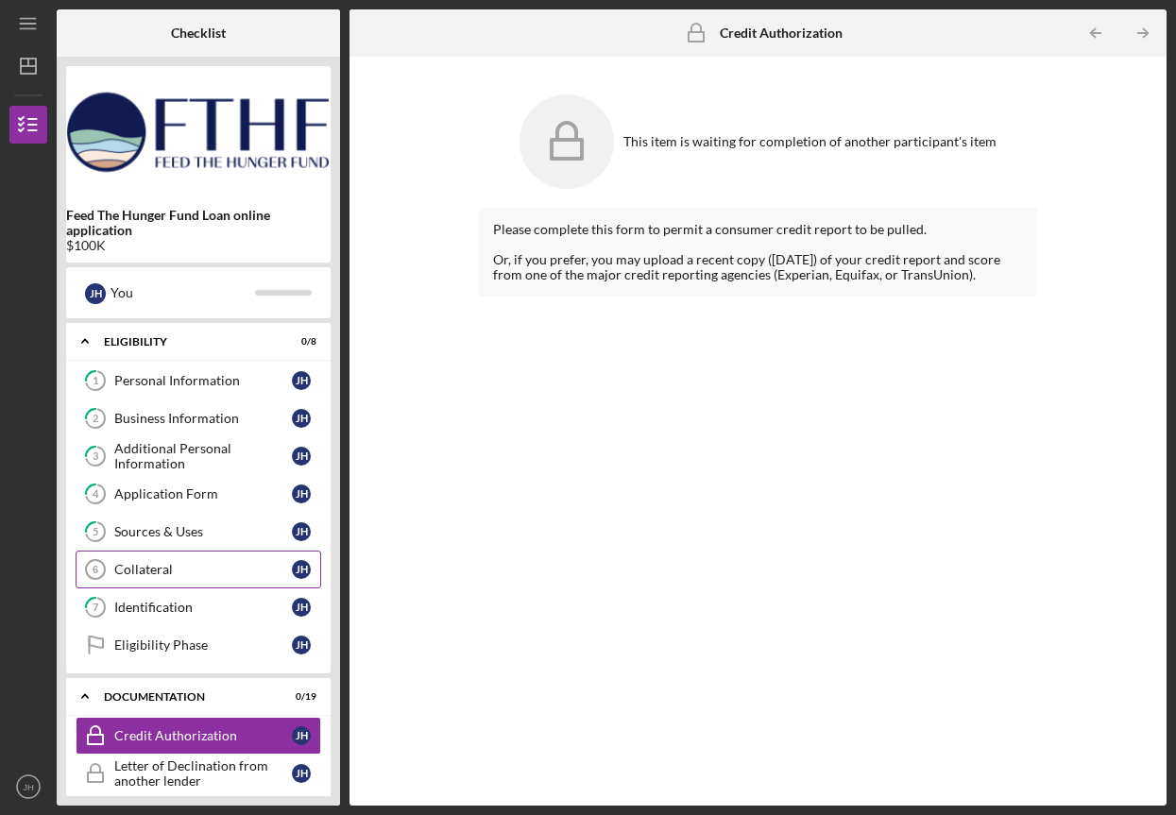
click at [219, 566] on div "Collateral" at bounding box center [203, 569] width 178 height 15
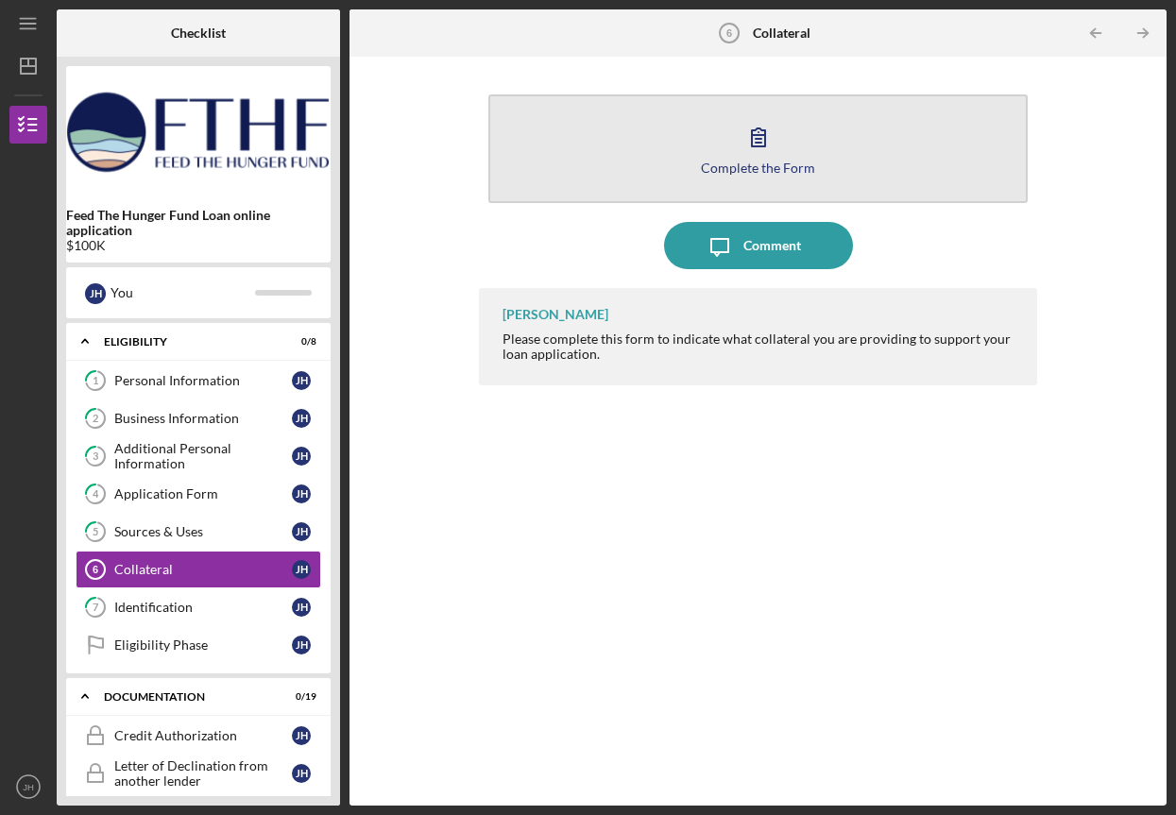
click at [754, 162] on div "Complete the Form" at bounding box center [758, 168] width 114 height 14
click at [780, 154] on icon "button" at bounding box center [758, 136] width 47 height 47
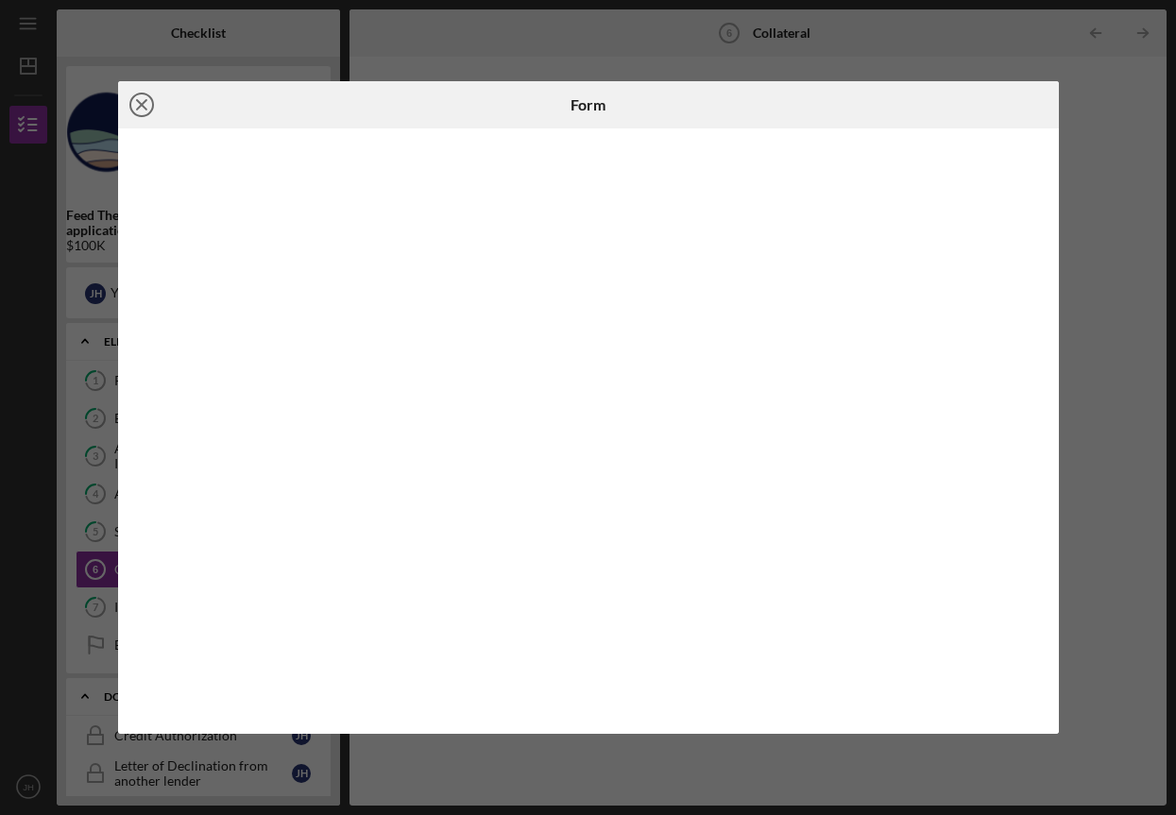
click at [138, 95] on icon "Icon/Close" at bounding box center [141, 104] width 47 height 47
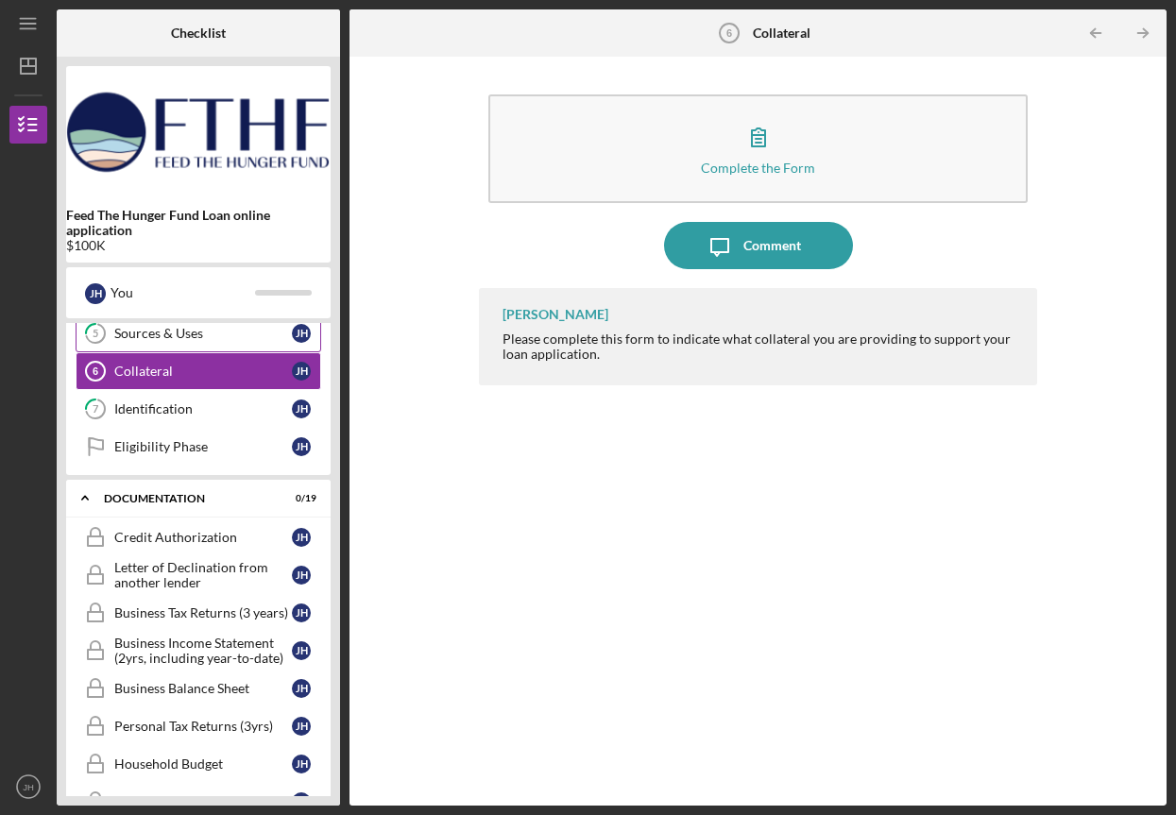
scroll to position [204, 0]
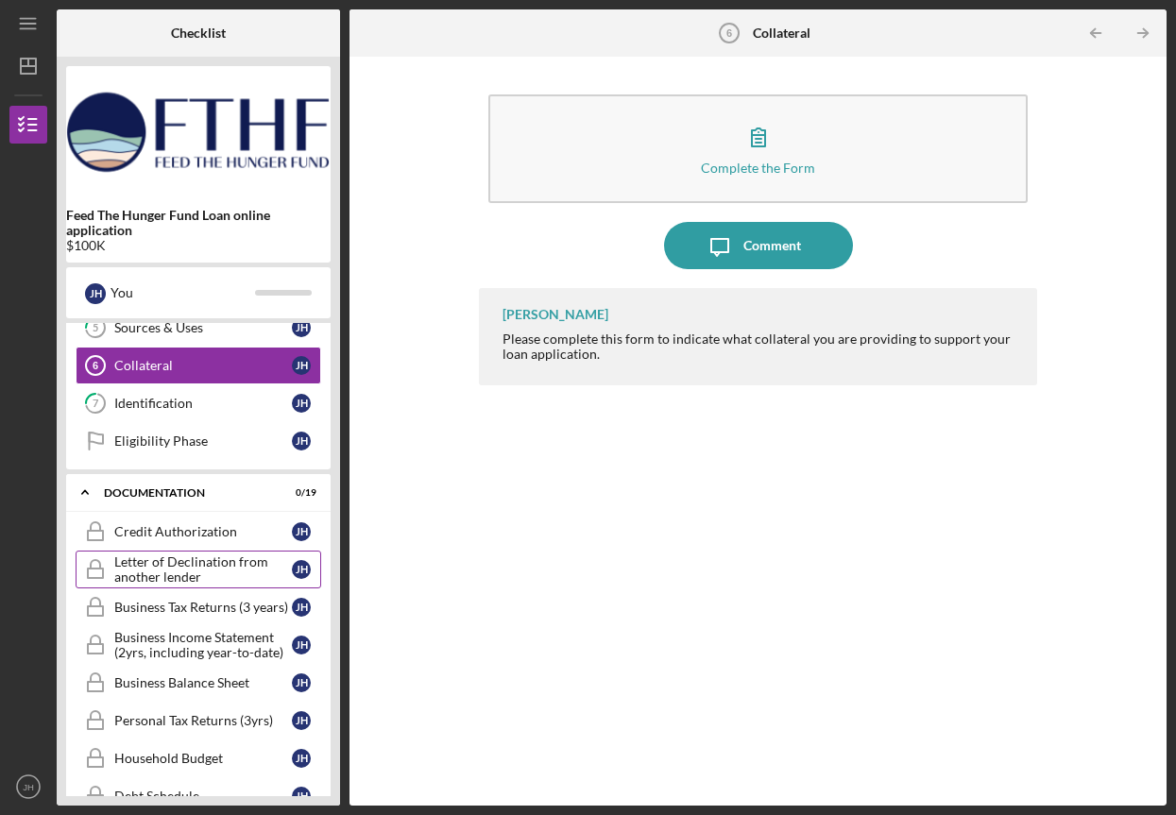
click at [181, 560] on div "Letter of Declination from another lender" at bounding box center [203, 569] width 178 height 30
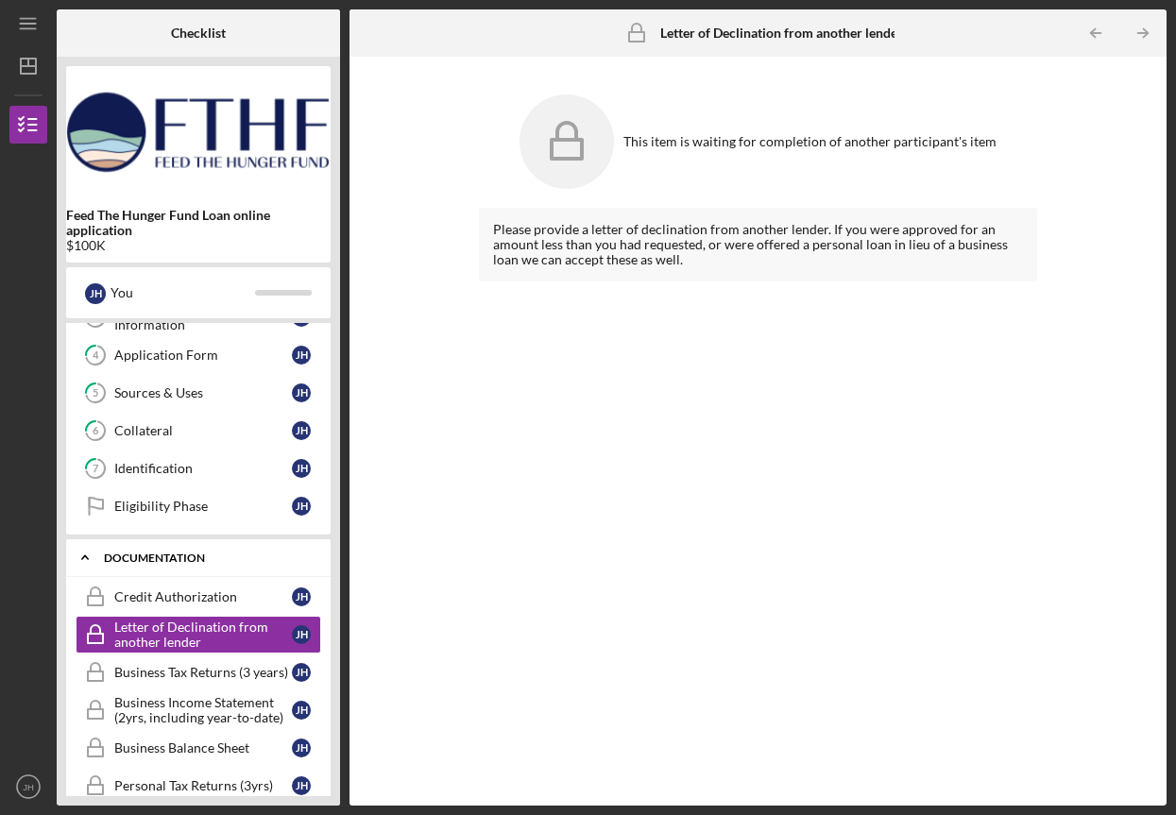
scroll to position [144, 0]
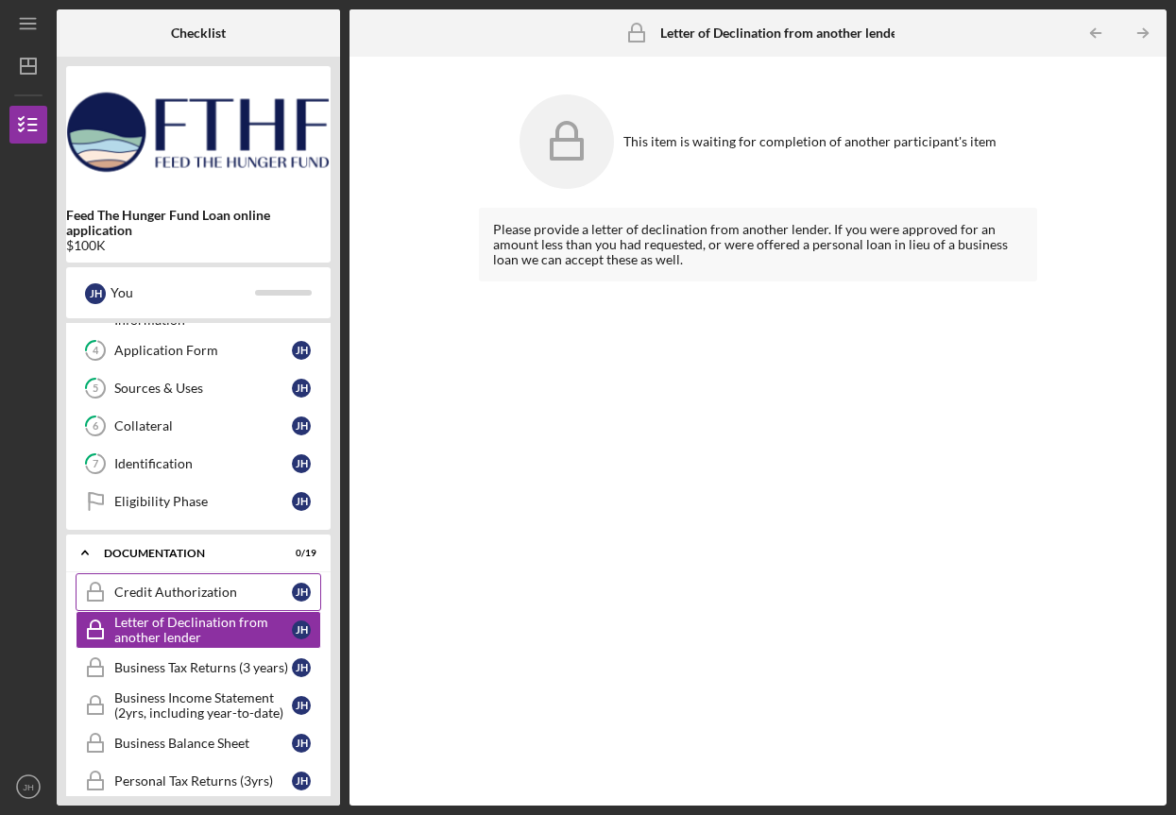
click at [163, 579] on link "Credit Authorization Credit Authorization [PERSON_NAME]" at bounding box center [199, 592] width 246 height 38
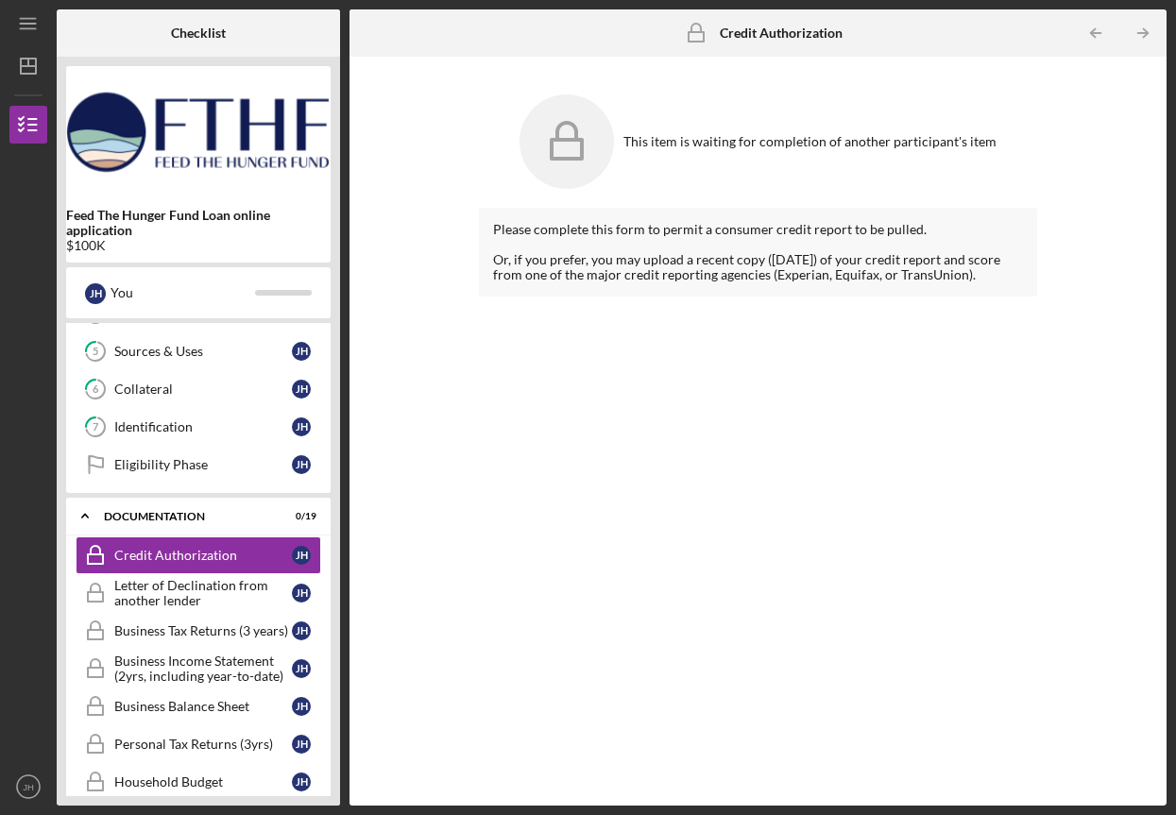
scroll to position [228, 0]
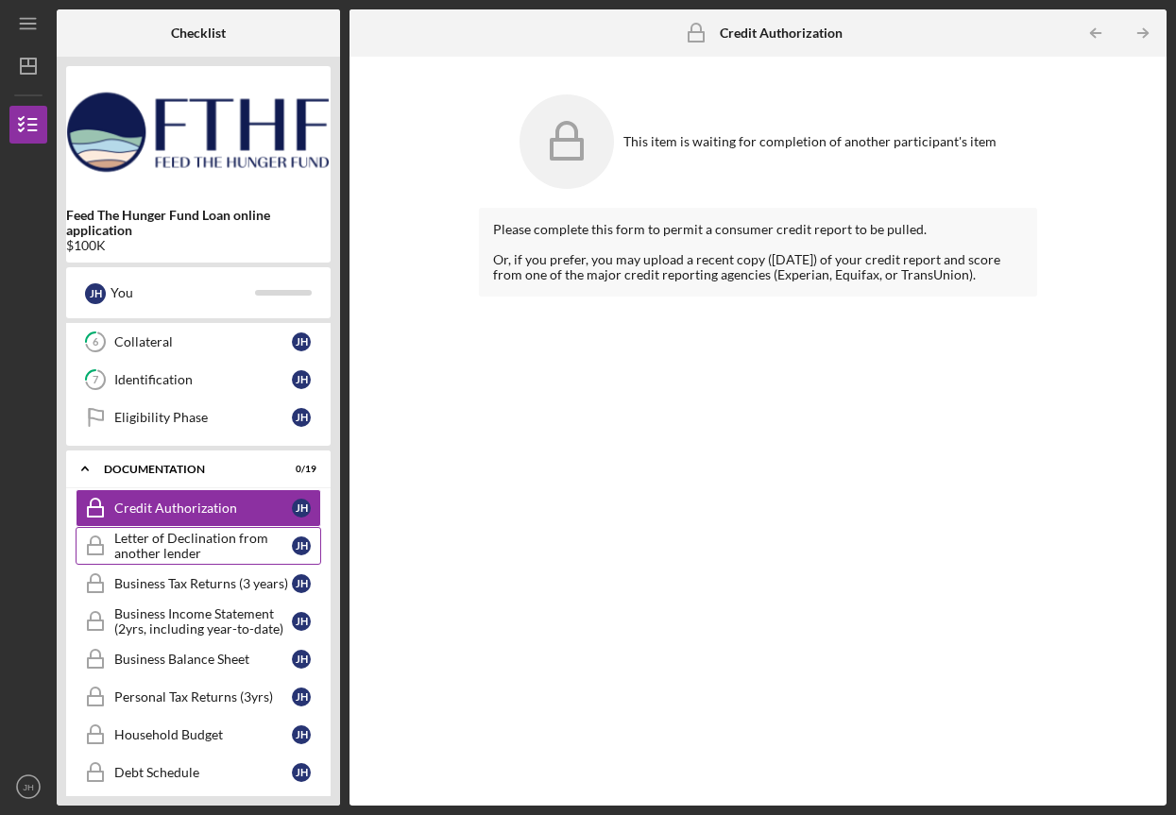
click at [163, 559] on div "Letter of Declination from another lender" at bounding box center [203, 546] width 178 height 30
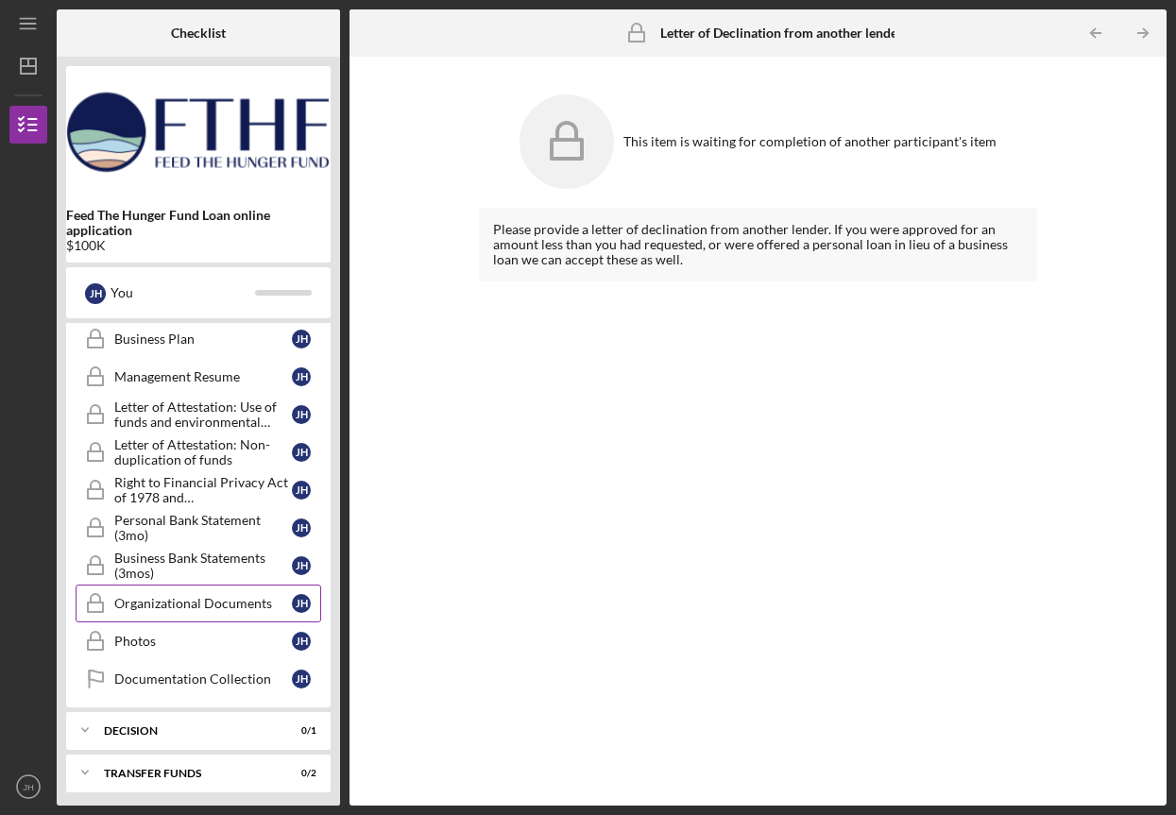
scroll to position [742, 0]
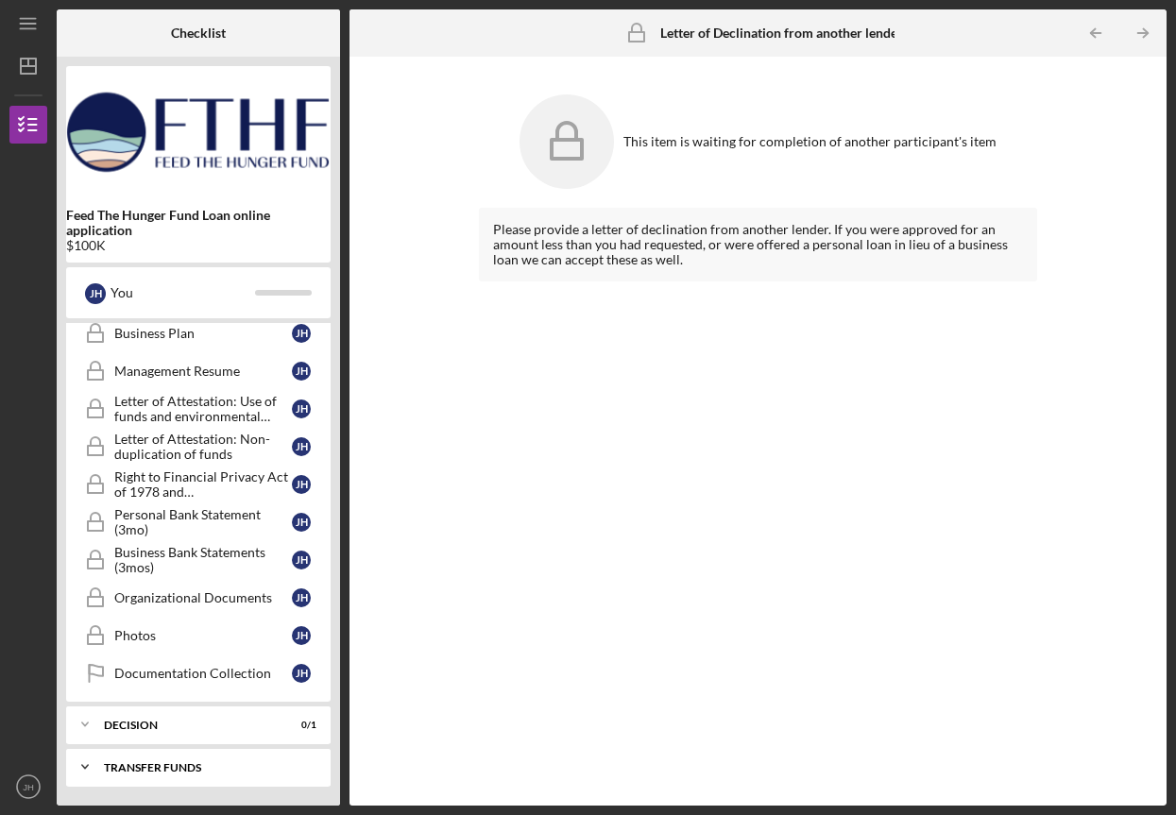
click at [148, 758] on div "Icon/Expander Transfer Funds 0 / 2" at bounding box center [198, 767] width 264 height 38
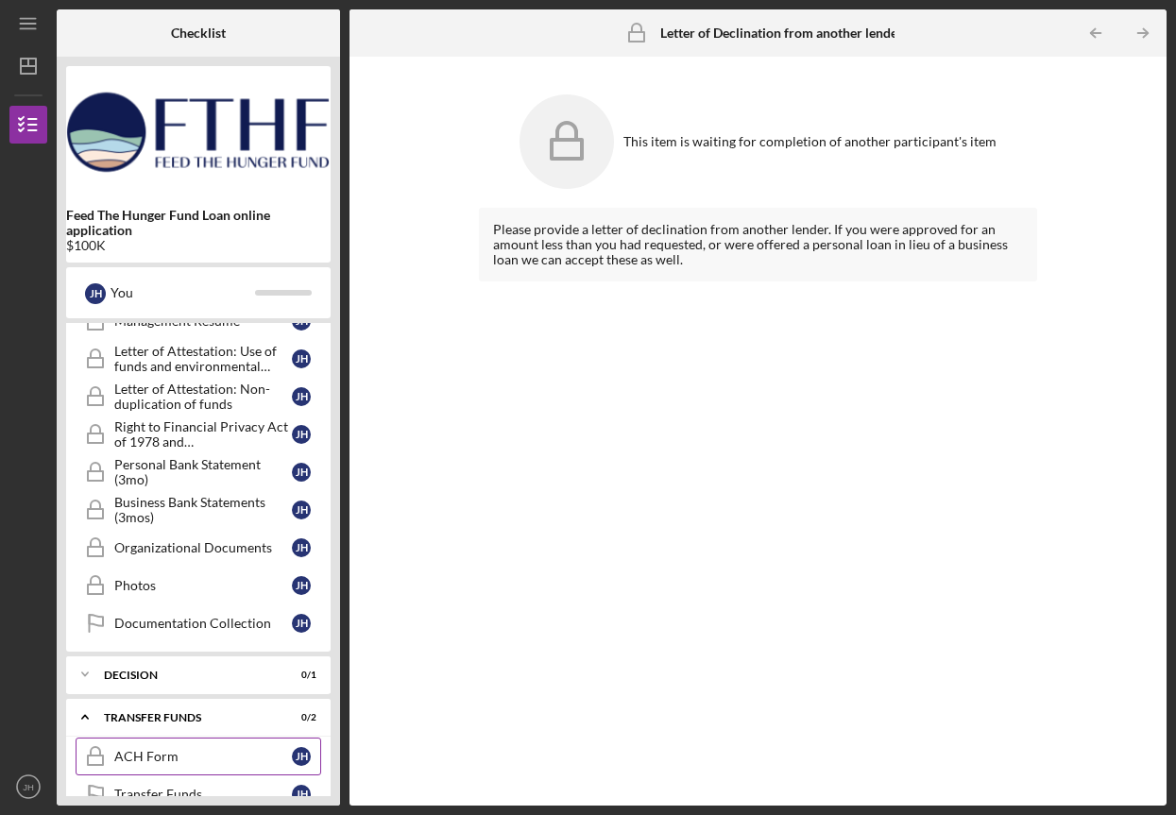
scroll to position [828, 0]
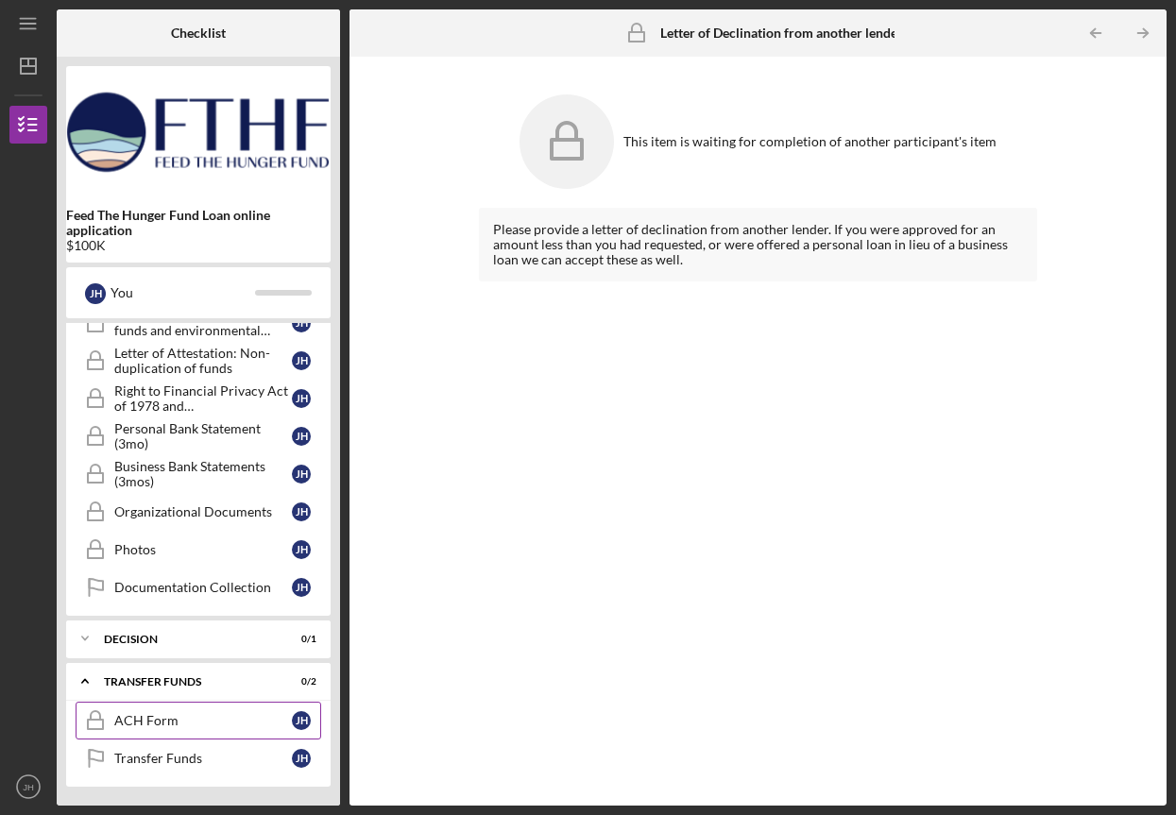
click at [192, 709] on link "ACH Form ACH Form [PERSON_NAME]" at bounding box center [199, 721] width 246 height 38
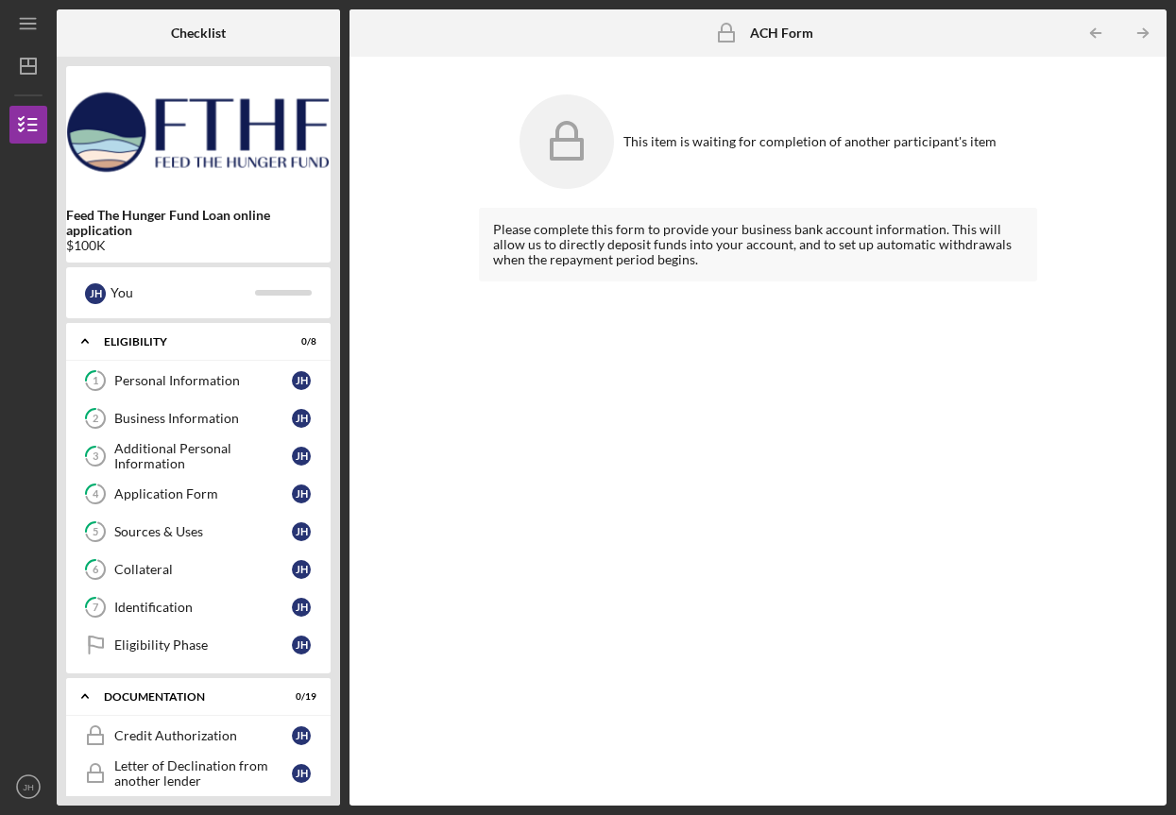
click at [1137, 30] on icon "Icon/Table Pagination Arrow" at bounding box center [1142, 33] width 43 height 43
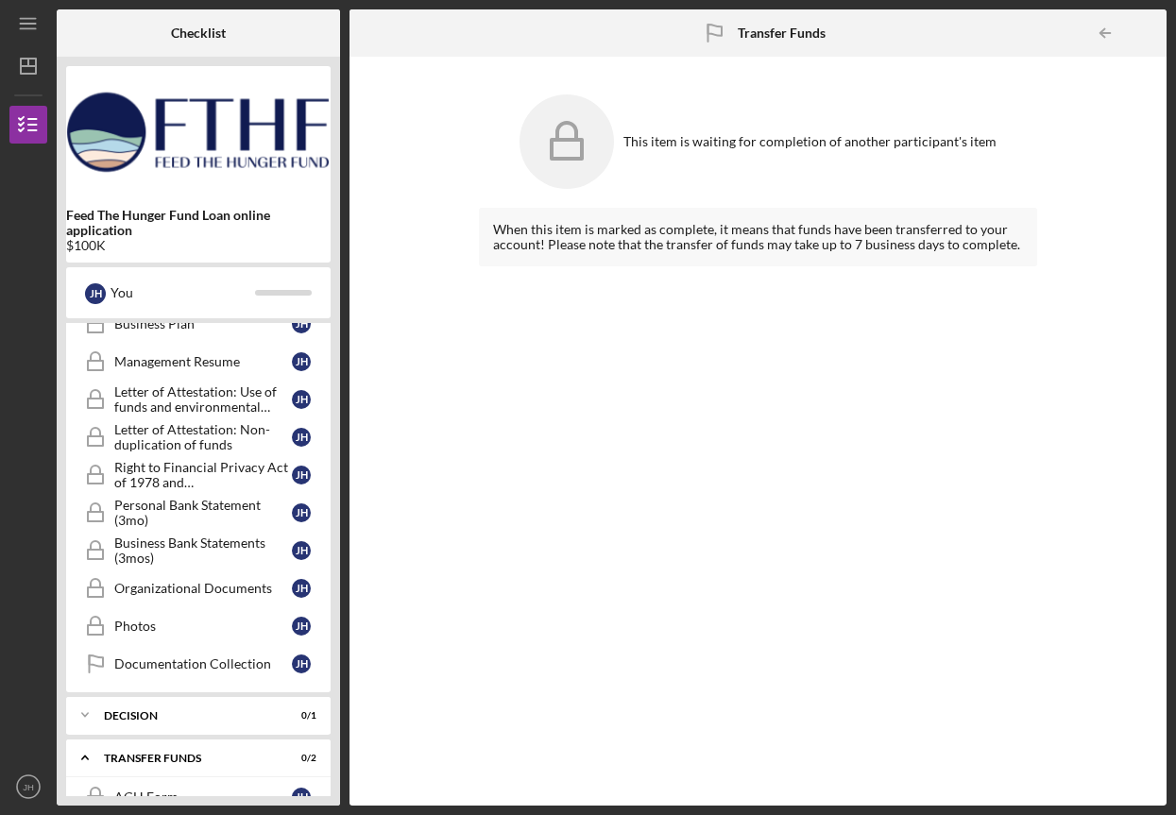
scroll to position [828, 0]
